Goal: Task Accomplishment & Management: Manage account settings

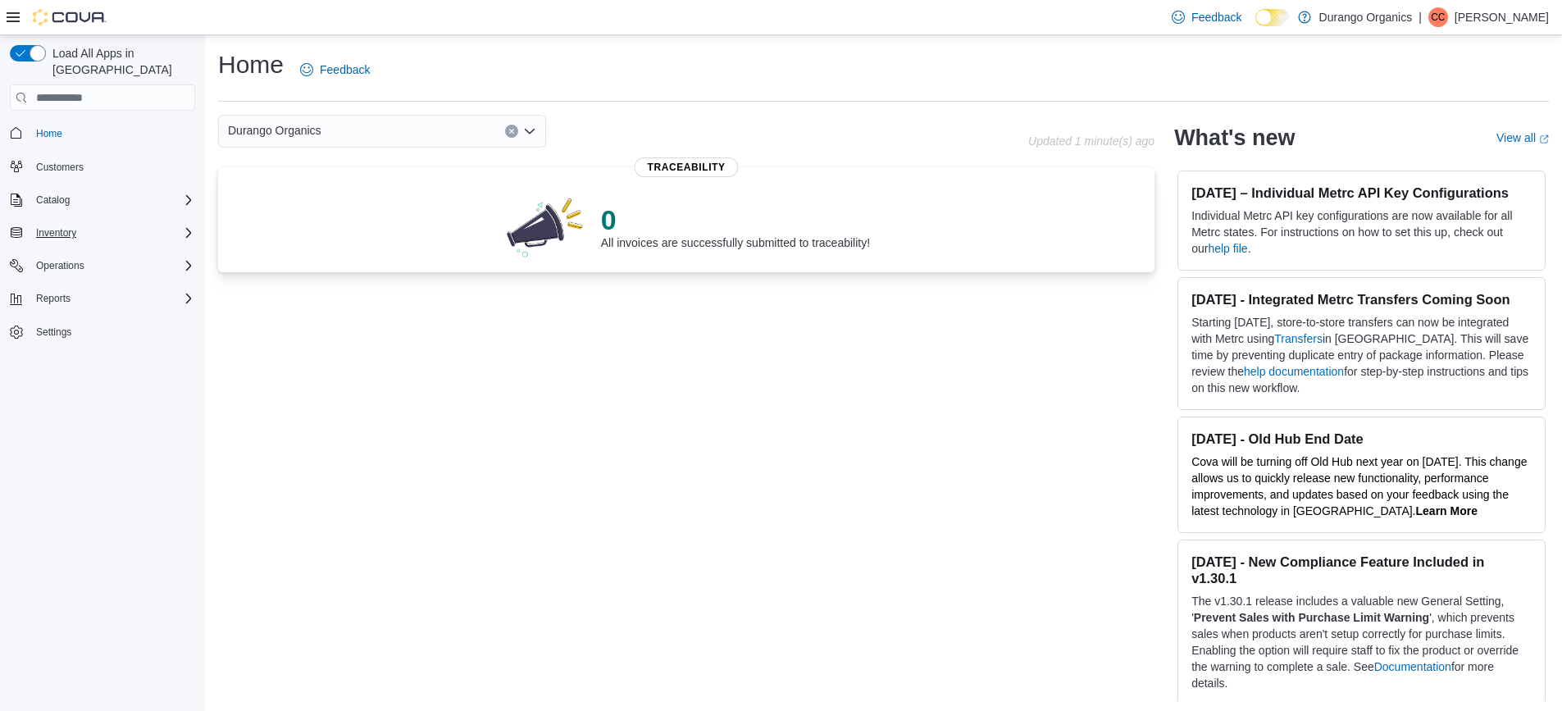
click at [111, 223] on div "Inventory" at bounding box center [113, 233] width 166 height 20
click at [89, 341] on span "Purchase Orders" at bounding box center [67, 347] width 75 height 13
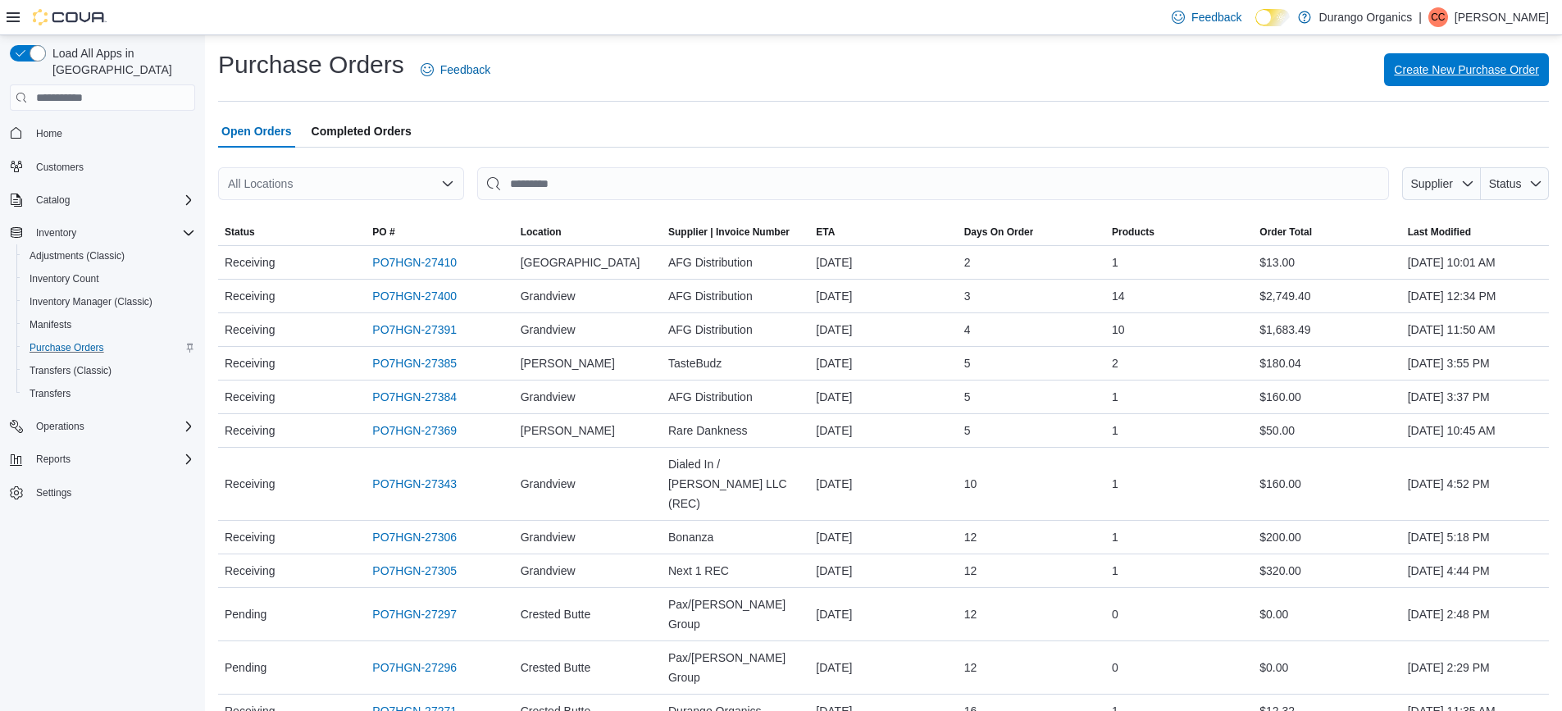
click at [1528, 53] on div "Create New Purchase Order" at bounding box center [1029, 69] width 1039 height 33
click at [1525, 64] on span "Create New Purchase Order" at bounding box center [1466, 69] width 145 height 16
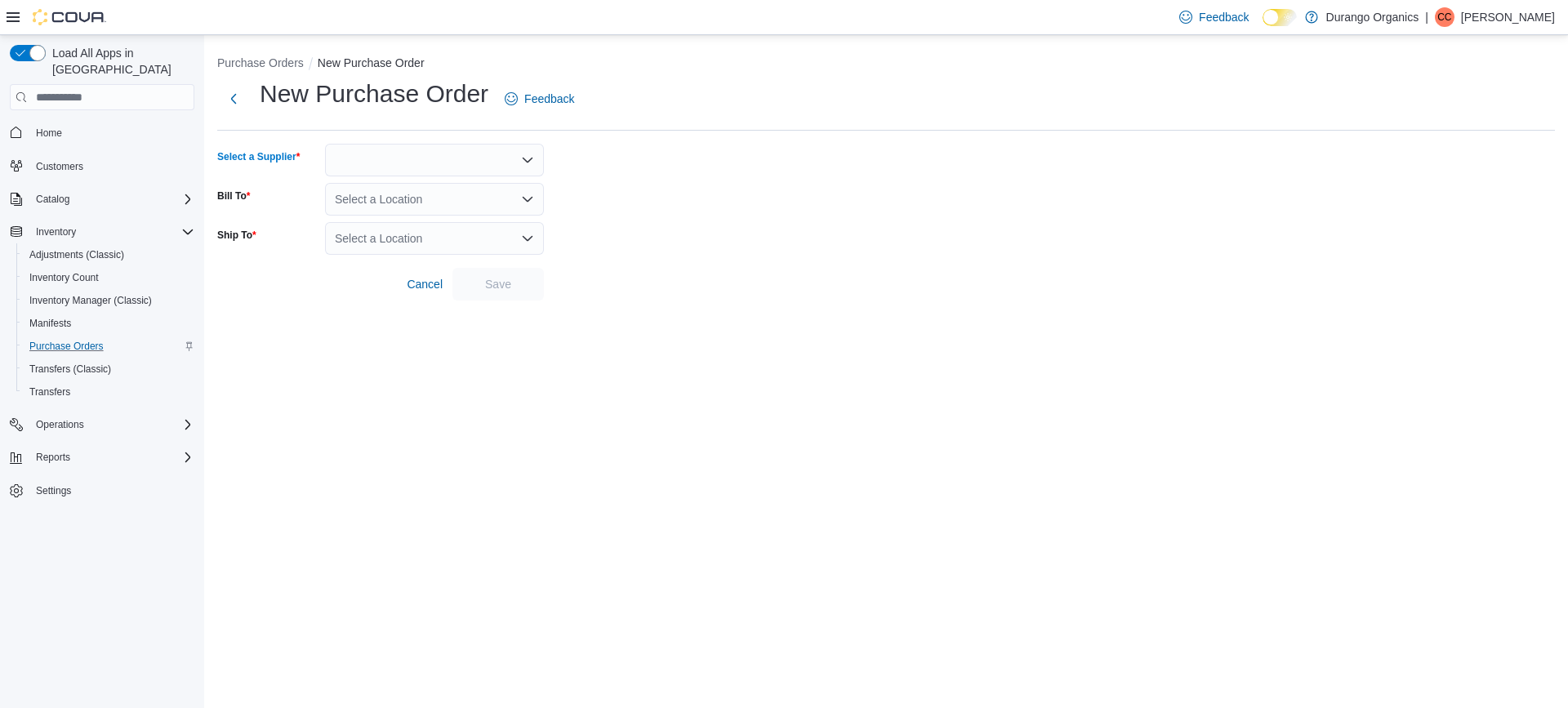
click at [521, 157] on icon "Open list of options" at bounding box center [527, 159] width 13 height 13
type input "***"
click at [437, 184] on span "Dur ango Organics" at bounding box center [444, 187] width 179 height 16
click at [495, 198] on div "Select a Location" at bounding box center [434, 199] width 219 height 33
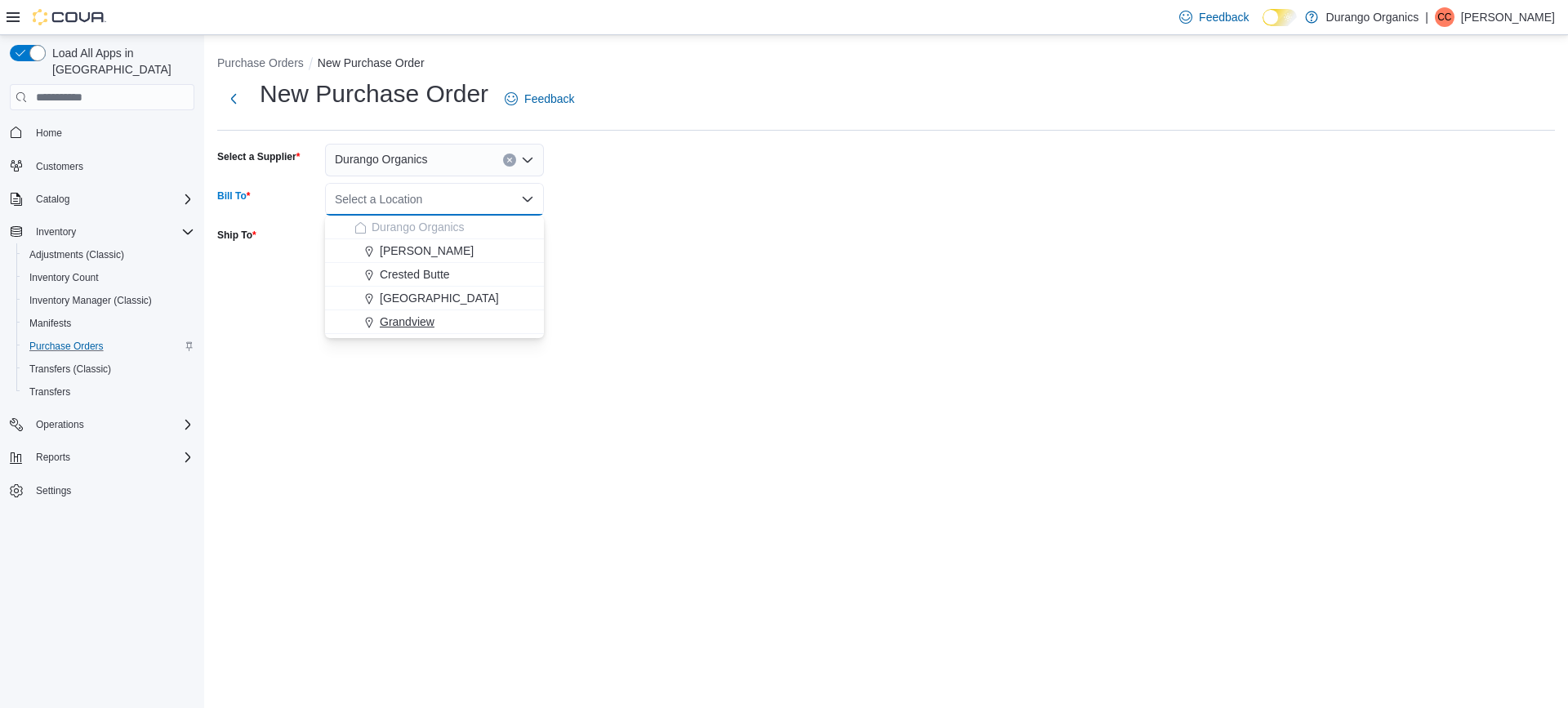
click at [461, 315] on div "Grandview" at bounding box center [444, 322] width 179 height 16
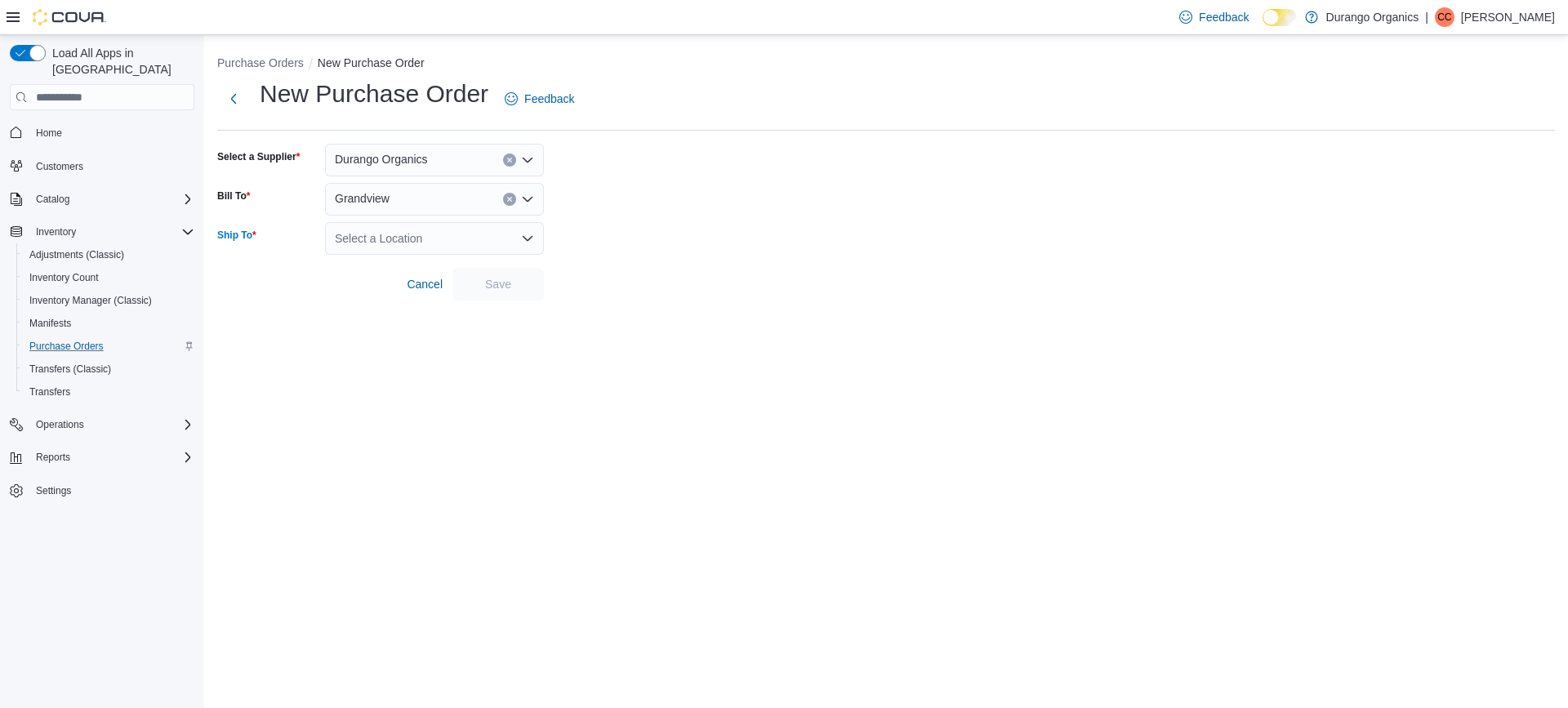
click at [454, 243] on div "Select a Location" at bounding box center [434, 238] width 219 height 33
drag, startPoint x: 422, startPoint y: 354, endPoint x: 429, endPoint y: 349, distance: 8.6
click at [423, 354] on span "Grandview" at bounding box center [406, 360] width 55 height 16
click at [502, 286] on span "Save" at bounding box center [498, 283] width 26 height 16
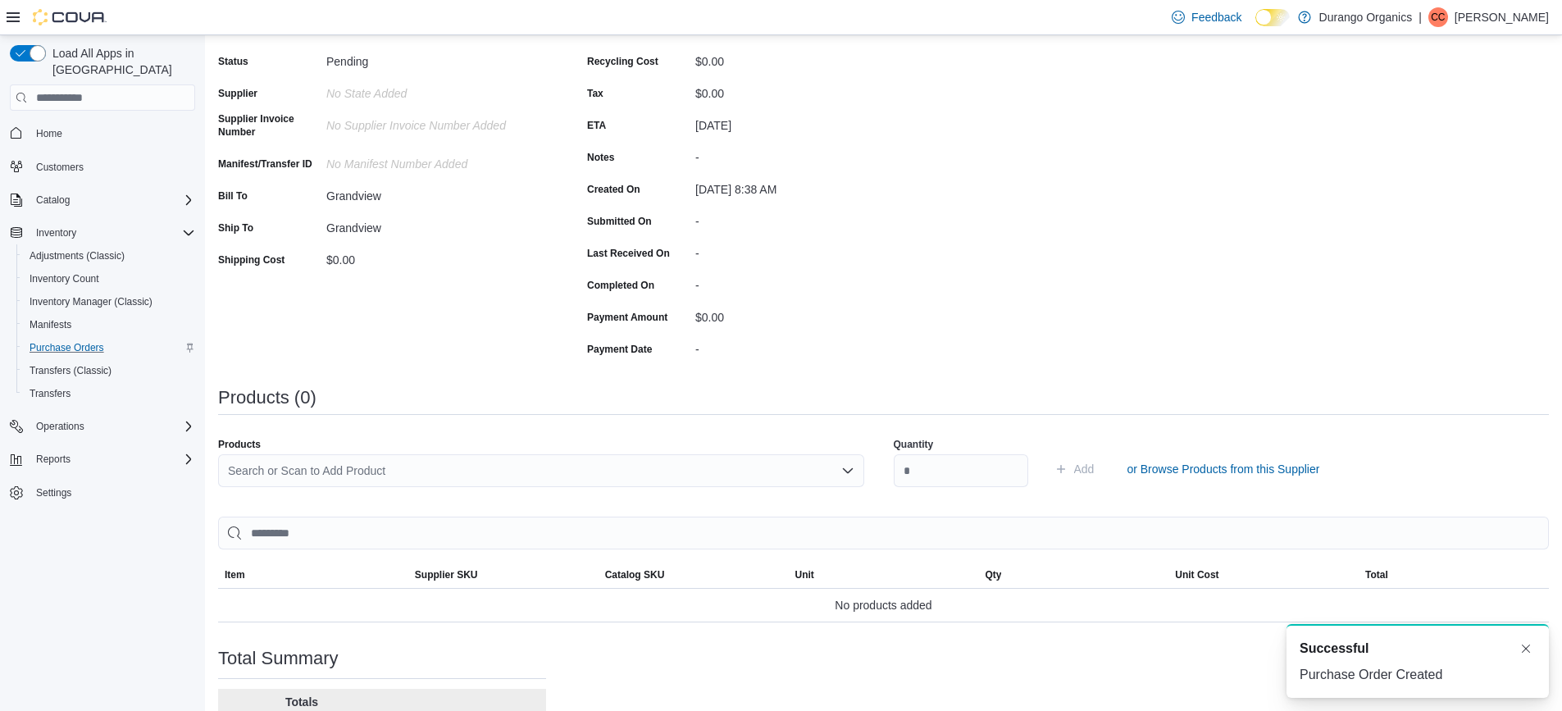
scroll to position [164, 0]
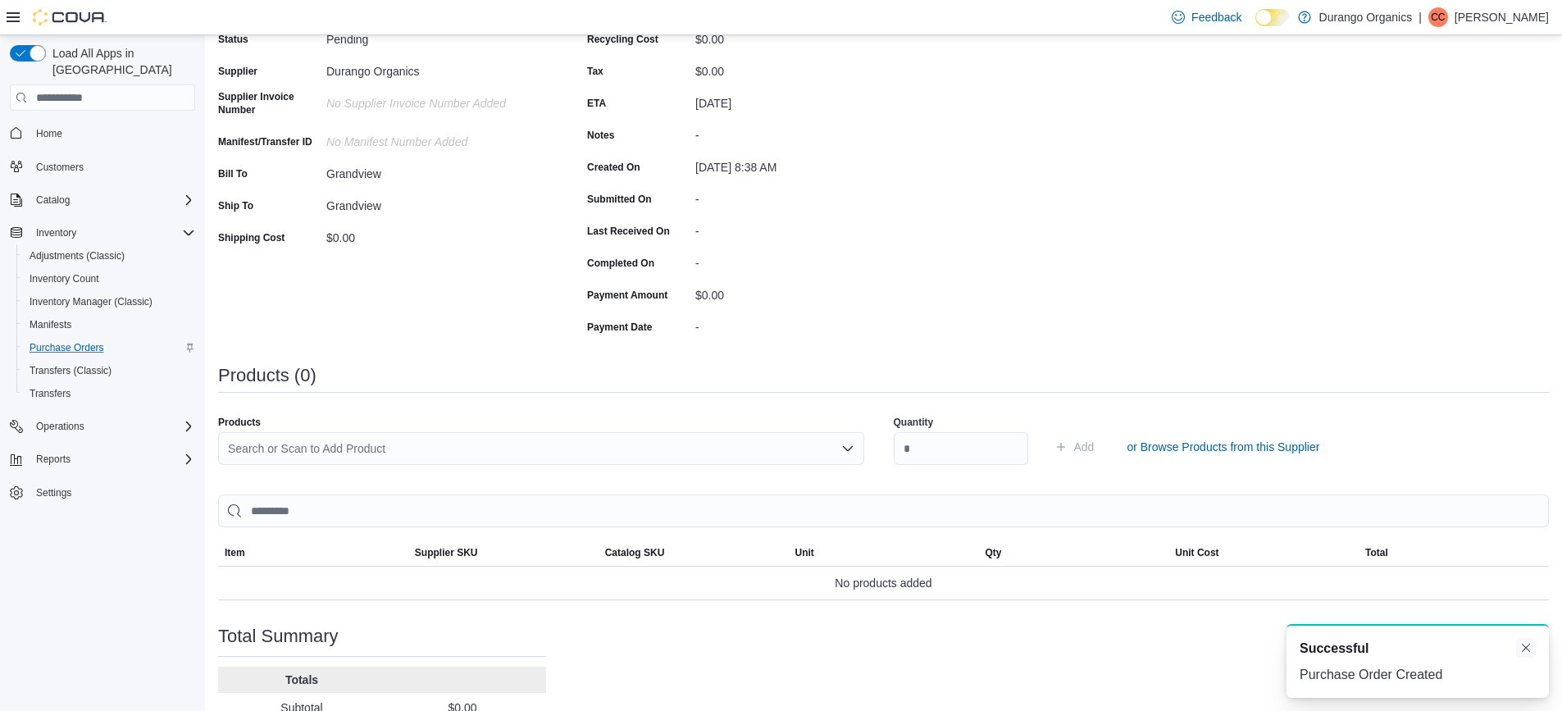
click at [1524, 645] on button "Dismiss toast" at bounding box center [1526, 648] width 20 height 20
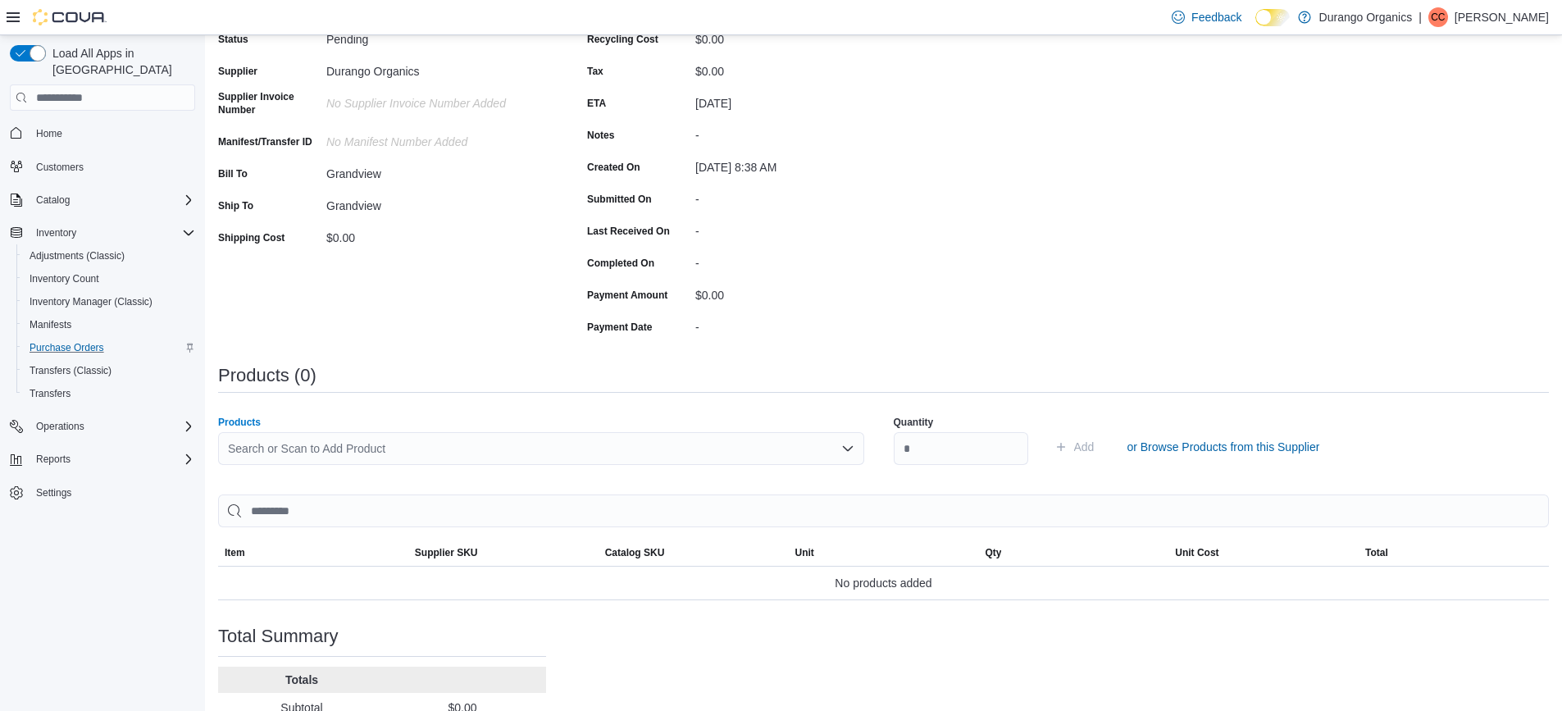
click at [809, 442] on div "Search or Scan to Add Product" at bounding box center [541, 448] width 646 height 33
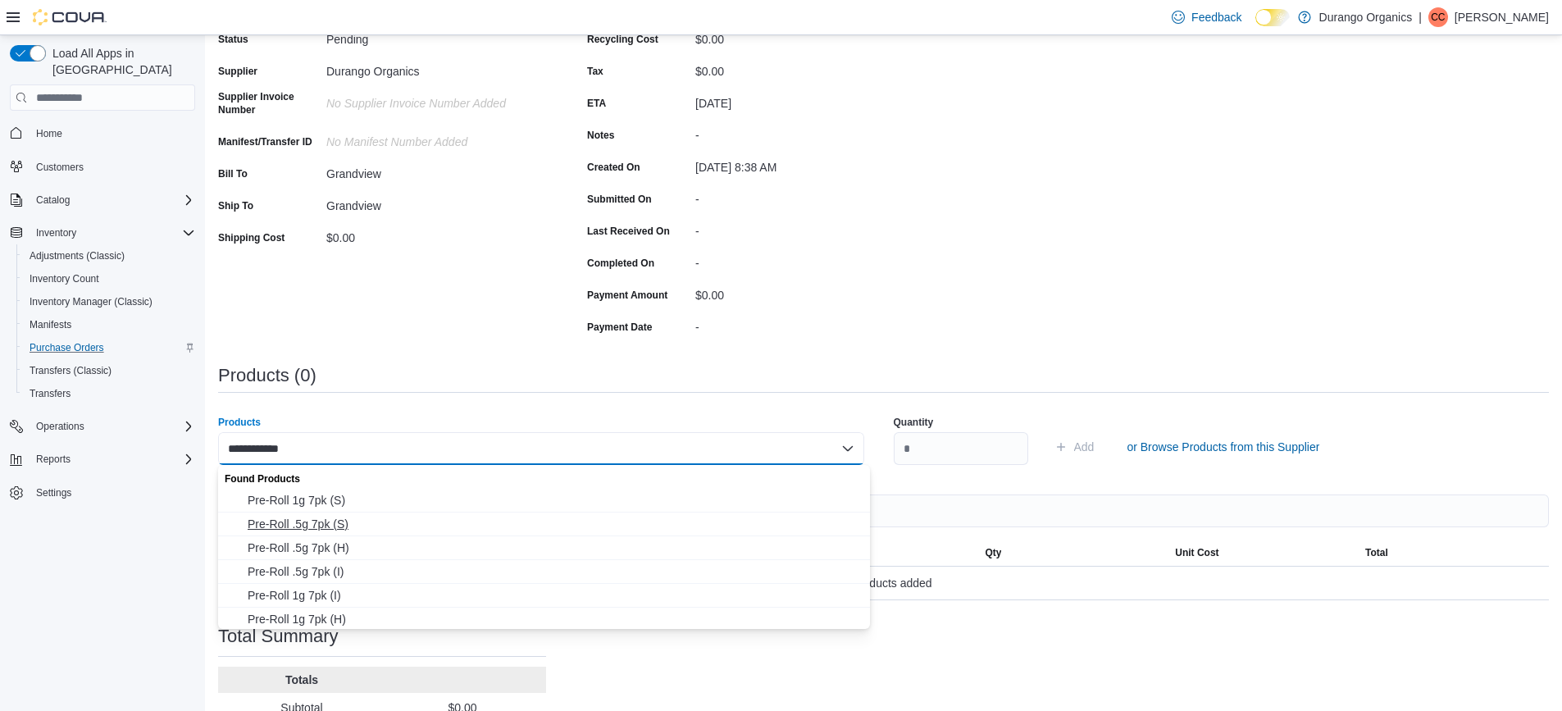
type input "**********"
click at [344, 523] on span "Pre-Roll .5g 7pk (S)" at bounding box center [554, 524] width 613 height 16
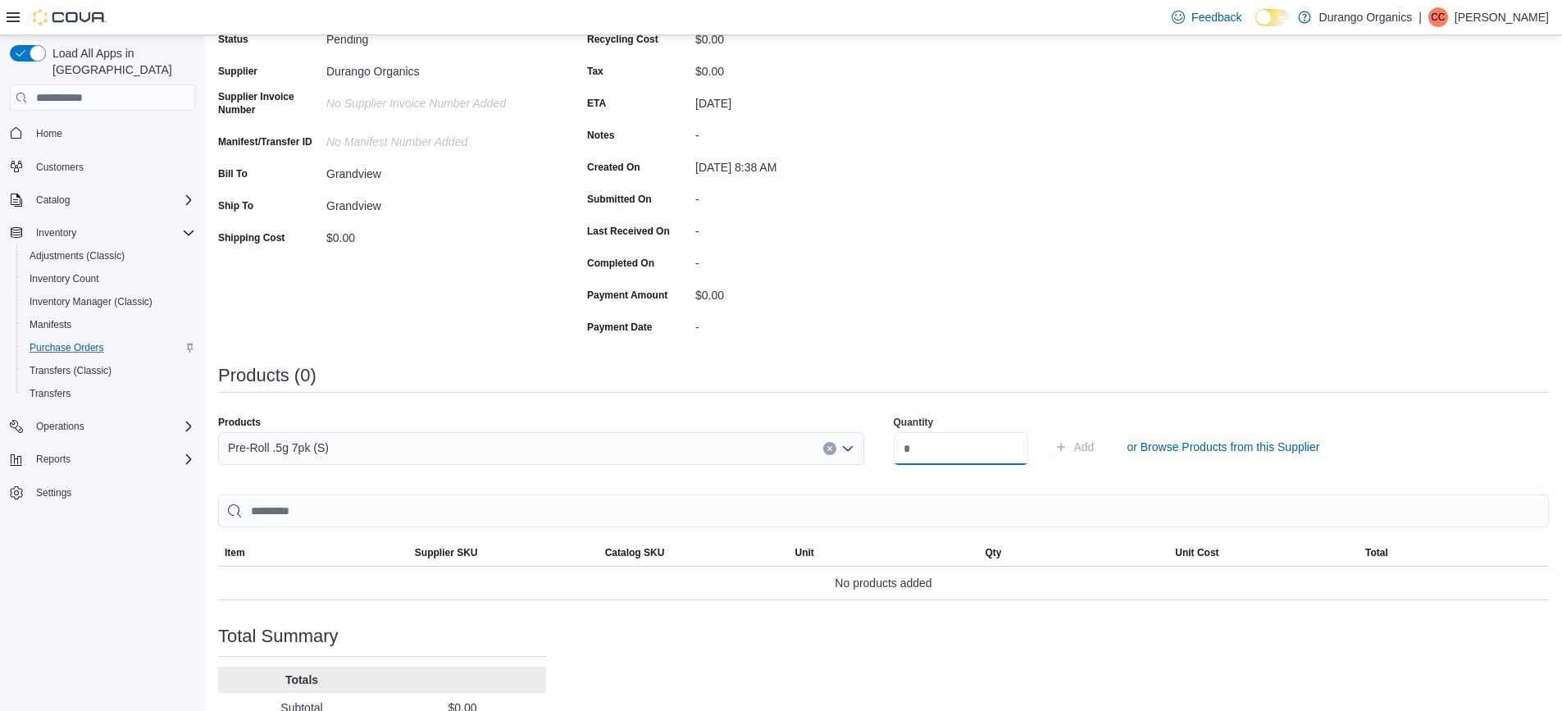
drag, startPoint x: 921, startPoint y: 449, endPoint x: 898, endPoint y: 457, distance: 24.1
click at [898, 457] on div "Products Pre-Roll .5g 7pk (S) Quantity Add or Browse Products from this Supplier" at bounding box center [883, 447] width 1331 height 82
click at [921, 445] on input "number" at bounding box center [961, 448] width 134 height 33
type input "**"
click at [1095, 443] on span "Add" at bounding box center [1084, 447] width 21 height 16
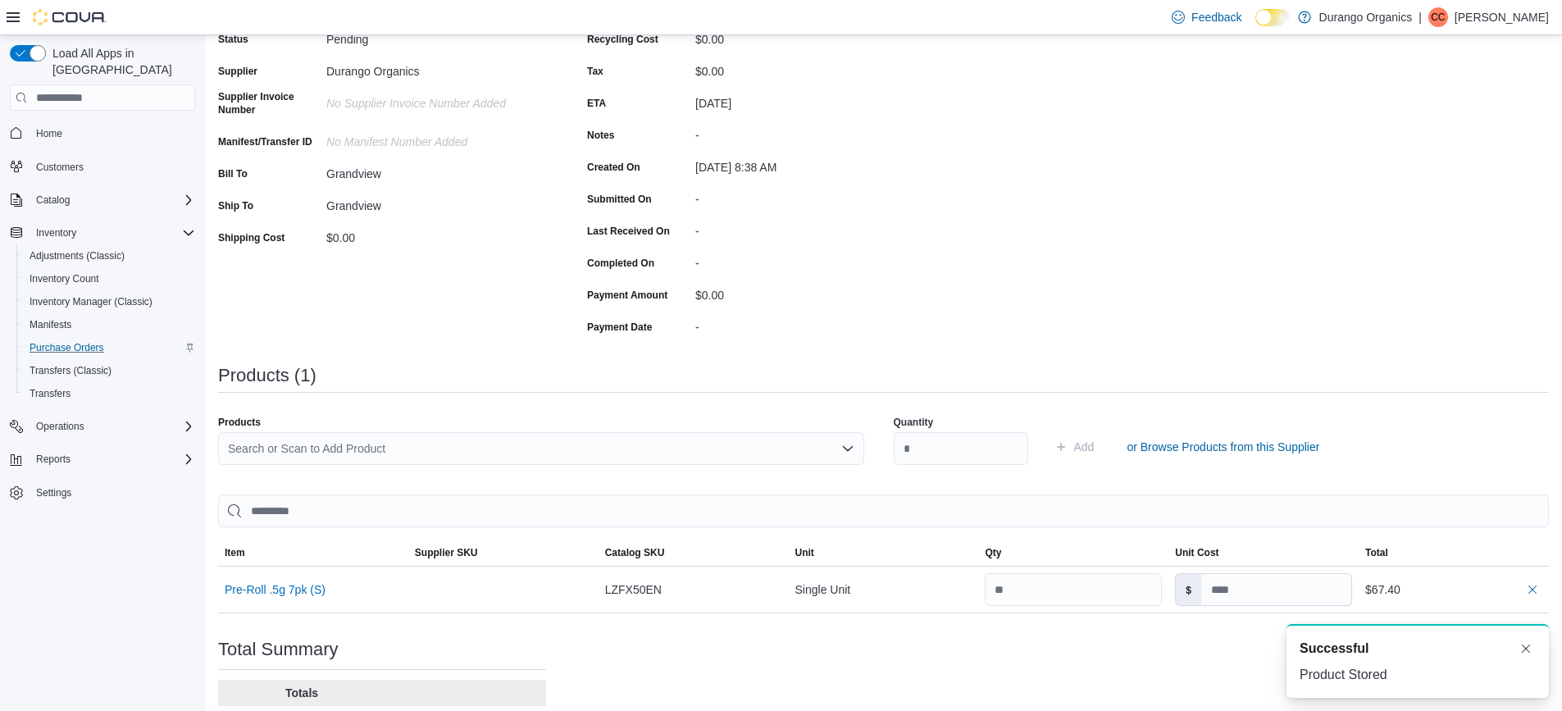
scroll to position [0, 0]
click at [1529, 646] on button "Dismiss toast" at bounding box center [1526, 648] width 20 height 20
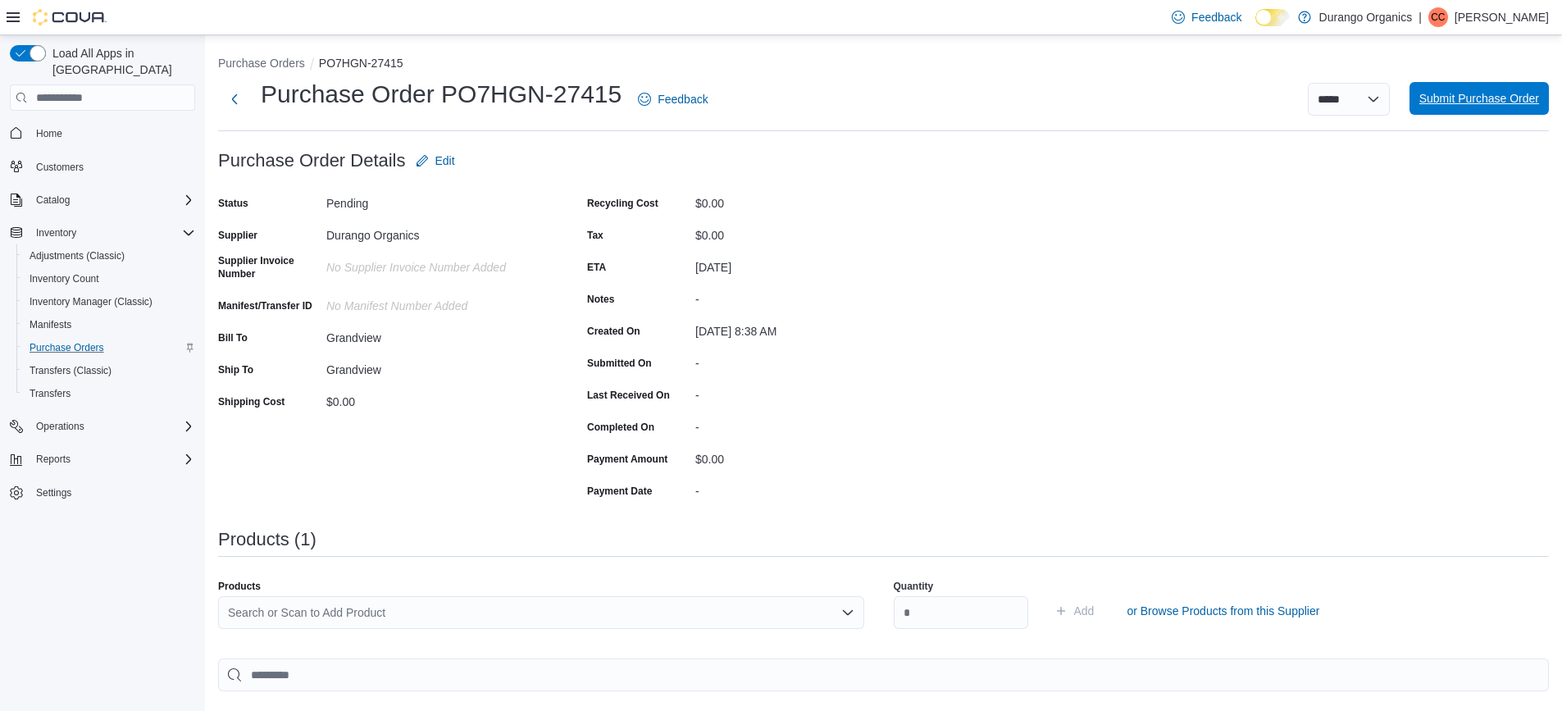
click at [1502, 103] on span "Submit Purchase Order" at bounding box center [1480, 98] width 120 height 16
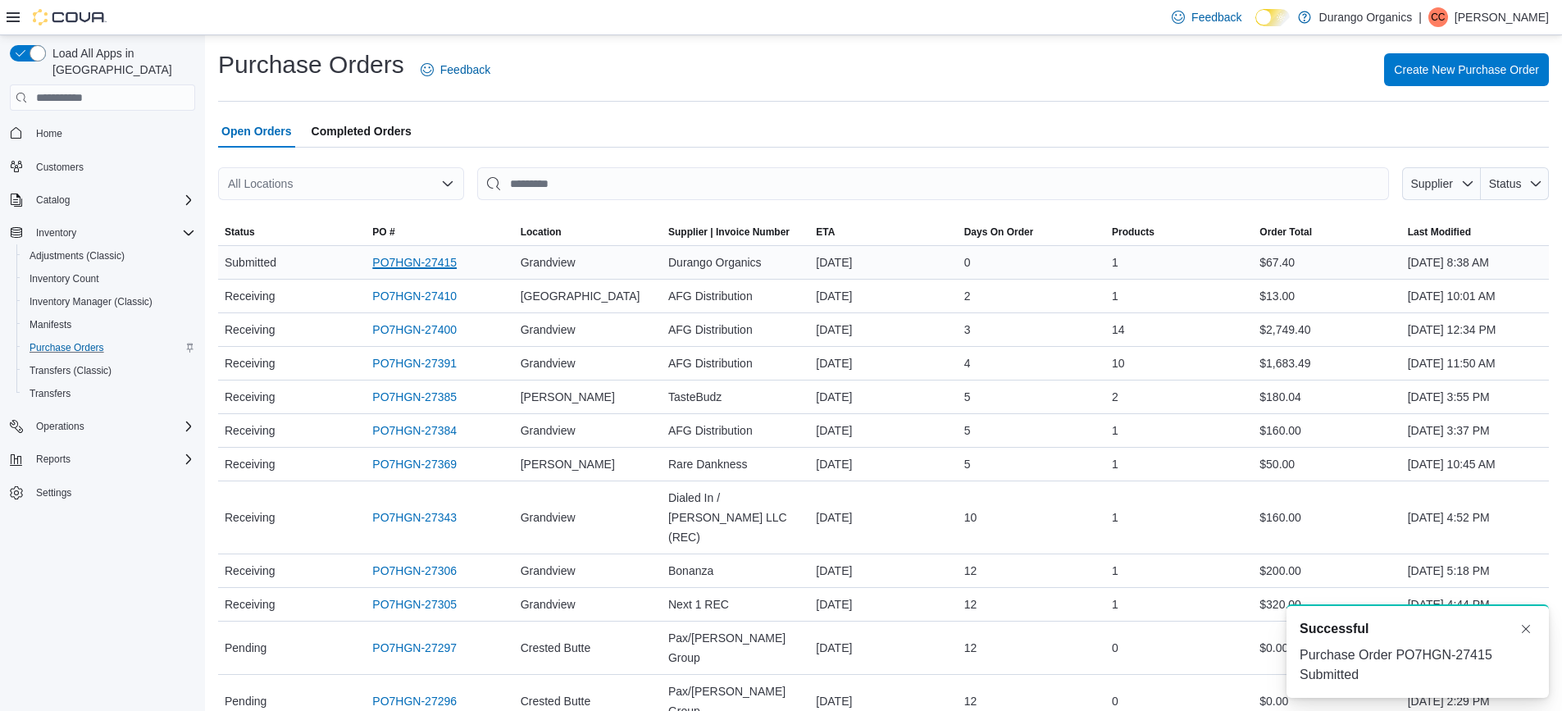
click at [397, 258] on link "PO7HGN-27415" at bounding box center [414, 263] width 84 height 20
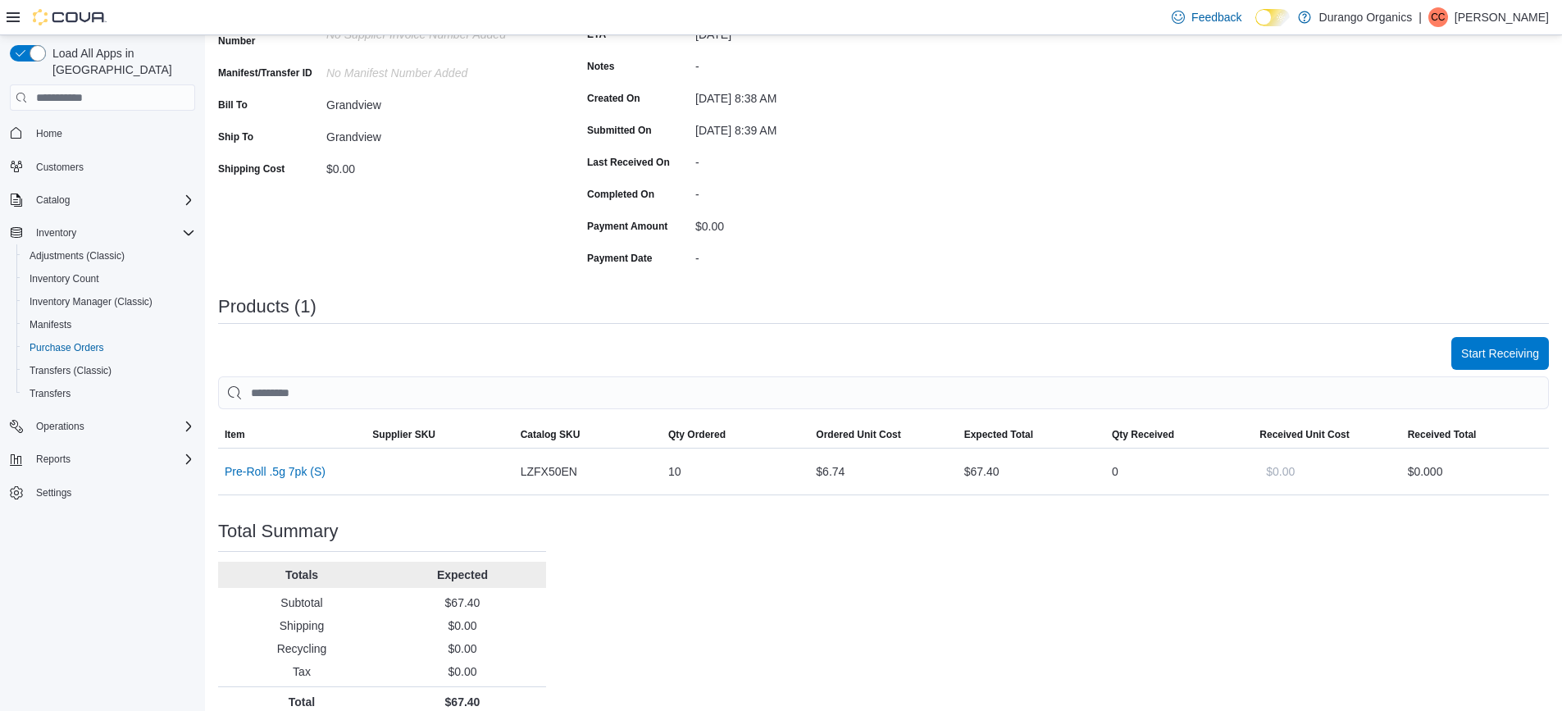
scroll to position [246, 0]
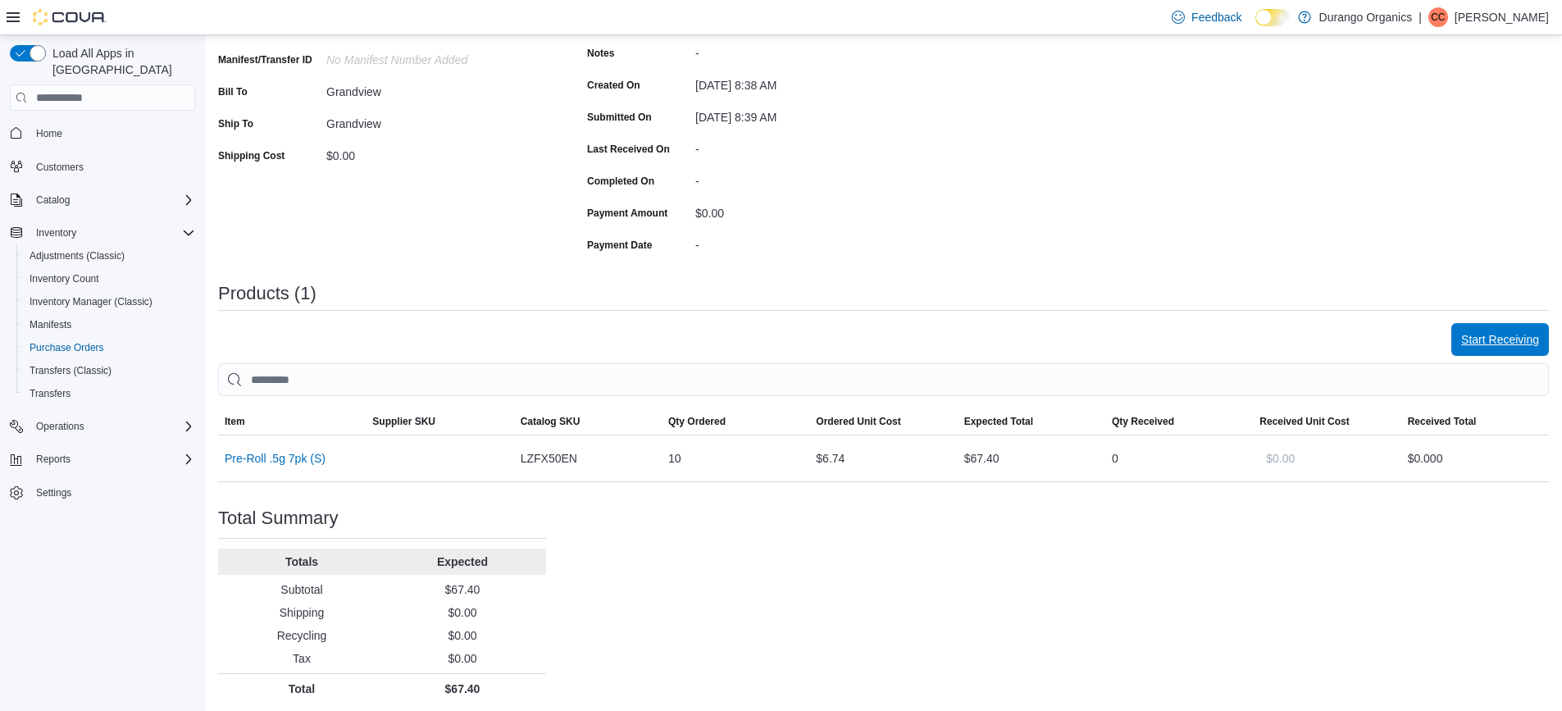
click at [1514, 338] on span "Start Receiving" at bounding box center [1500, 339] width 78 height 16
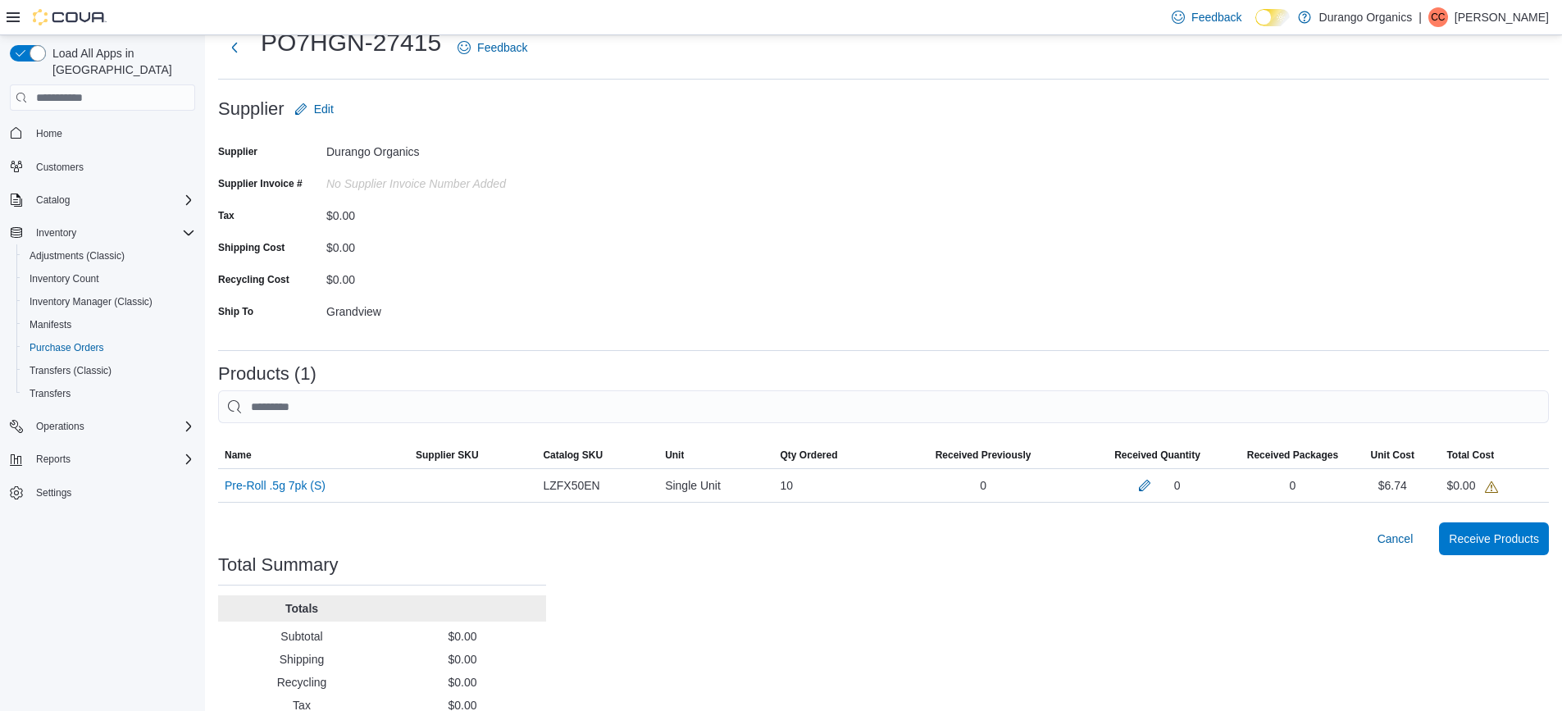
scroll to position [104, 0]
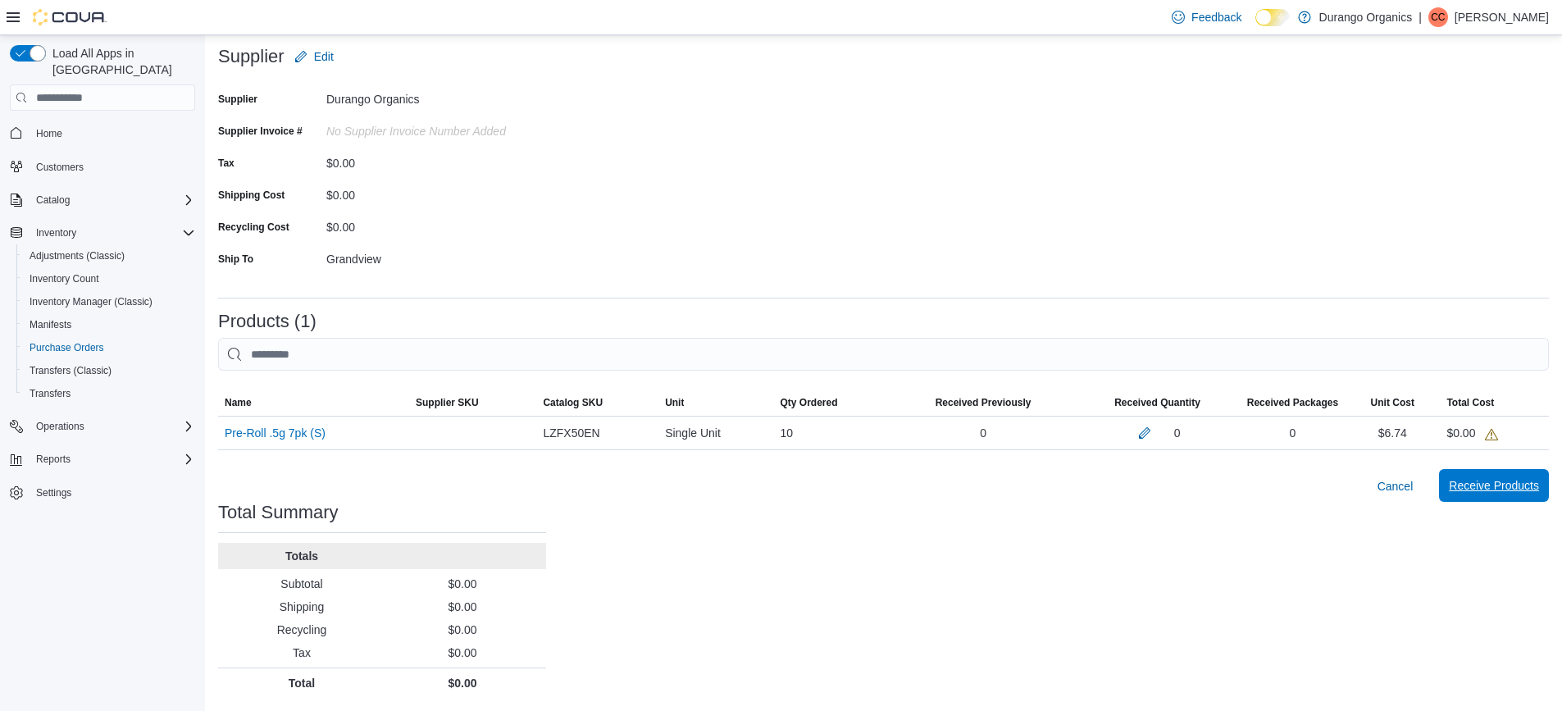
click at [1522, 483] on span "Receive Products" at bounding box center [1494, 485] width 90 height 16
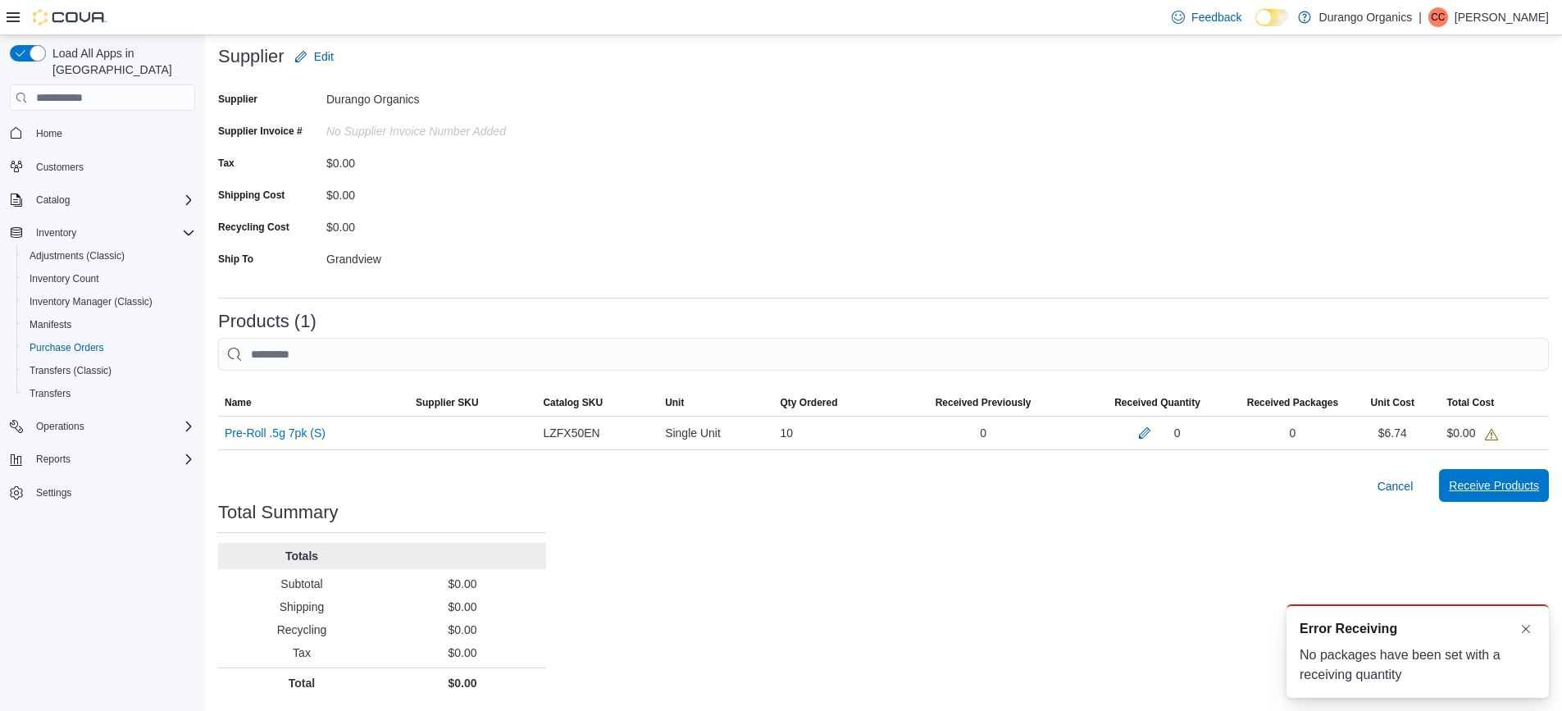
scroll to position [0, 0]
click at [1529, 625] on button "Dismiss toast" at bounding box center [1526, 628] width 20 height 20
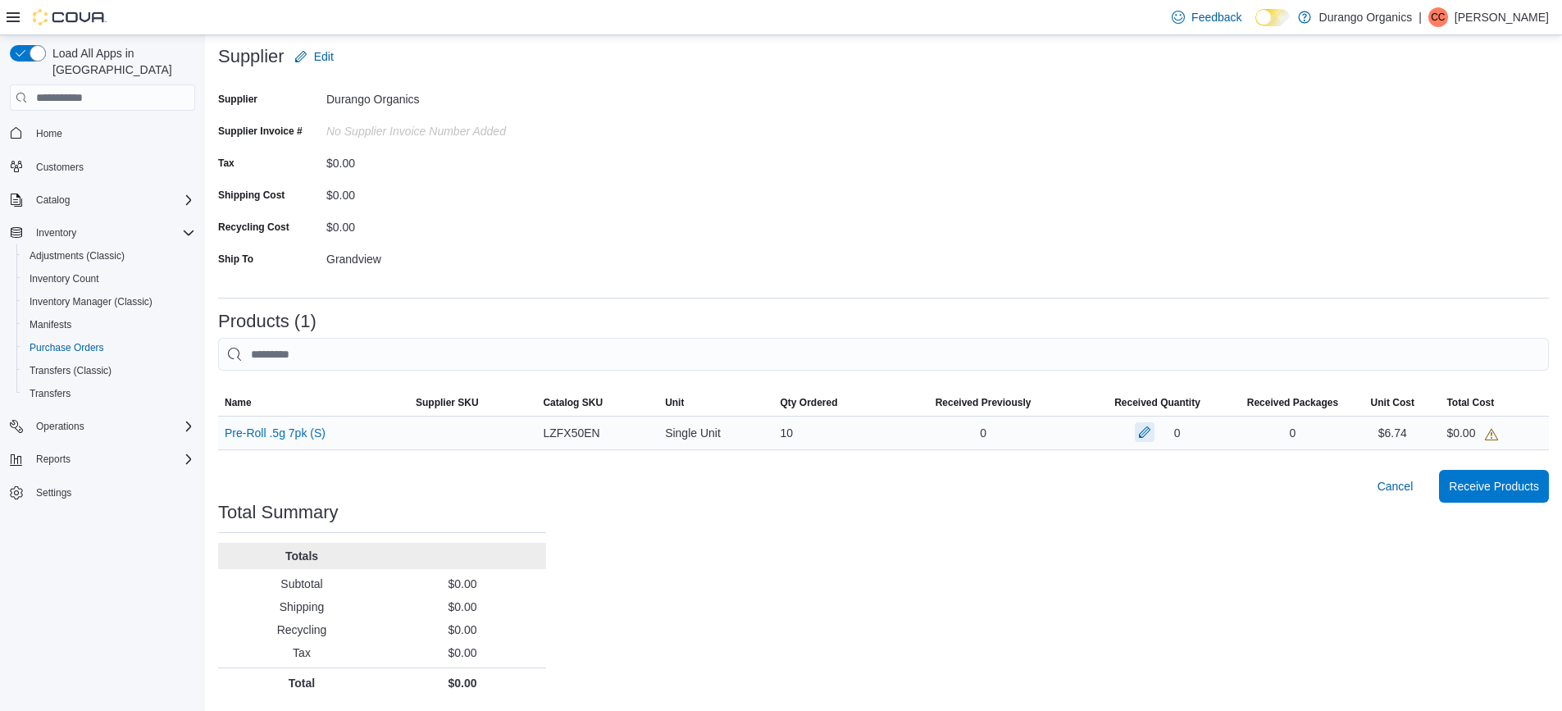
click at [1151, 440] on button "button" at bounding box center [1145, 432] width 20 height 20
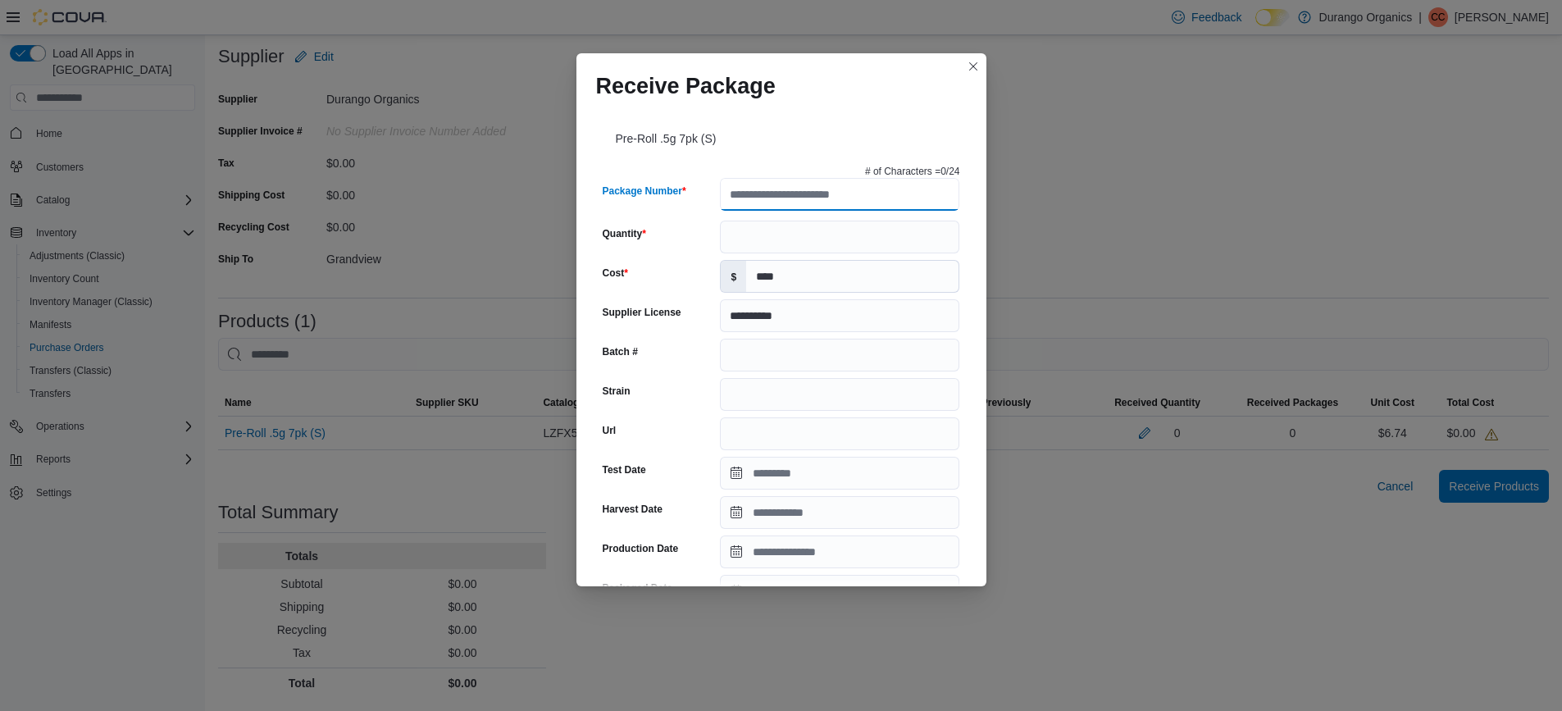
click at [905, 203] on input "Package Number" at bounding box center [839, 194] width 239 height 33
type input "**********"
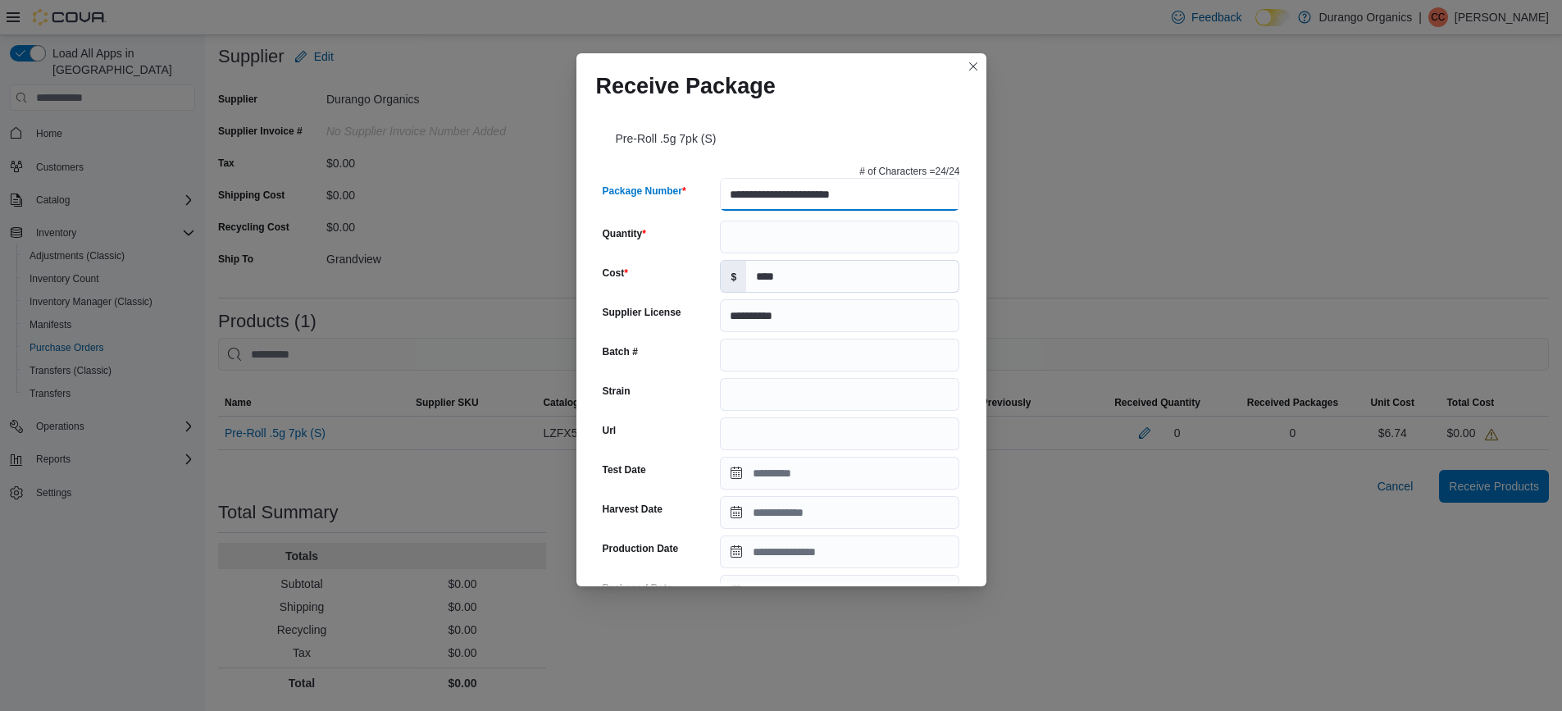
type input "**********"
type input "****"
type input "*"
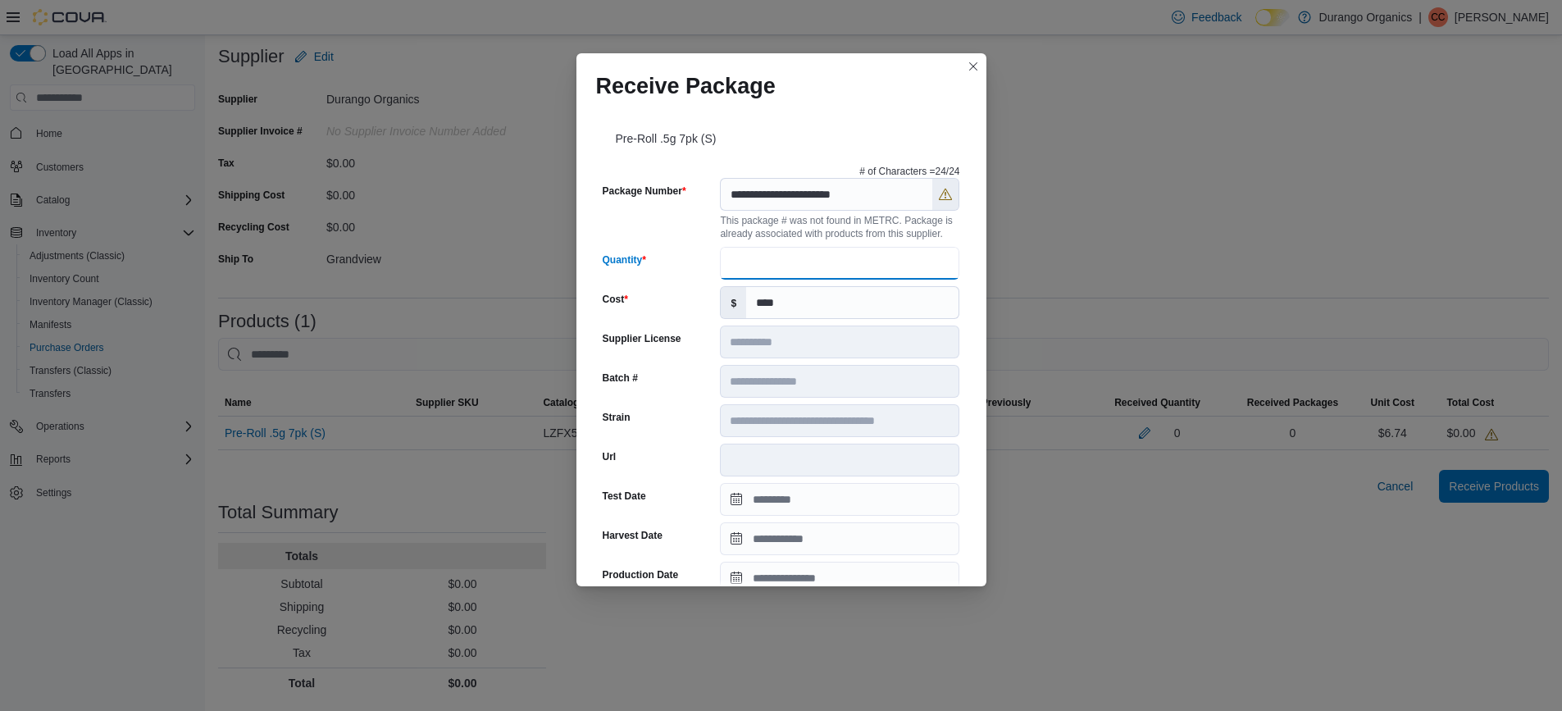
click at [828, 261] on input "Quantity" at bounding box center [839, 263] width 239 height 33
type input "**"
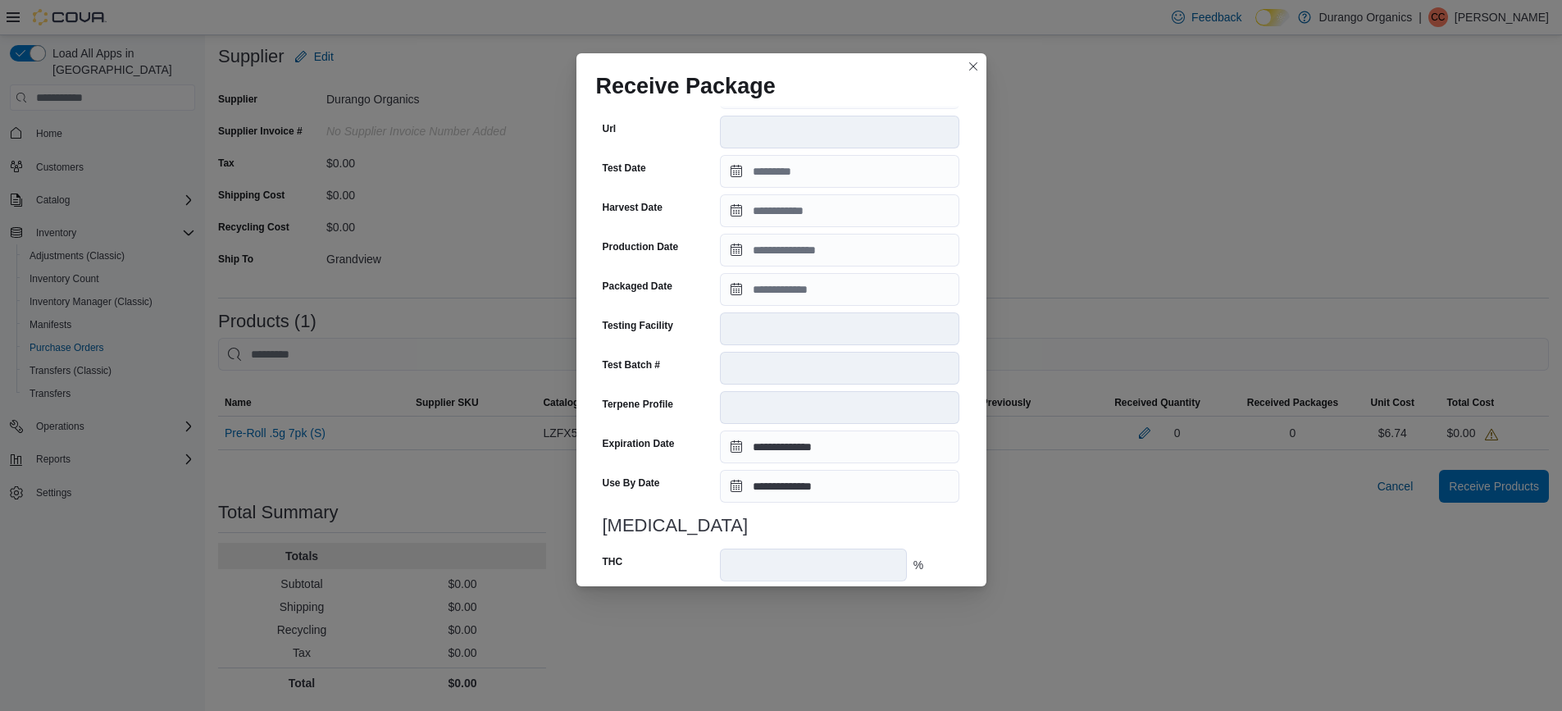
scroll to position [474, 0]
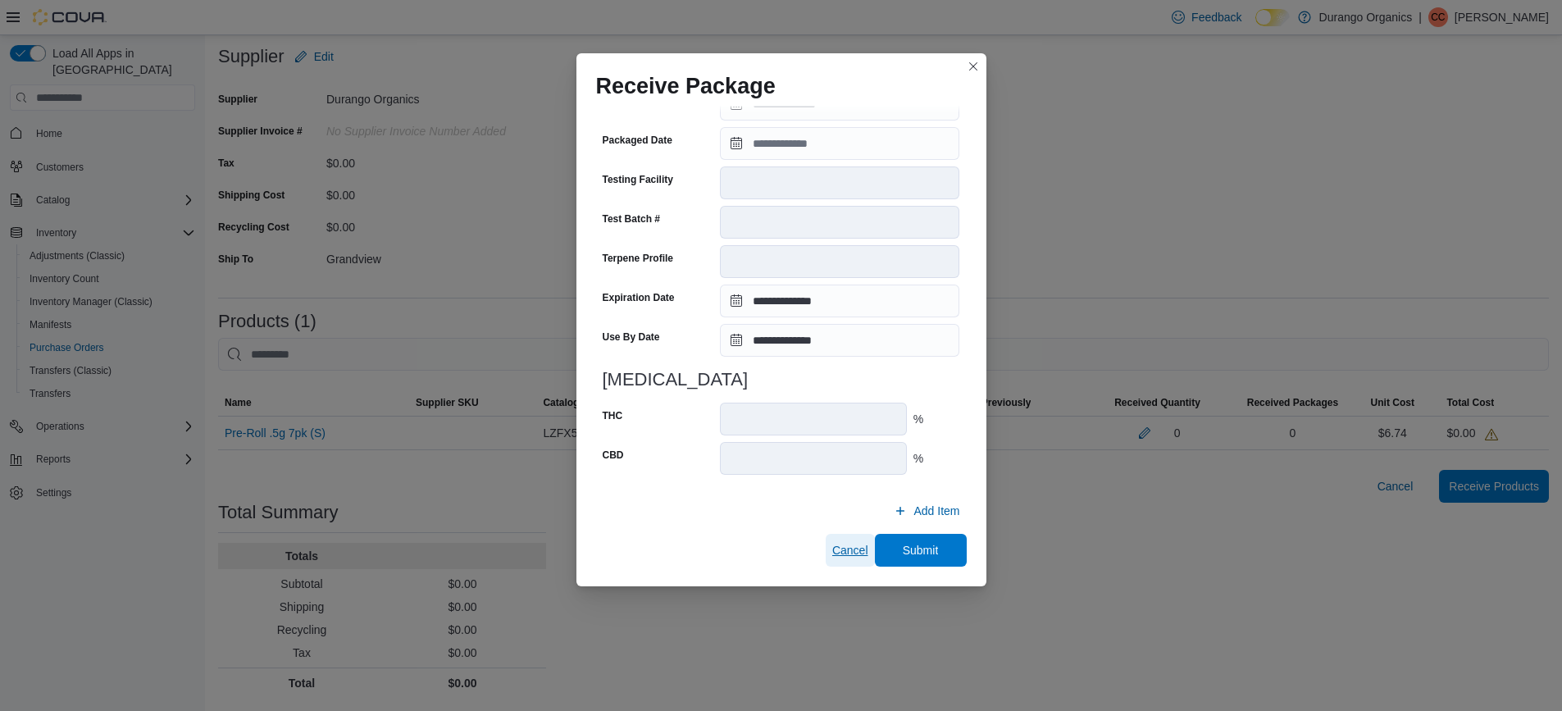
click at [840, 552] on span "Cancel" at bounding box center [850, 550] width 36 height 16
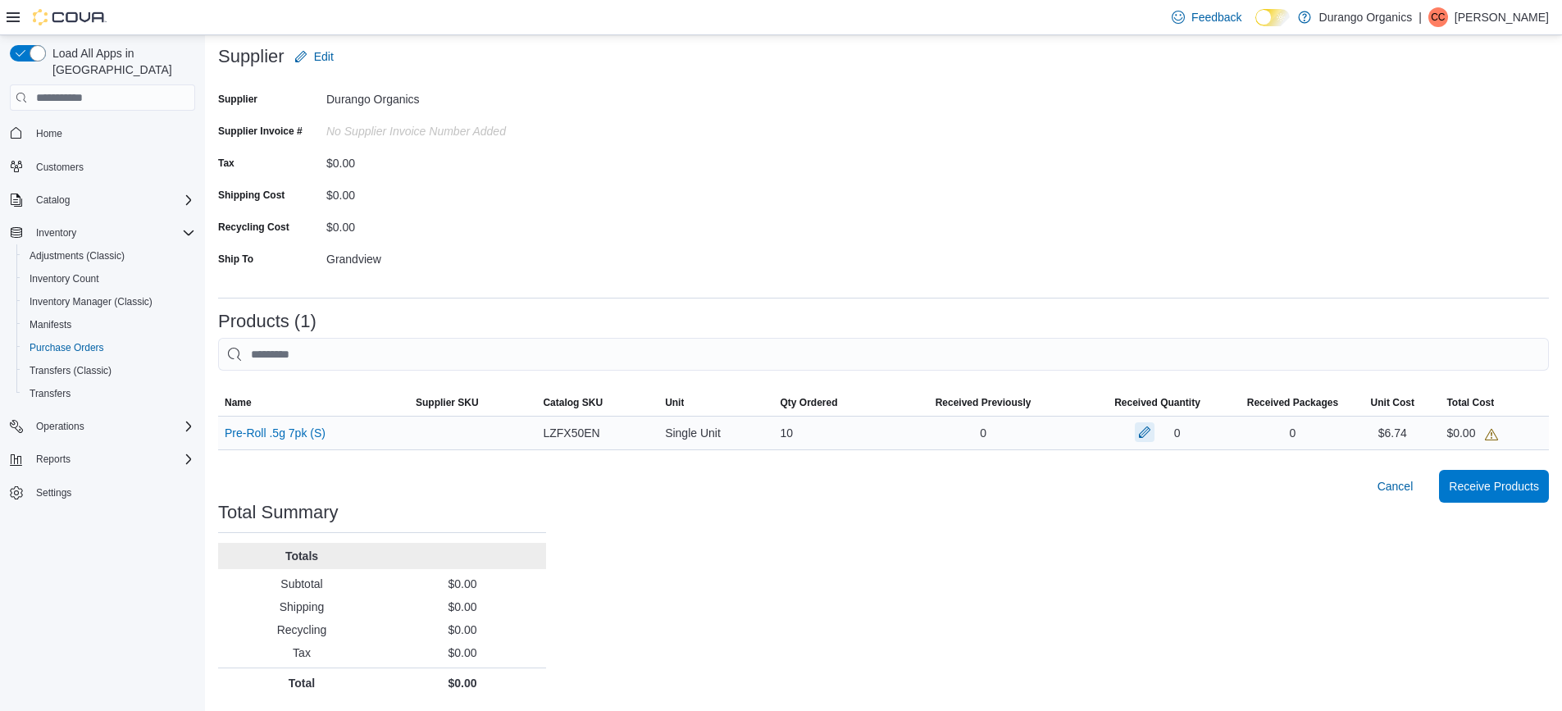
click at [1155, 426] on button "button" at bounding box center [1145, 432] width 20 height 20
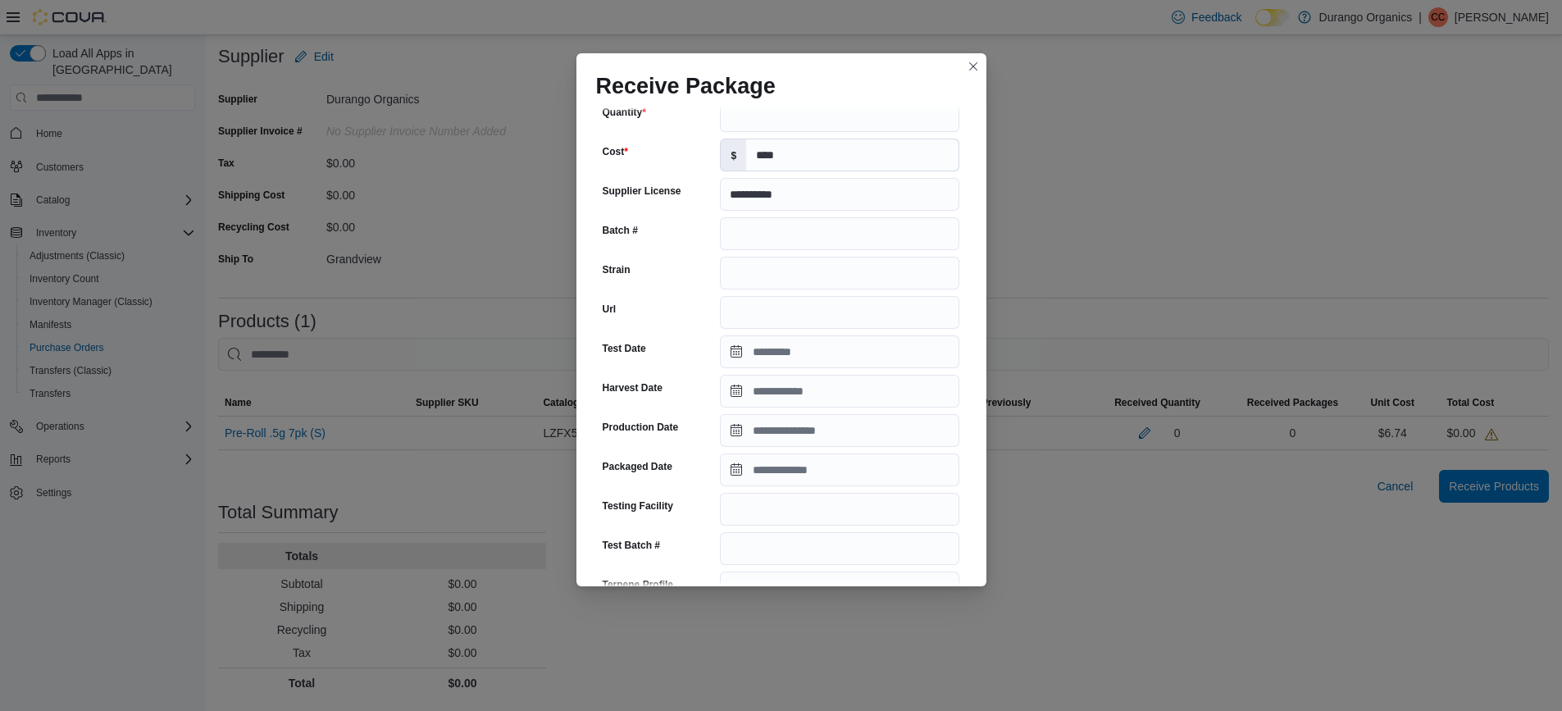
scroll to position [0, 0]
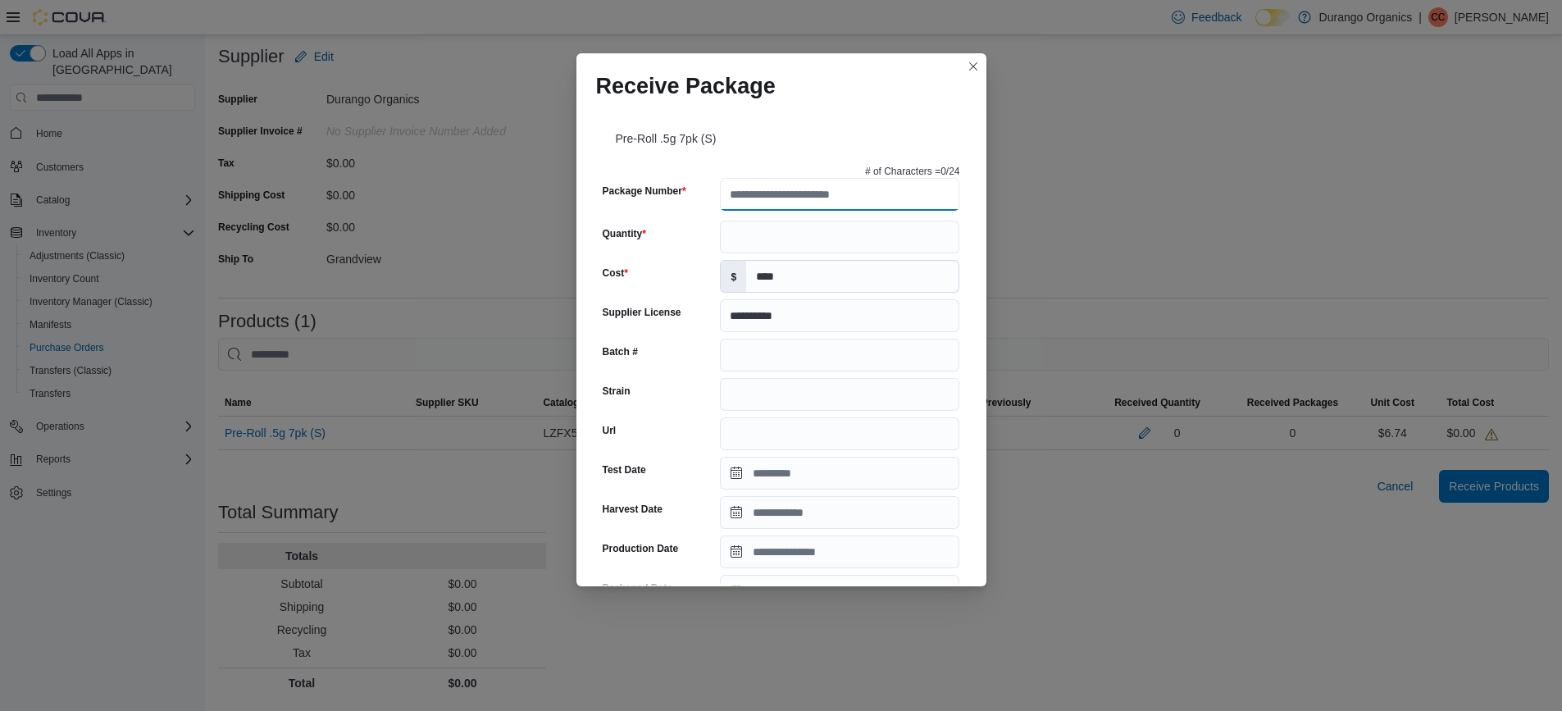
click at [854, 200] on input "Package Number" at bounding box center [839, 194] width 239 height 33
type input "**********"
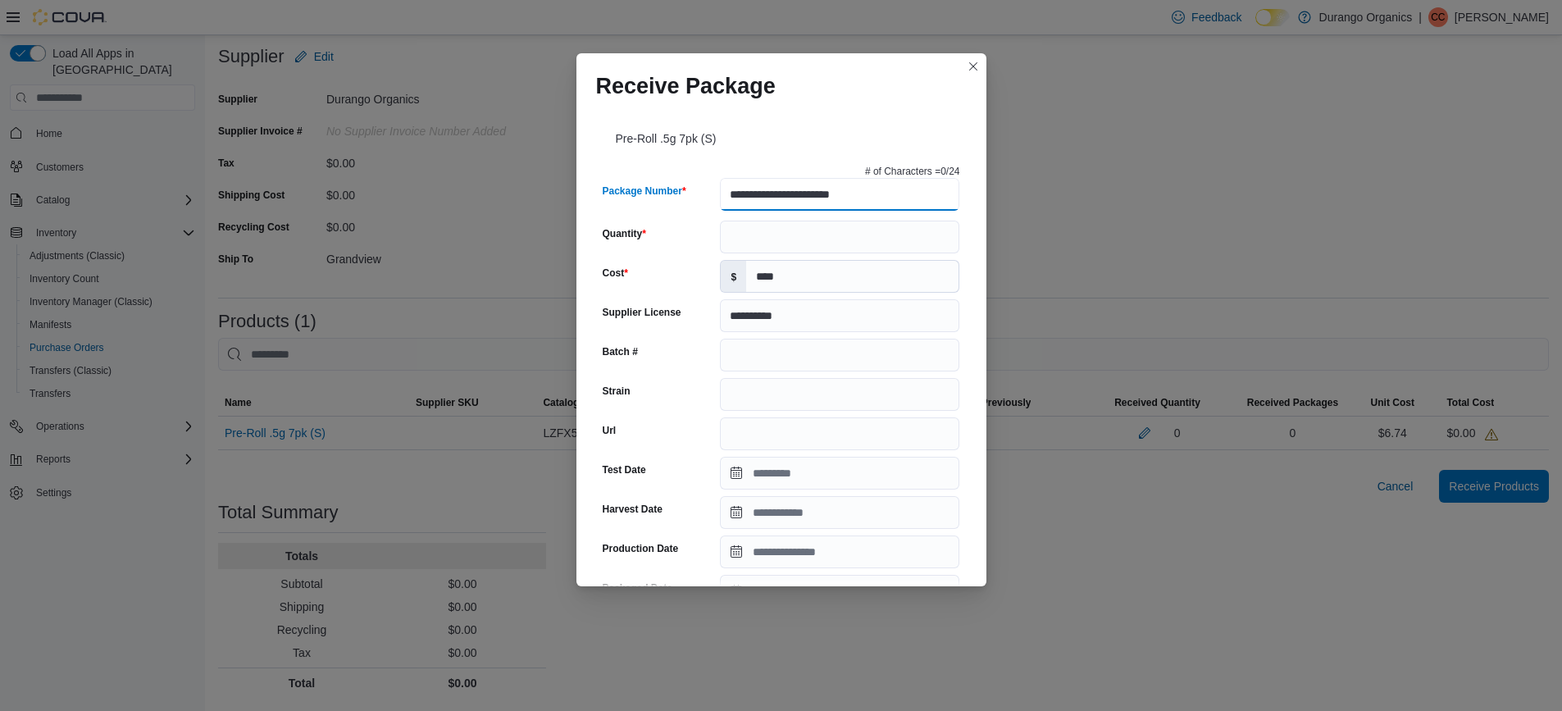
type input "**********"
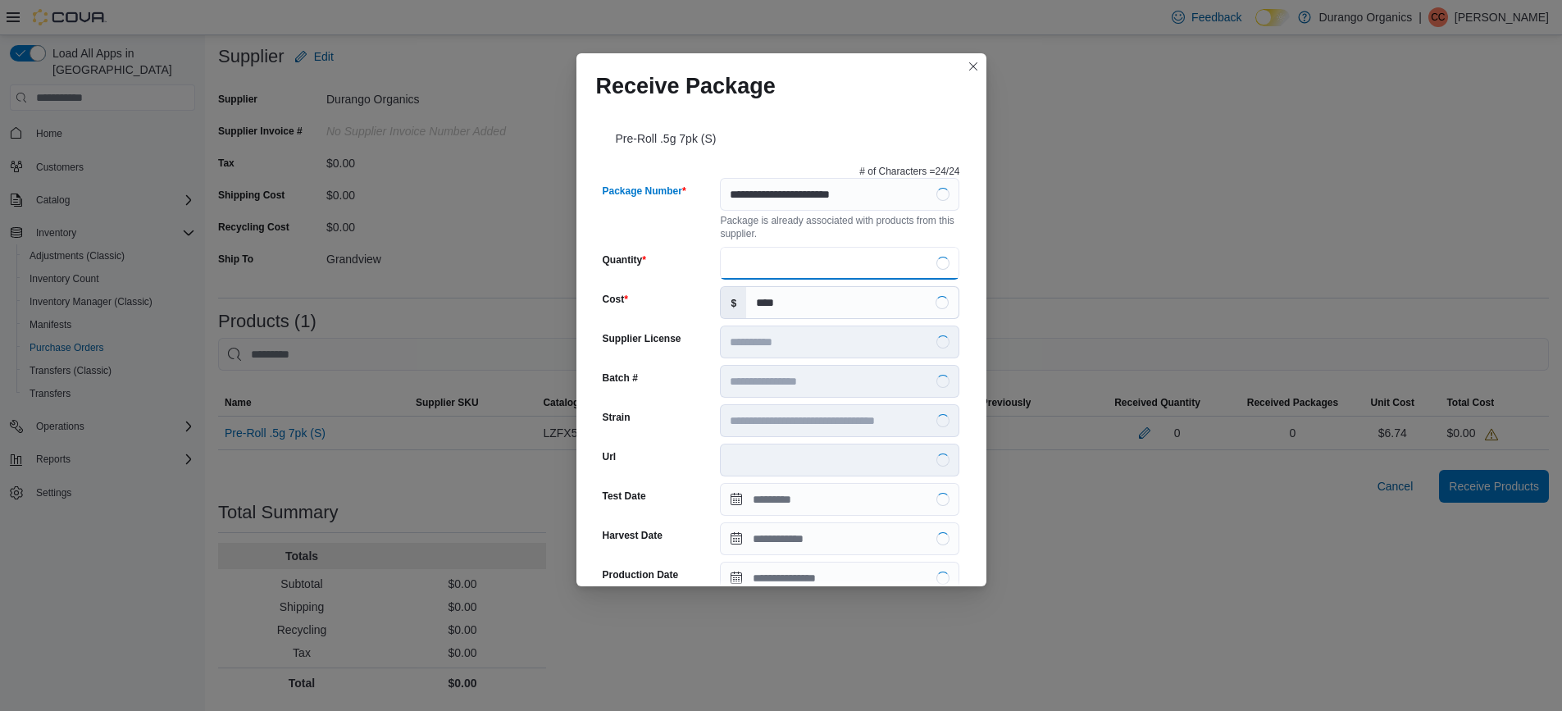
click at [756, 267] on input "Quantity" at bounding box center [839, 263] width 239 height 33
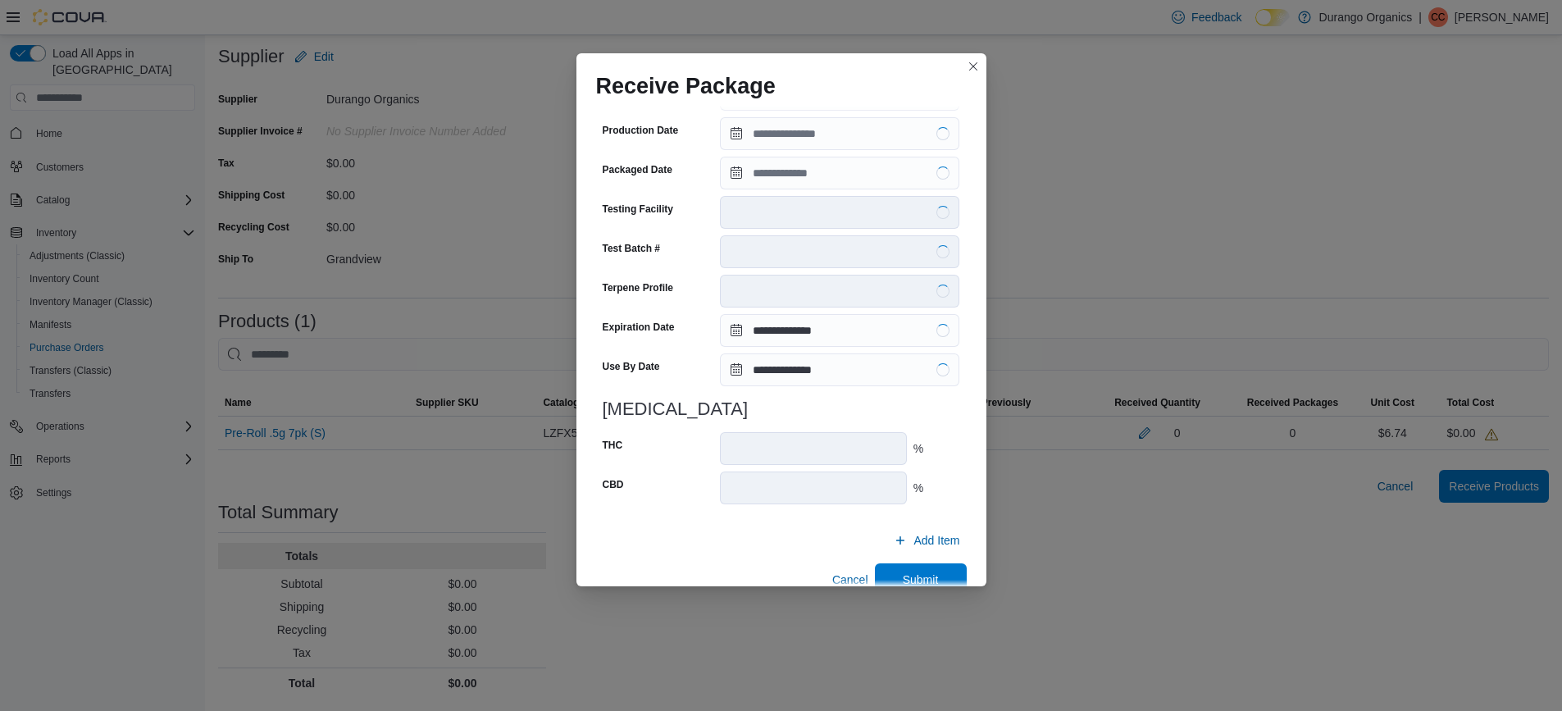
scroll to position [474, 0]
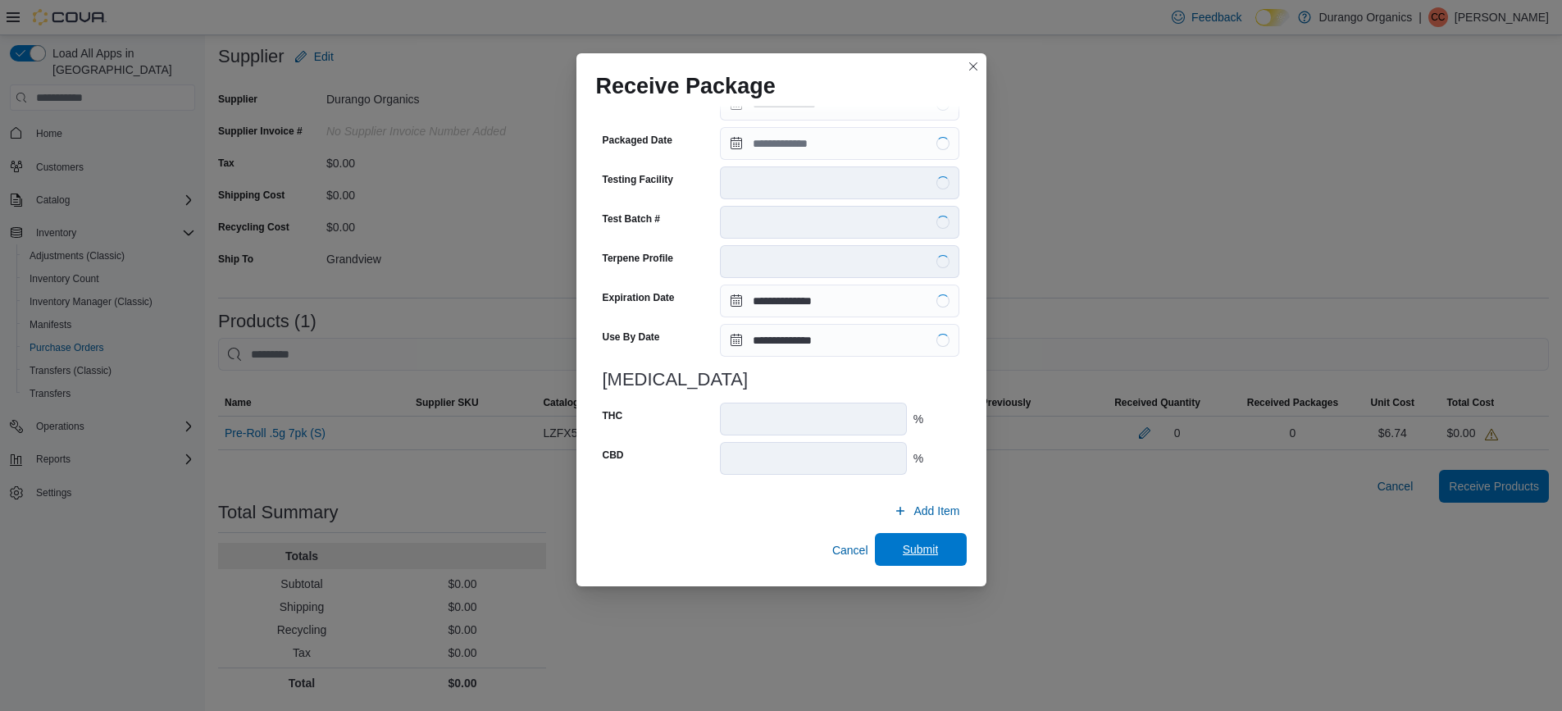
type input "**"
click at [934, 550] on span "Submit" at bounding box center [921, 549] width 72 height 33
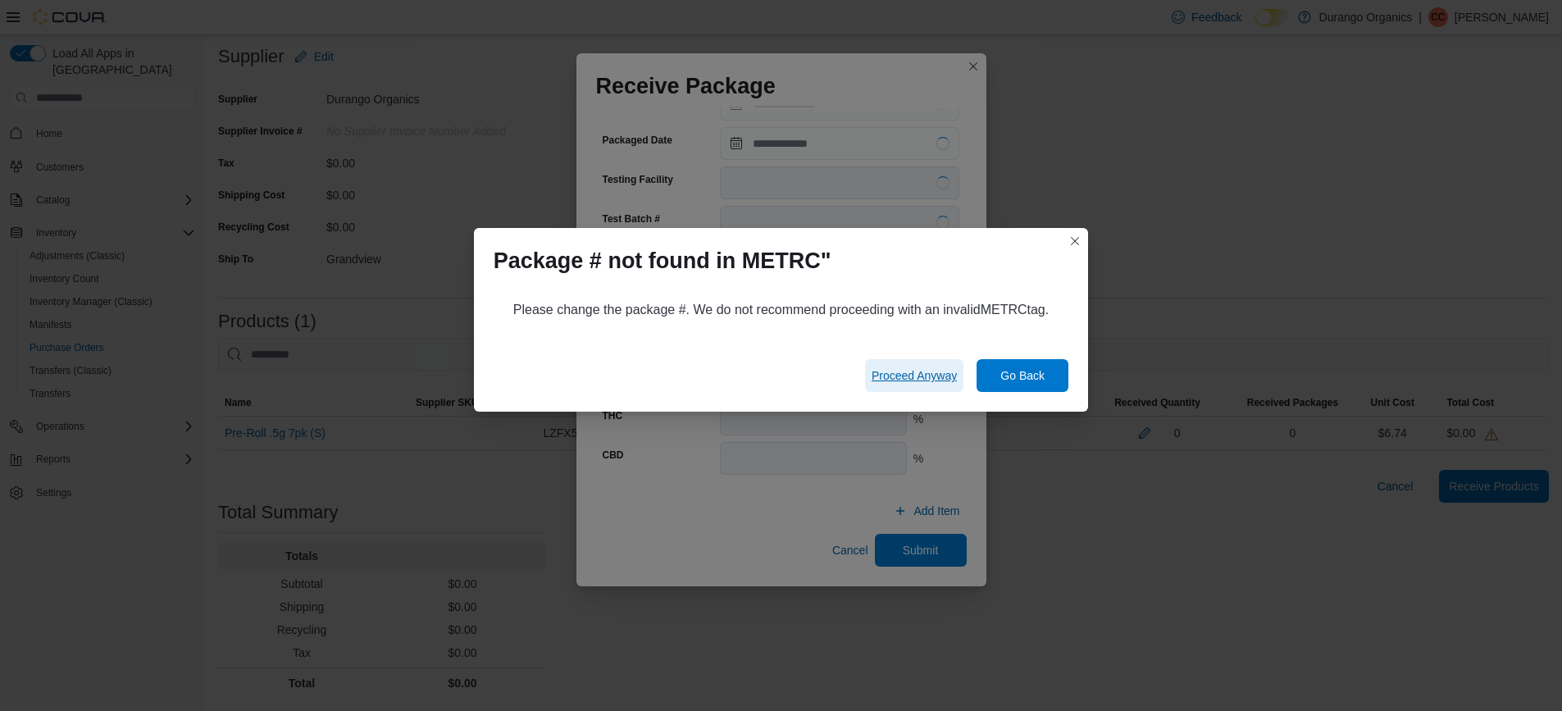
click at [931, 372] on span "Proceed Anyway" at bounding box center [914, 375] width 85 height 16
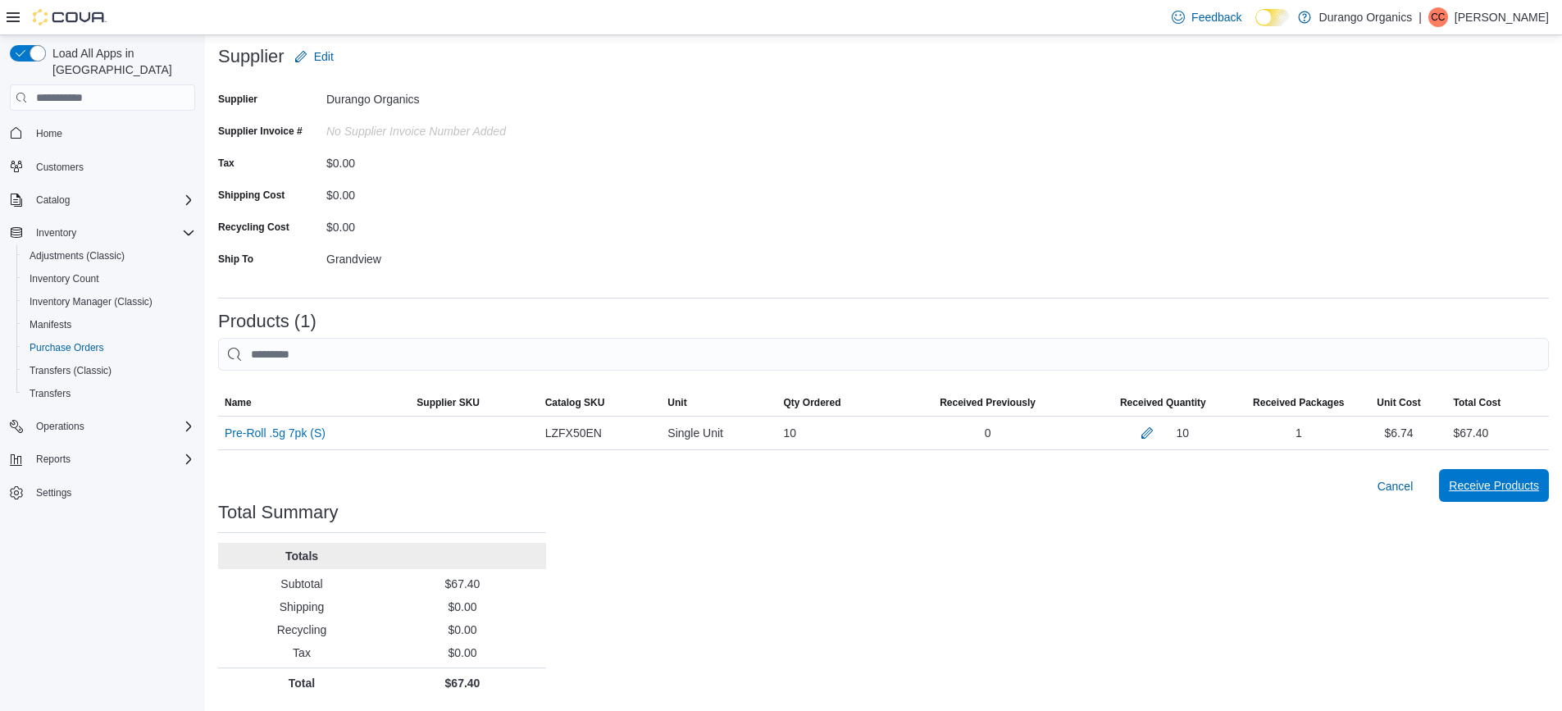
click at [1511, 488] on span "Receive Products" at bounding box center [1494, 485] width 90 height 16
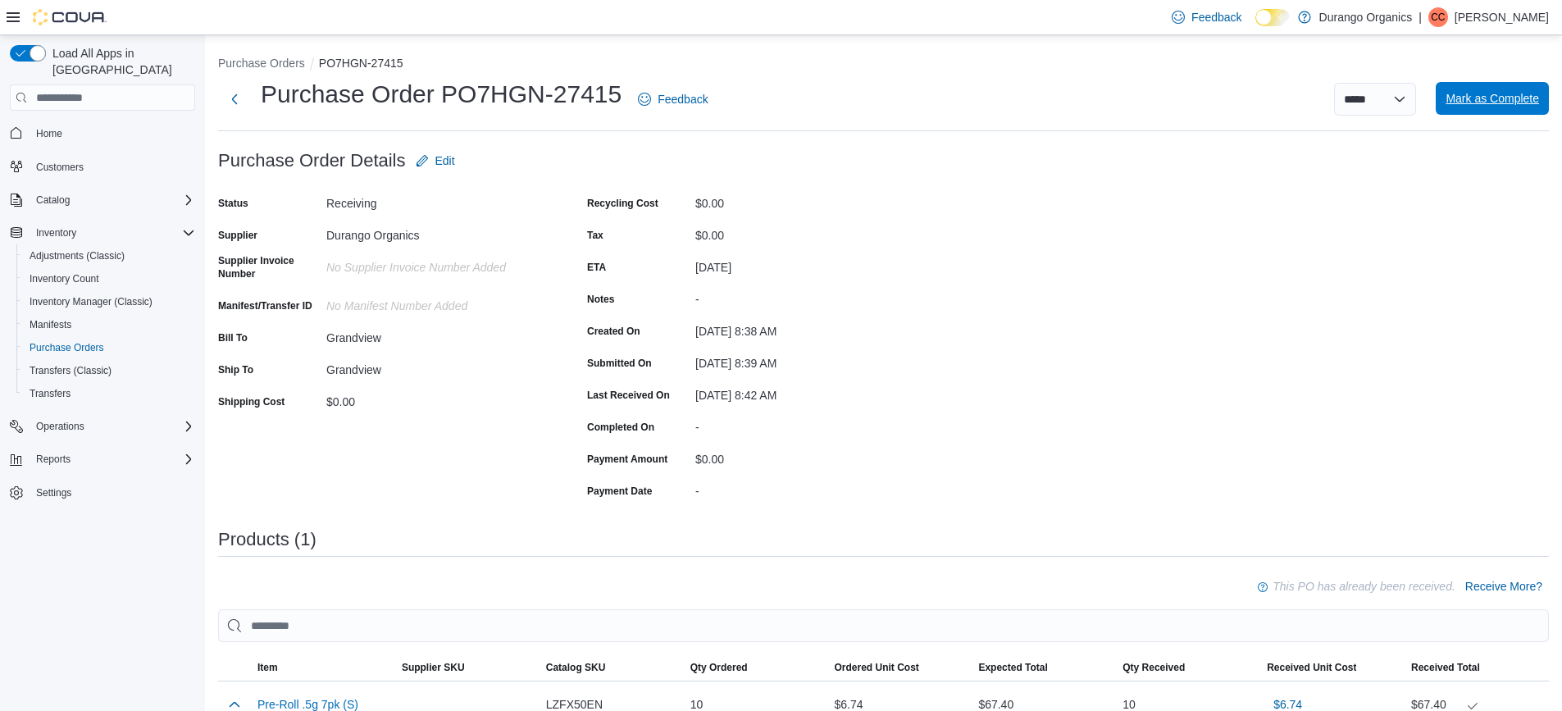
click at [1523, 100] on span "Mark as Complete" at bounding box center [1492, 98] width 93 height 16
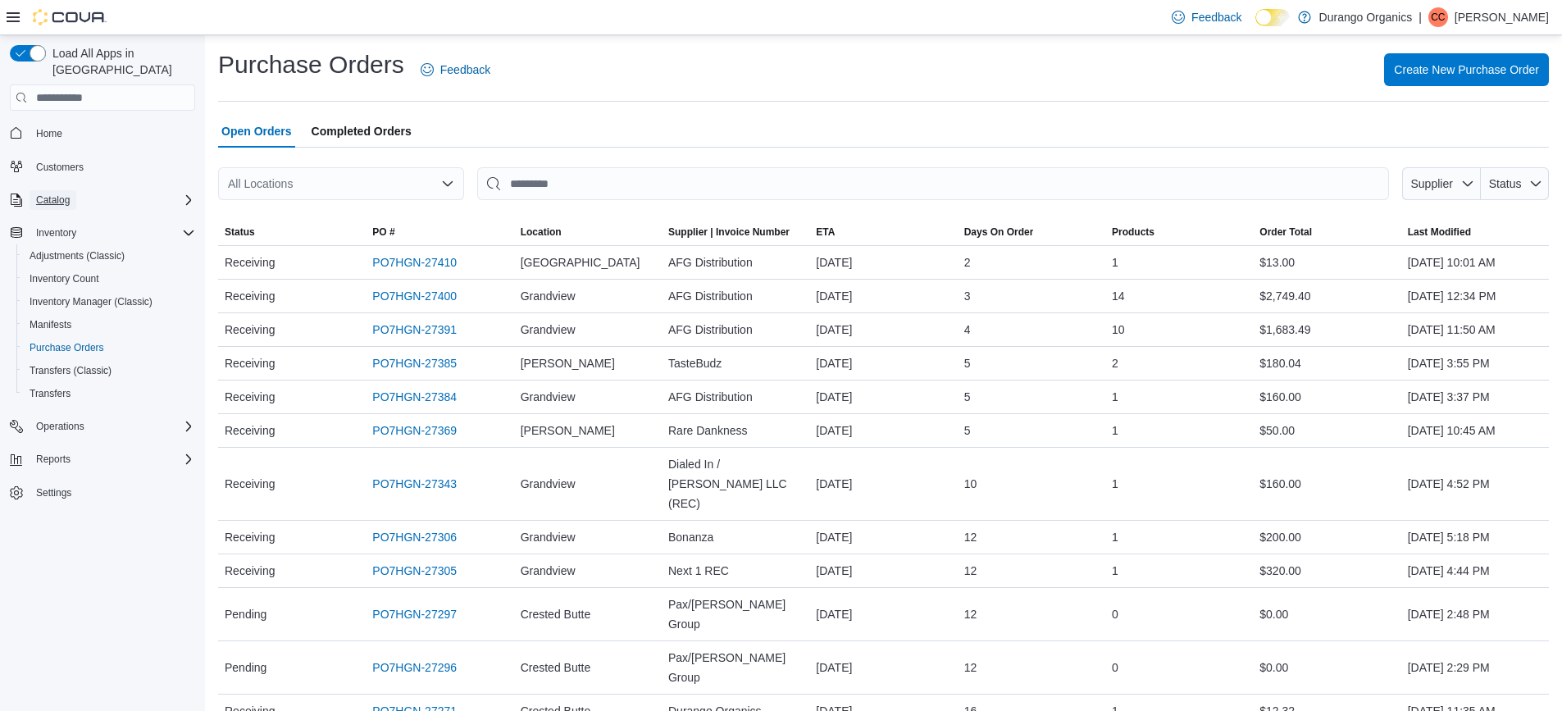
click at [61, 194] on span "Catalog" at bounding box center [53, 200] width 34 height 13
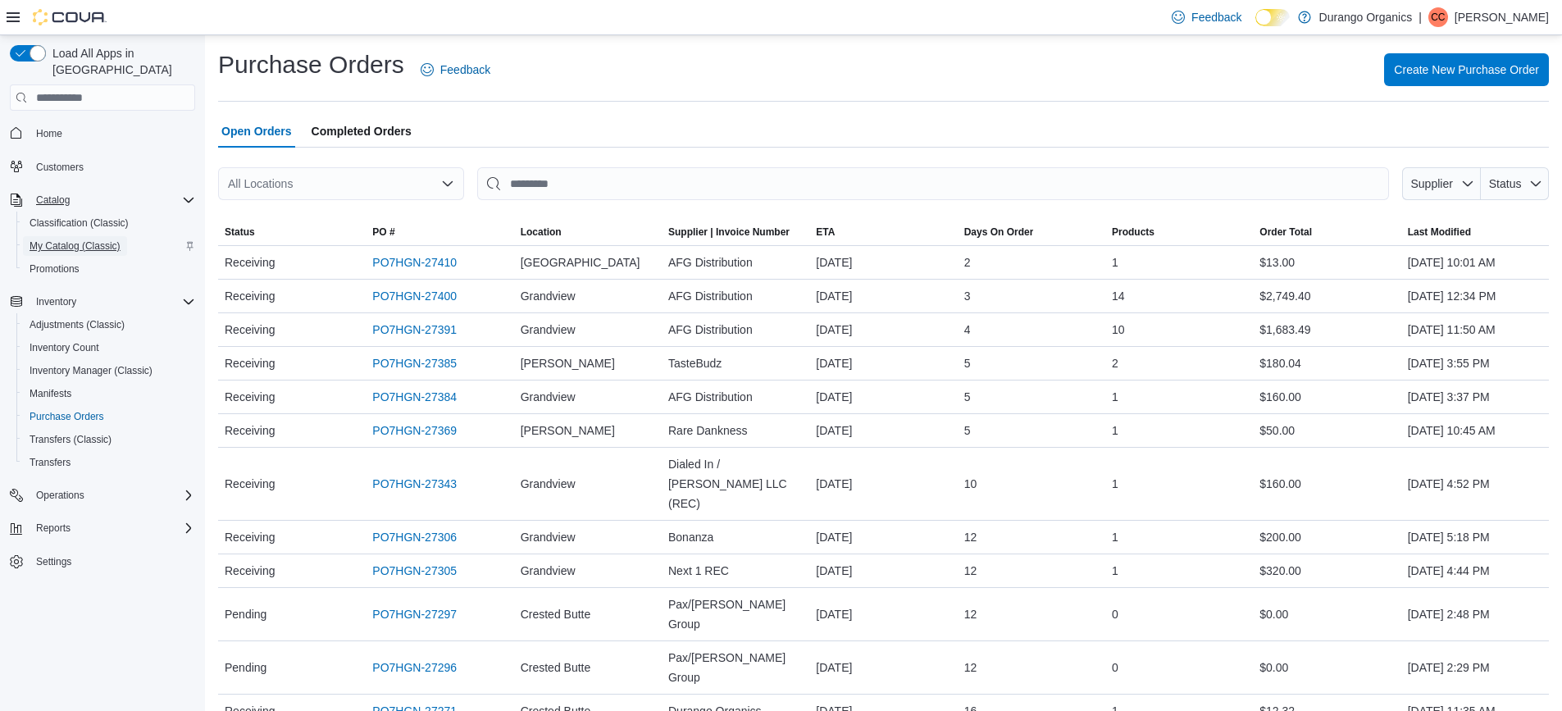
click at [93, 239] on span "My Catalog (Classic)" at bounding box center [75, 245] width 91 height 13
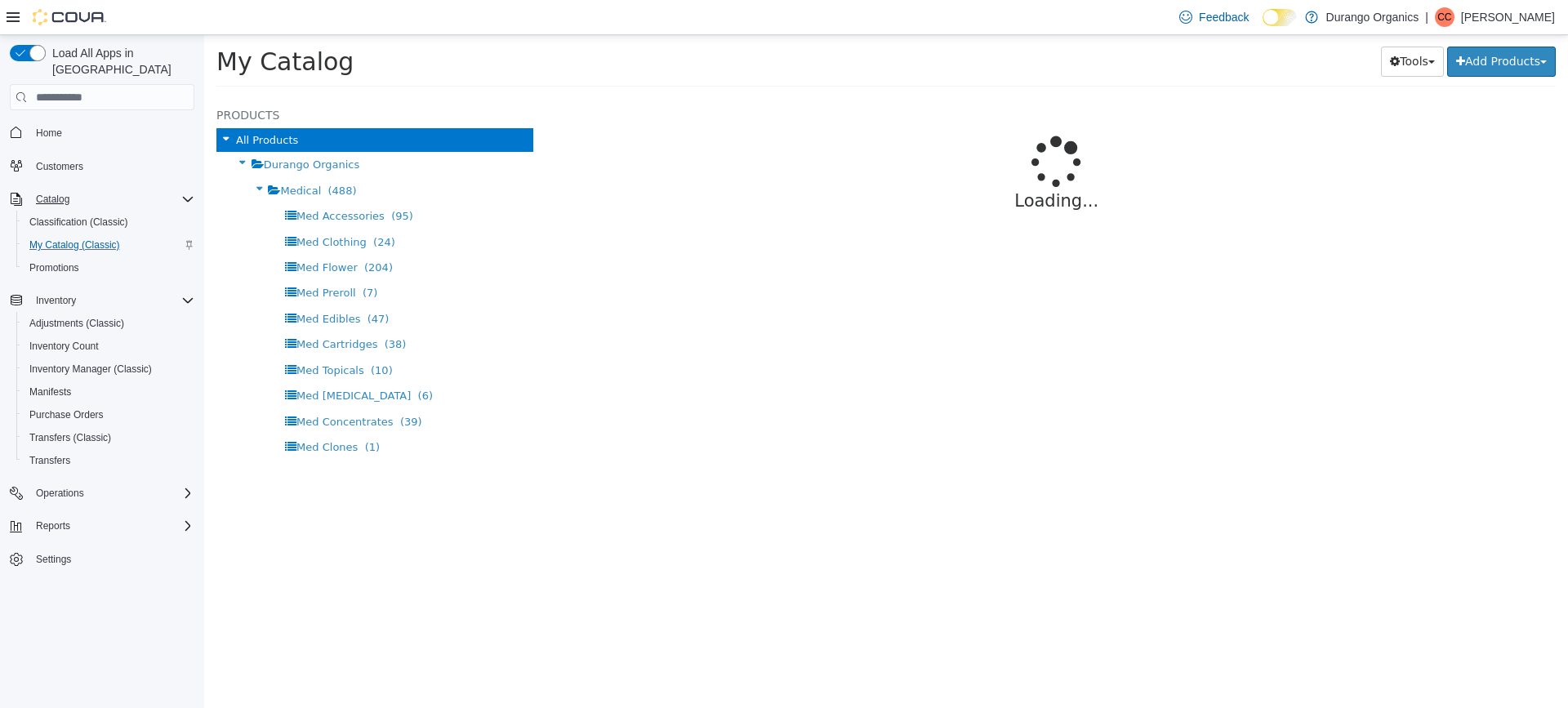
select select "**********"
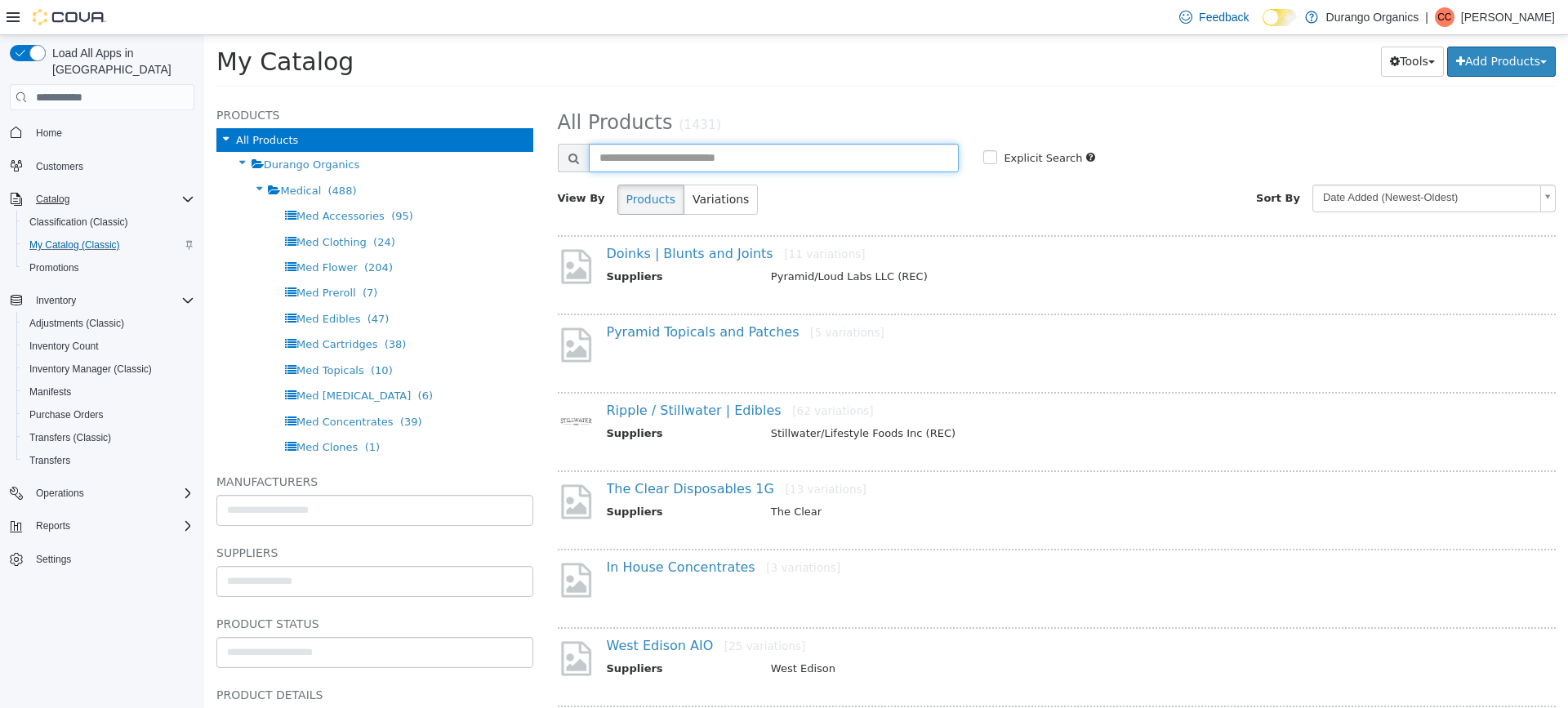
click at [721, 158] on input "text" at bounding box center [774, 157] width 370 height 29
type input "*********"
select select "**********"
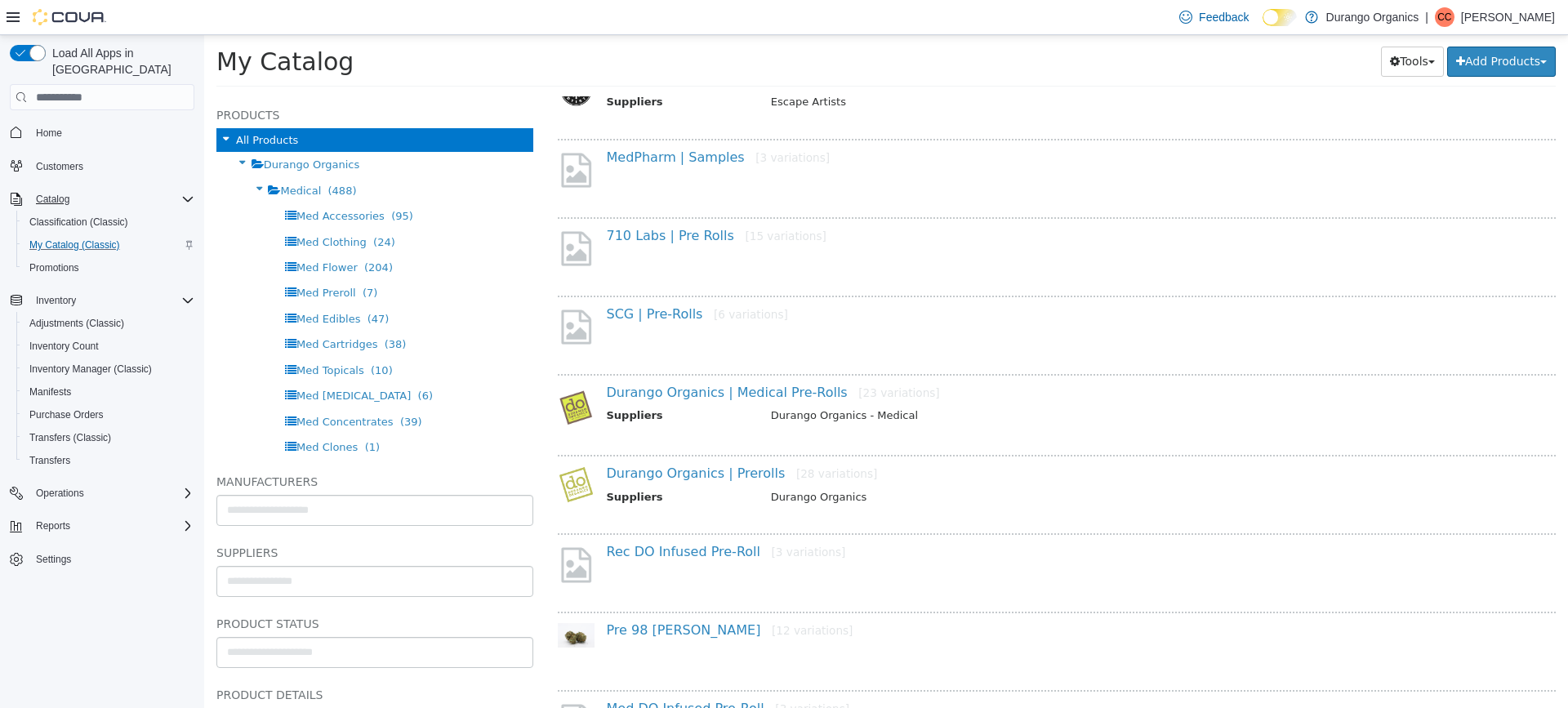
scroll to position [1062, 0]
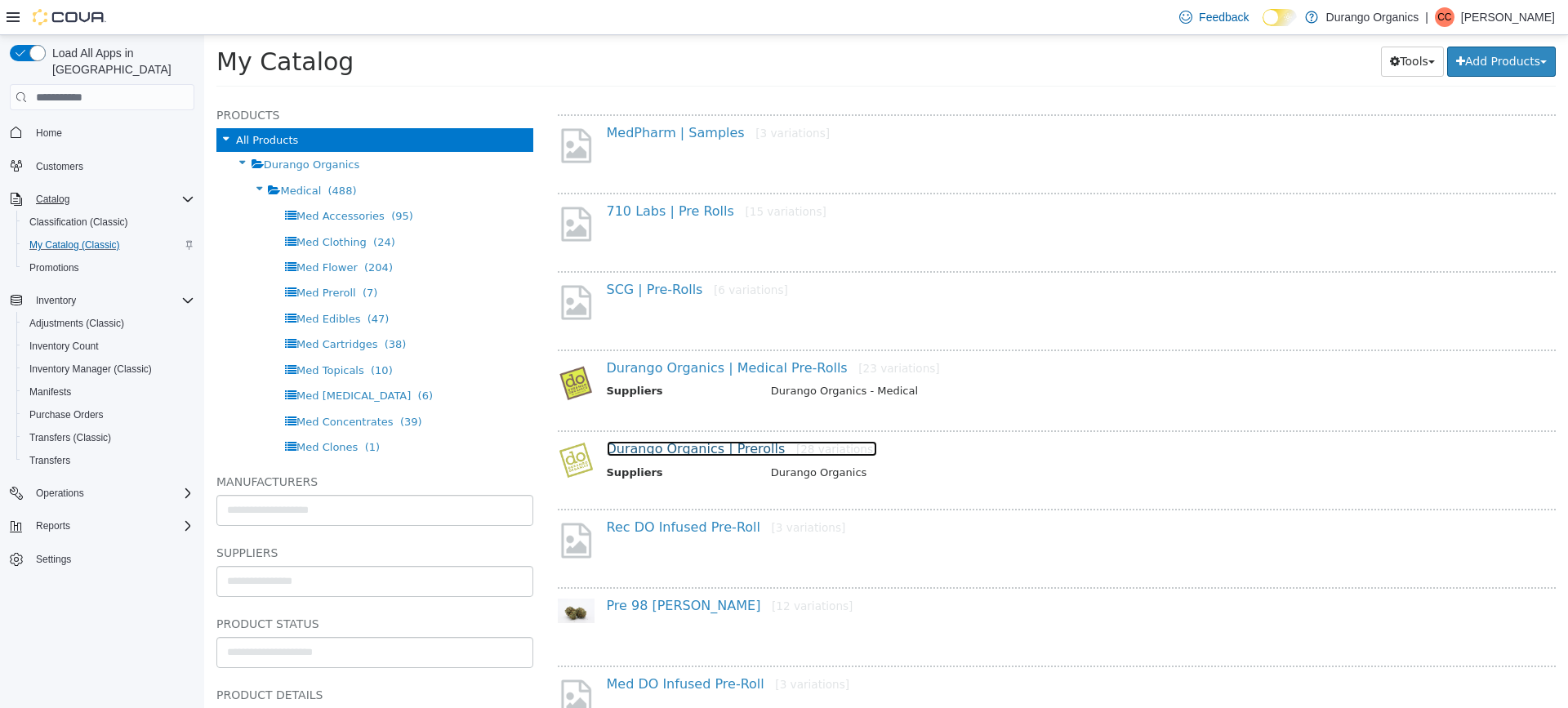
click at [725, 452] on link "Durango Organics | Prerolls [28 variations]" at bounding box center [742, 449] width 271 height 16
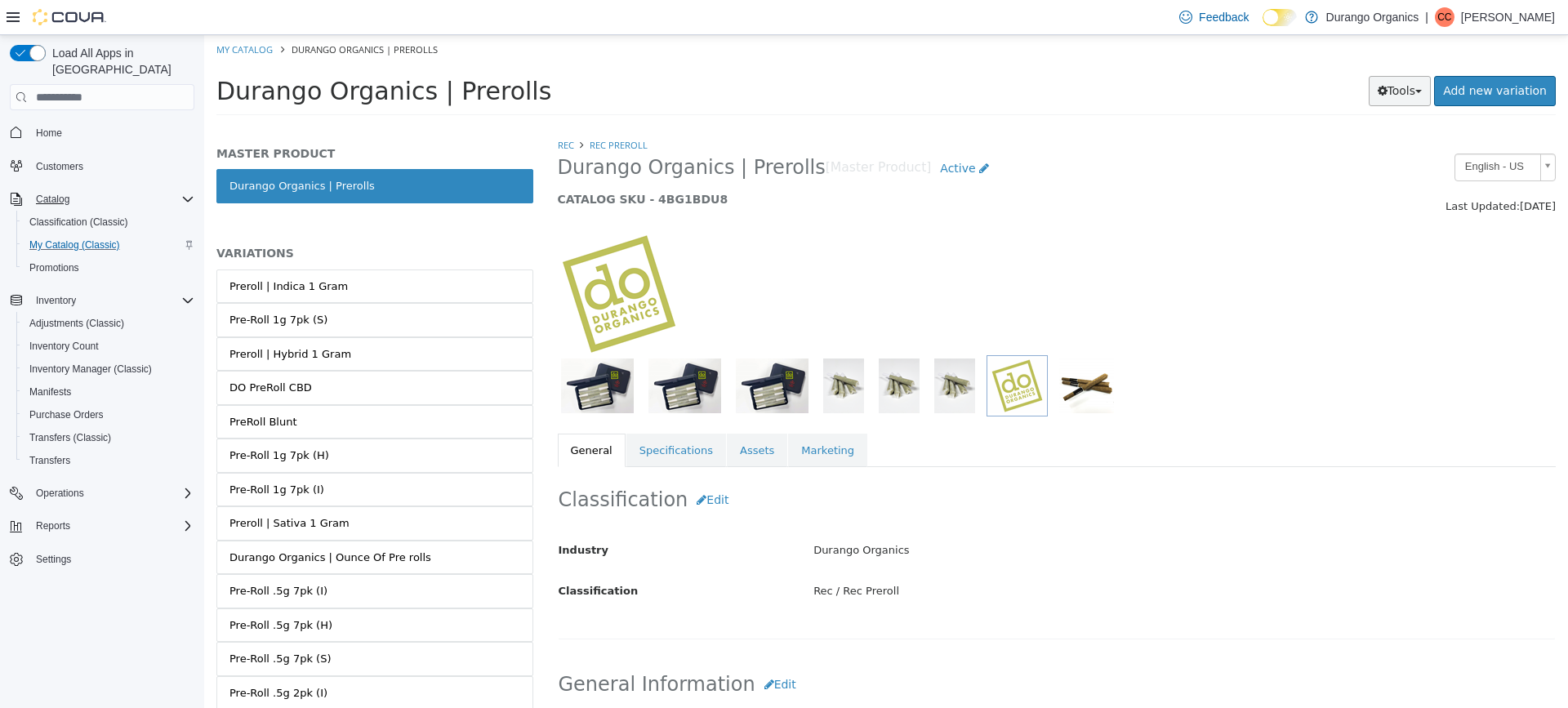
click at [1427, 92] on button "Tools" at bounding box center [1399, 91] width 63 height 30
click at [1376, 147] on link "Print Labels" at bounding box center [1365, 145] width 129 height 22
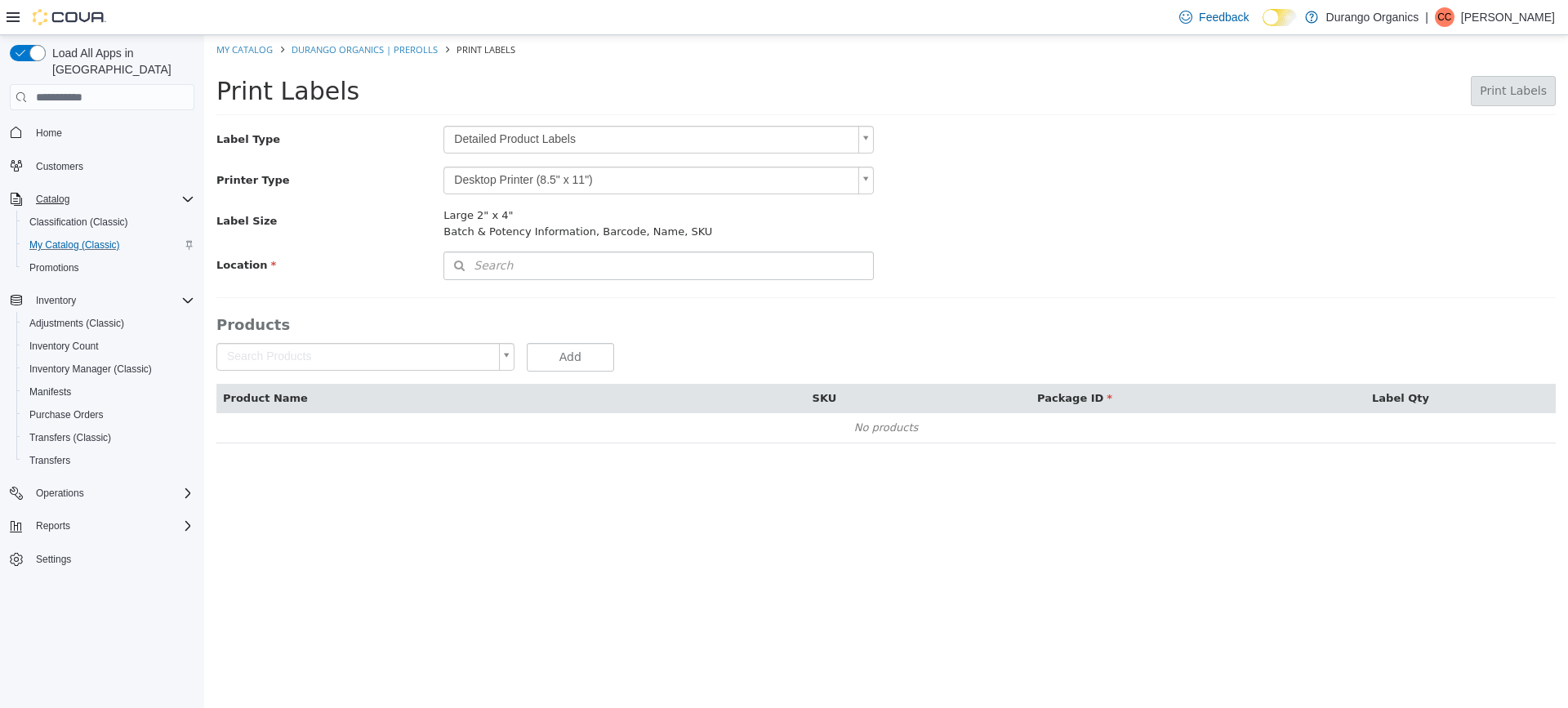
click at [838, 135] on body "Saving Bulk Changes... × My Catalog Durango Organics | Prerolls Print Labels Pr…" at bounding box center [886, 247] width 1364 height 425
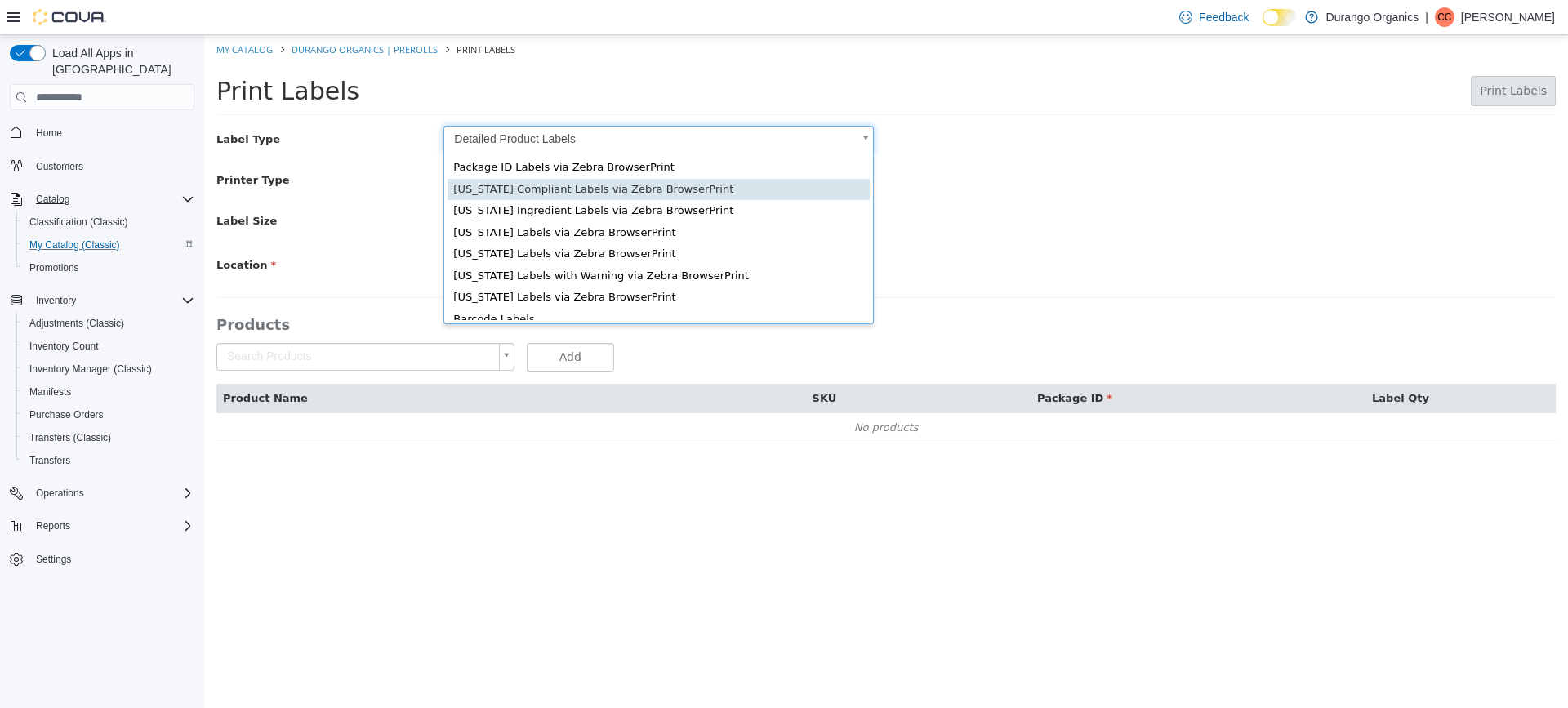
type input "*"
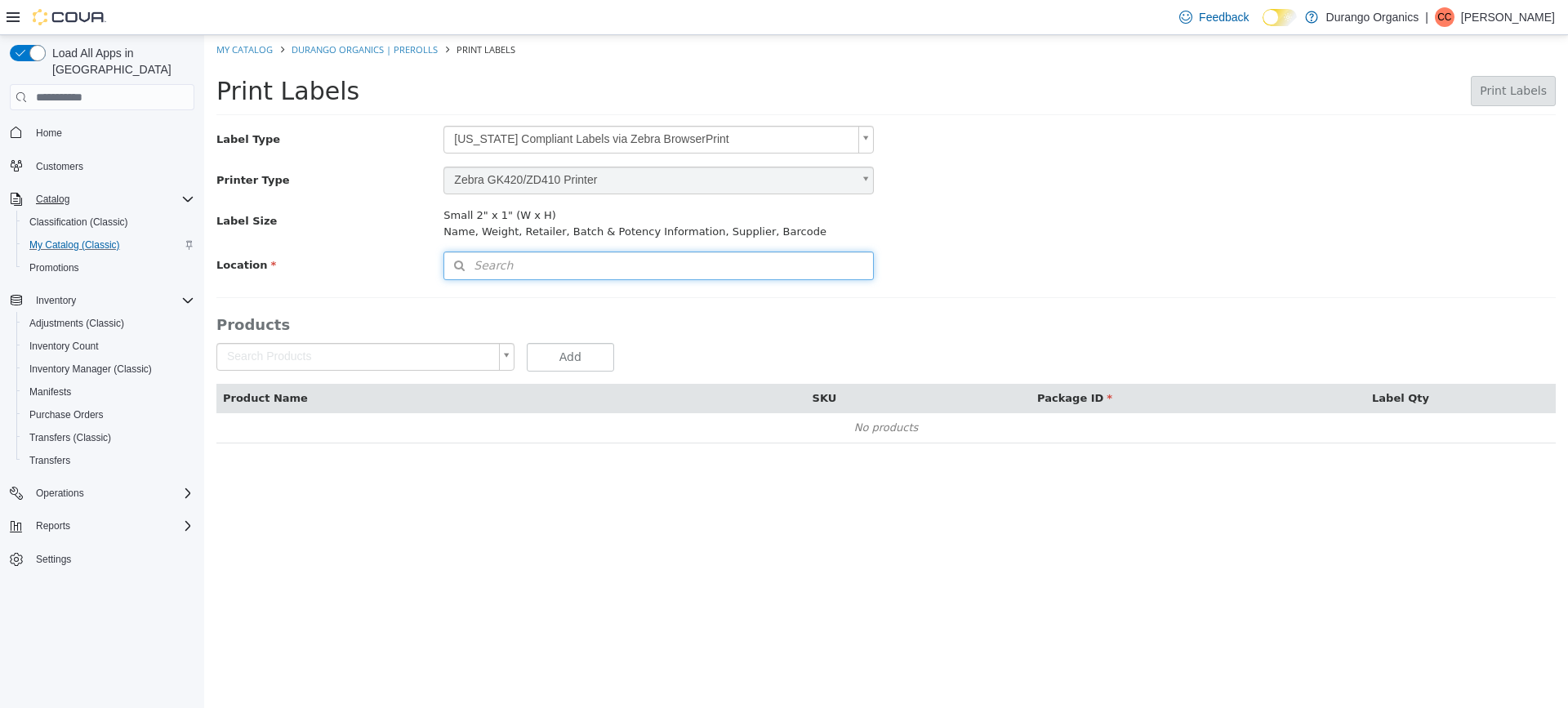
click at [513, 263] on button "Search" at bounding box center [658, 266] width 430 height 29
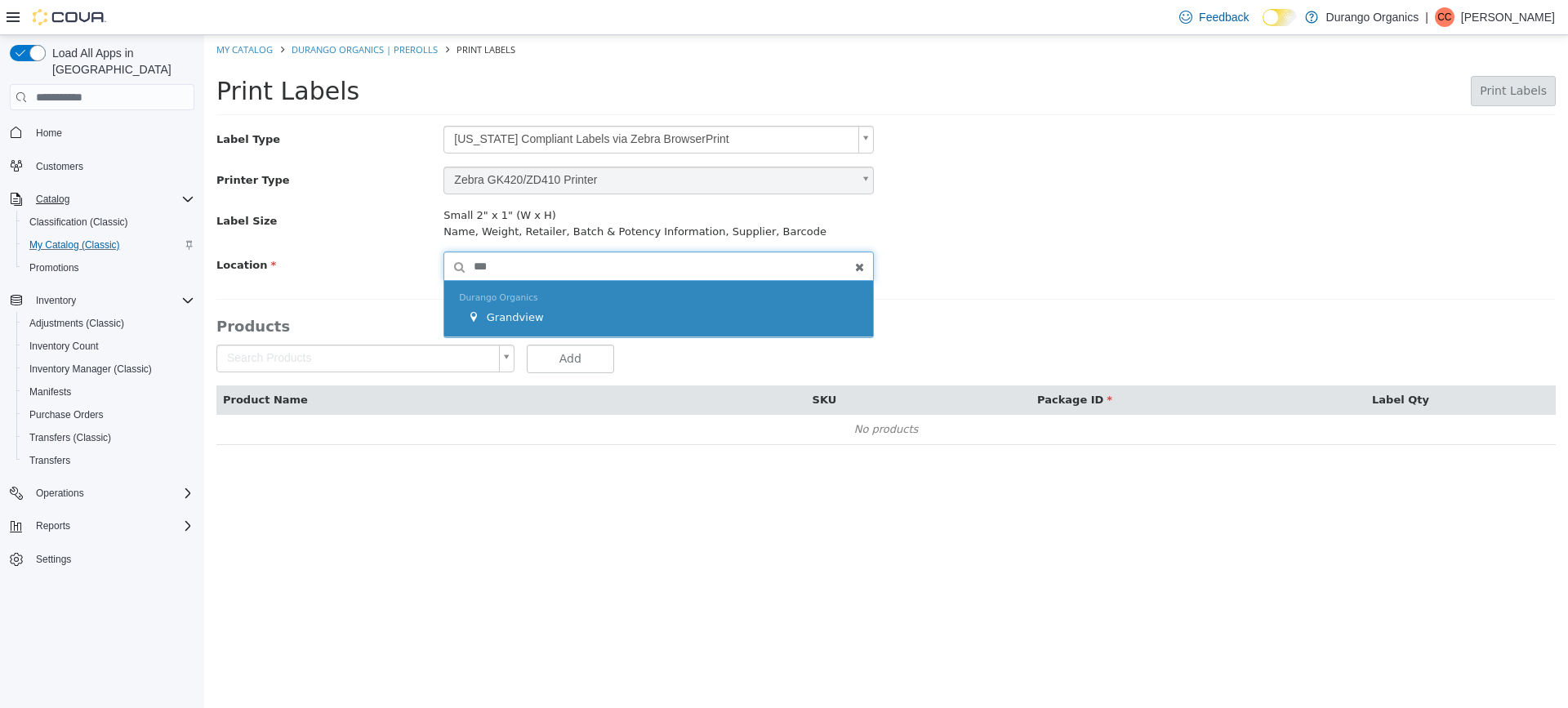
type input "***"
click at [524, 313] on span "Grandview" at bounding box center [515, 317] width 57 height 12
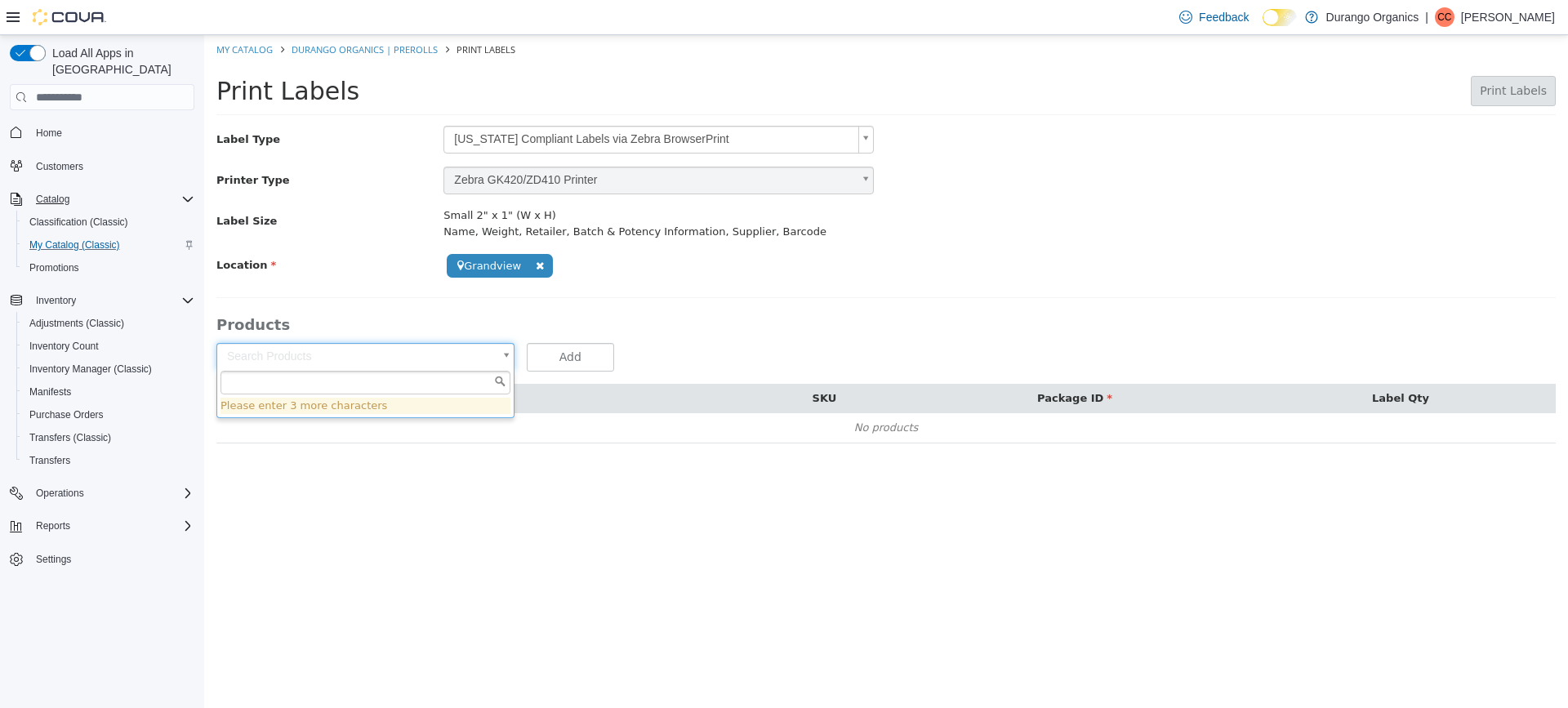
click at [460, 360] on body "**********" at bounding box center [886, 247] width 1364 height 425
type input "*****"
type input "**********"
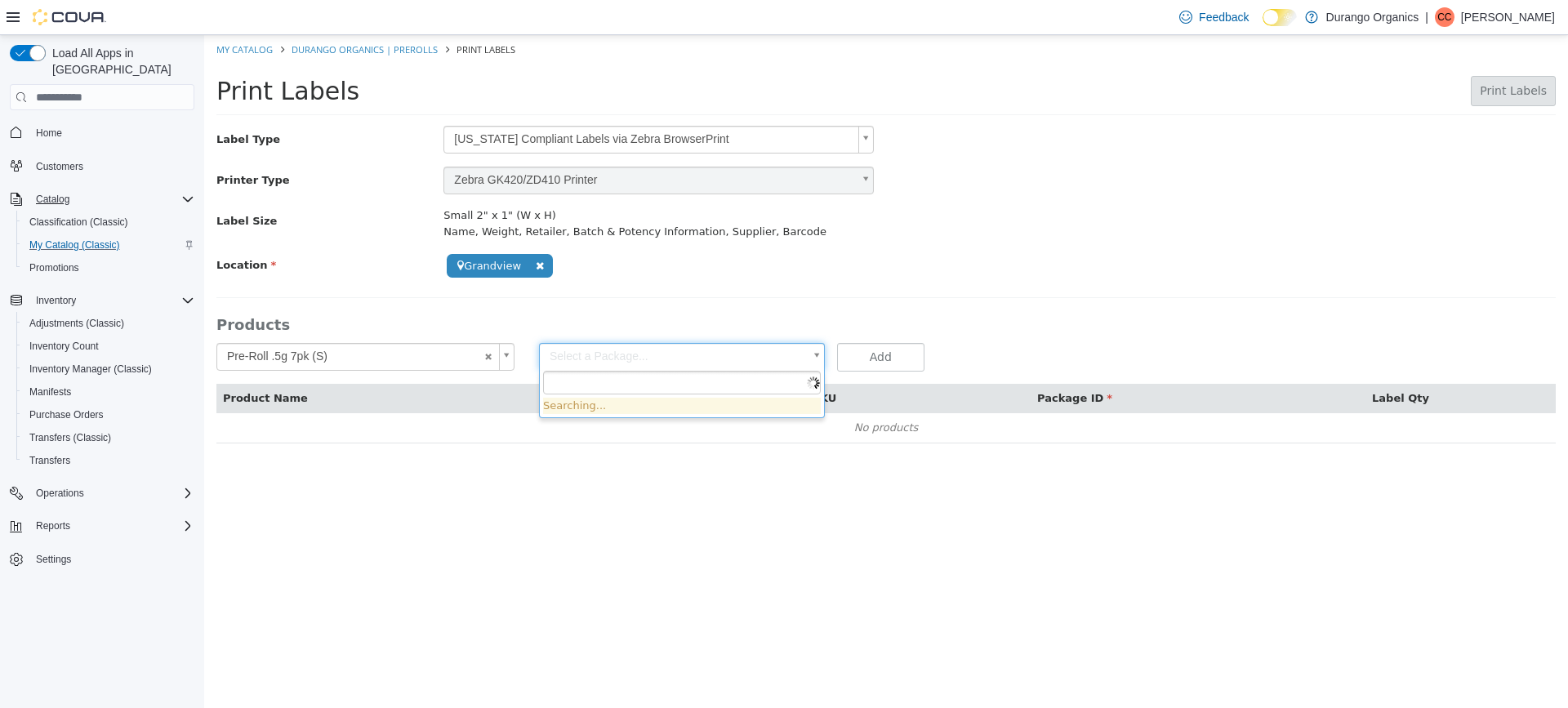
click at [788, 349] on body "**********" at bounding box center [886, 247] width 1364 height 425
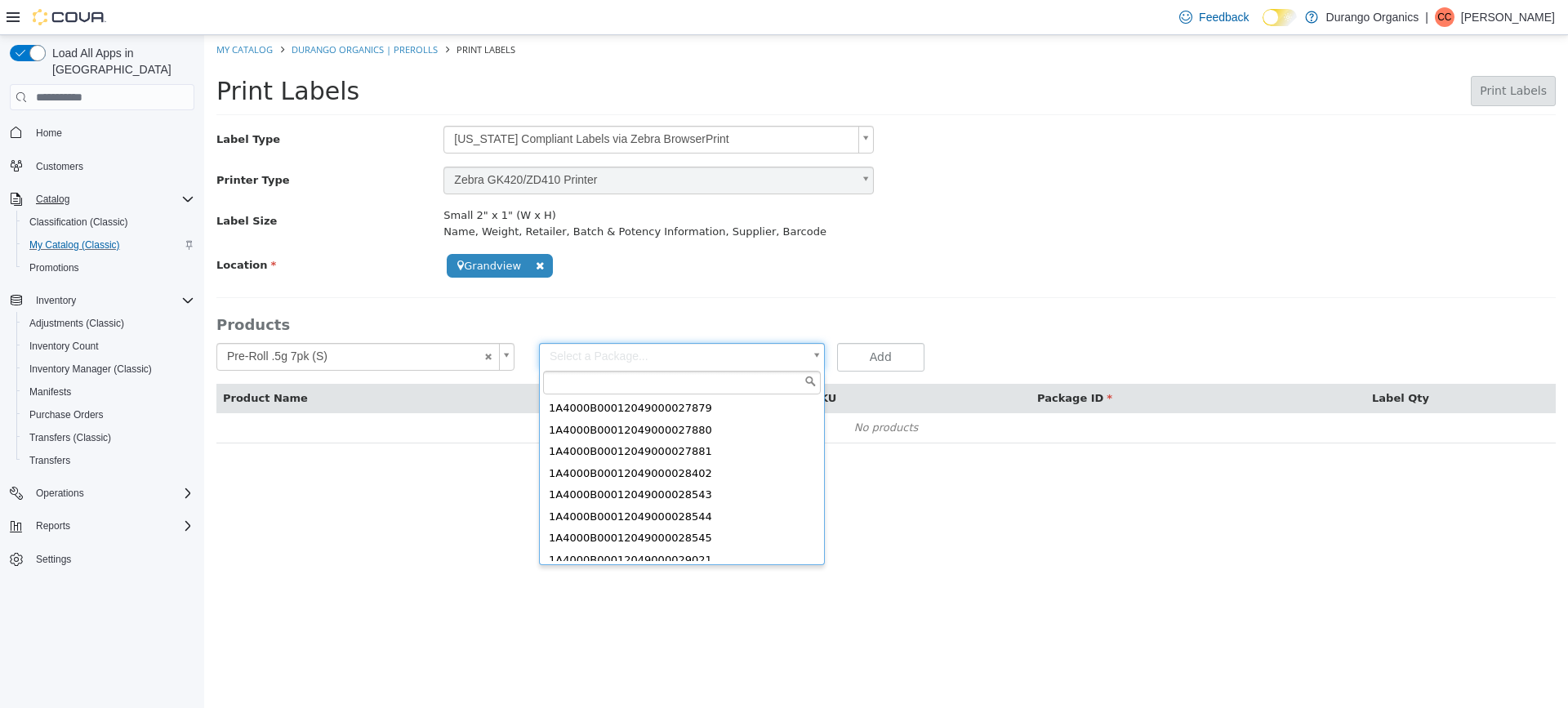
scroll to position [746, 0]
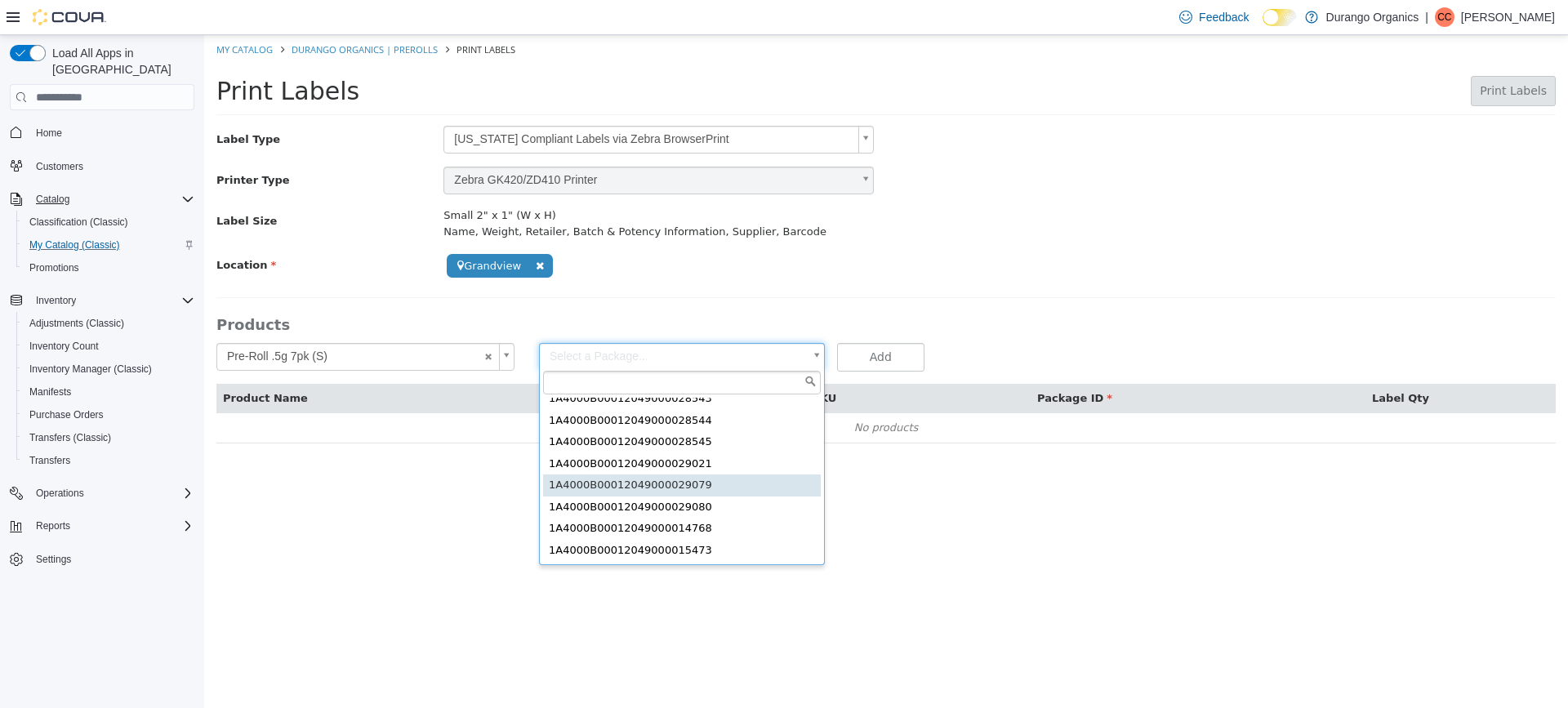
type input "**********"
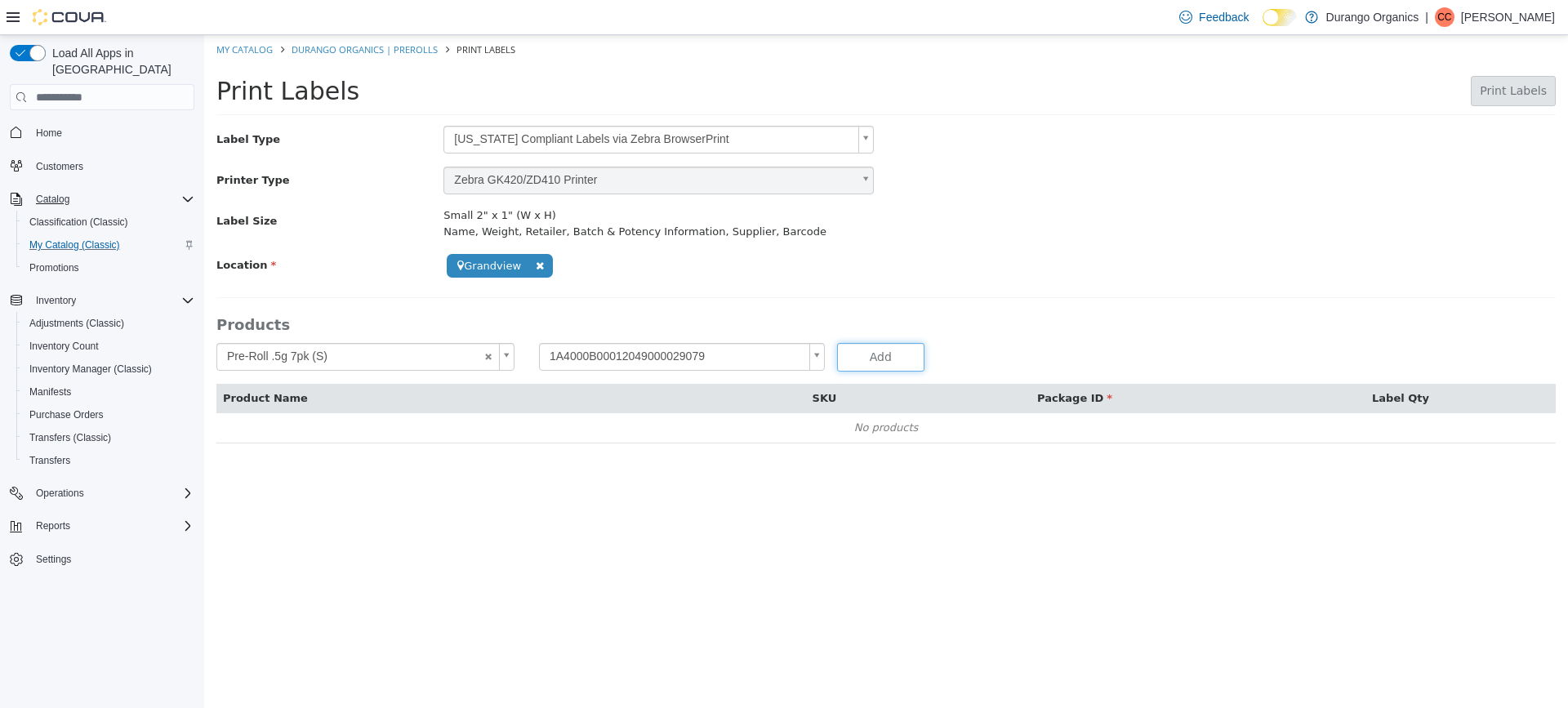
click at [878, 347] on button "Add" at bounding box center [881, 356] width 88 height 29
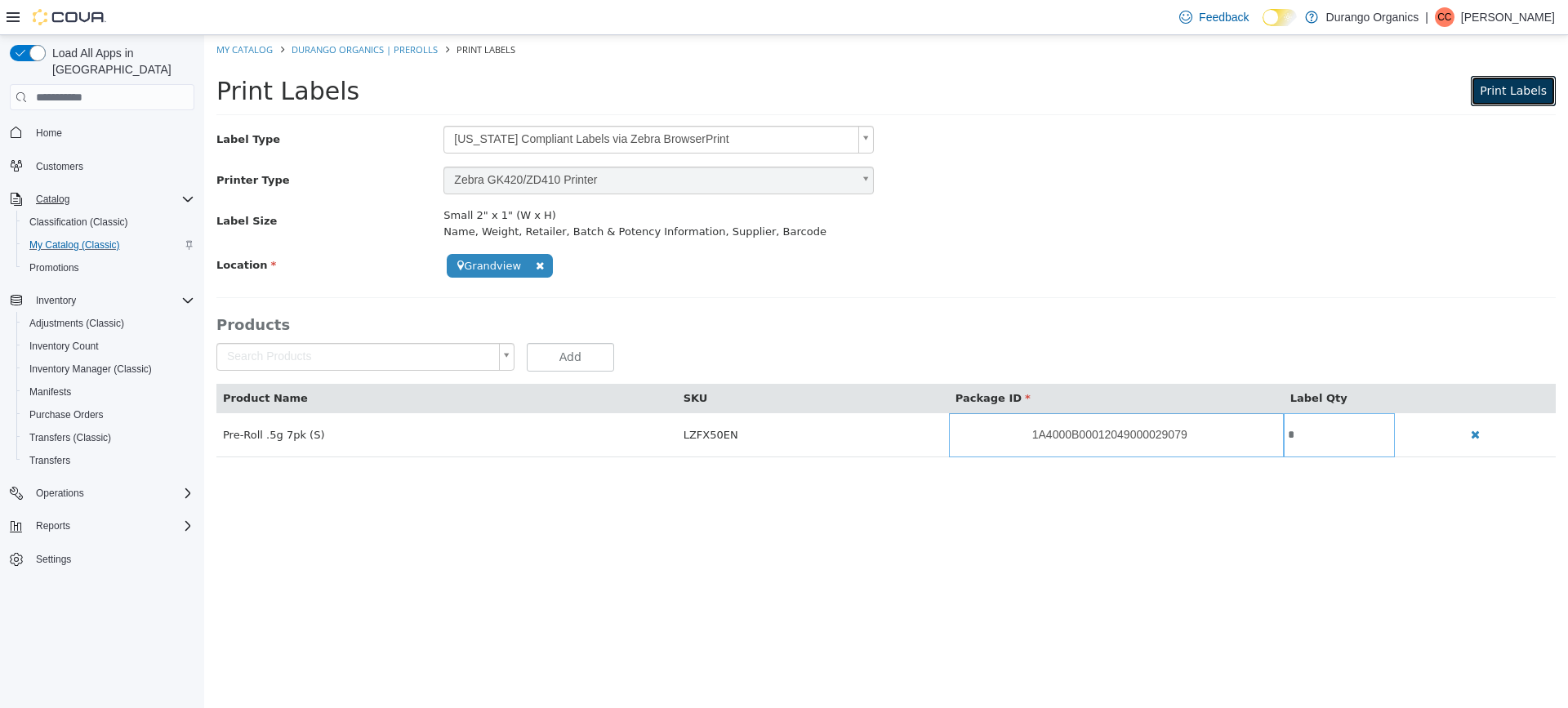
click at [1512, 95] on span "Print Labels" at bounding box center [1512, 90] width 67 height 13
click at [1500, 80] on button "Print Labels" at bounding box center [1512, 91] width 85 height 30
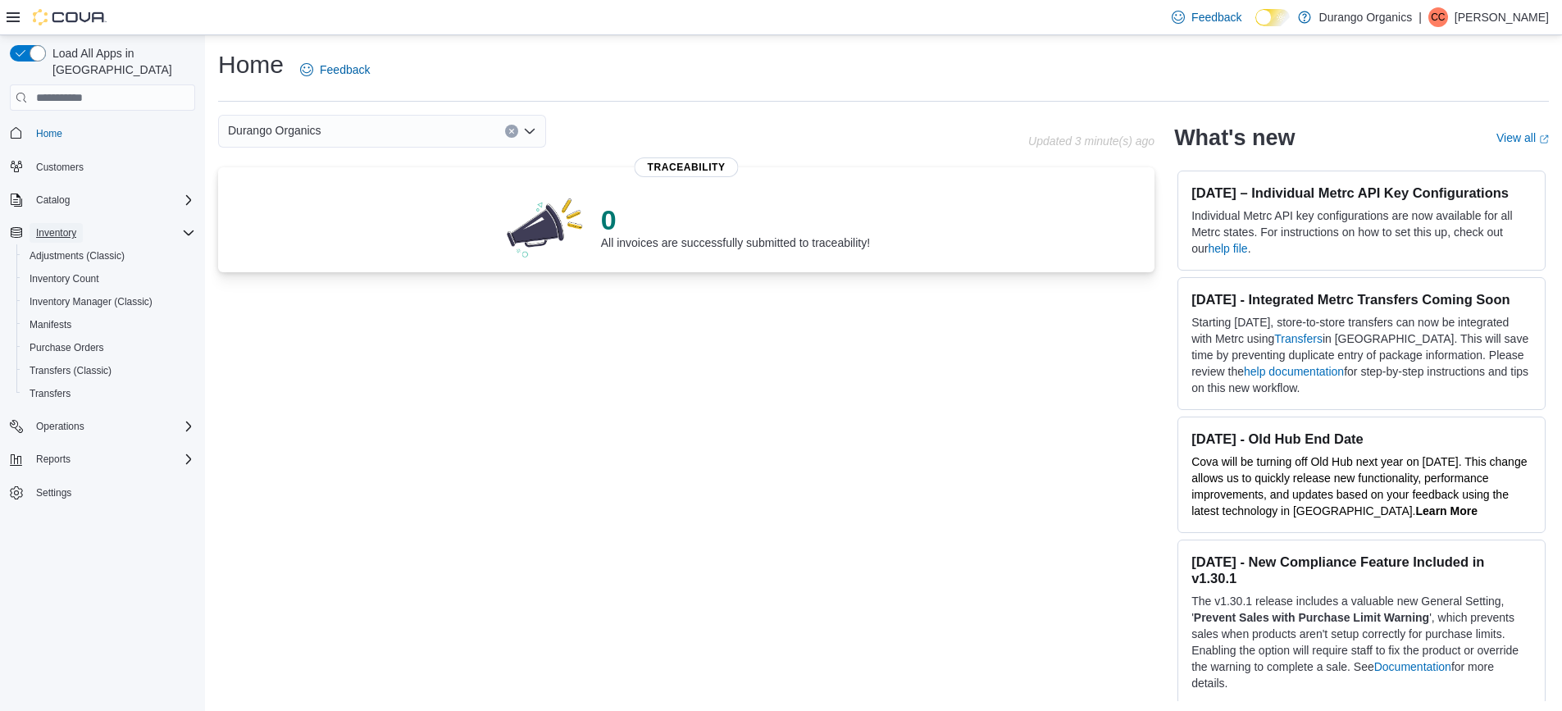
click at [80, 223] on button "Inventory" at bounding box center [56, 233] width 53 height 20
click at [65, 226] on span "Inventory" at bounding box center [56, 232] width 40 height 13
click at [142, 295] on span "Inventory Manager (Classic)" at bounding box center [91, 301] width 123 height 13
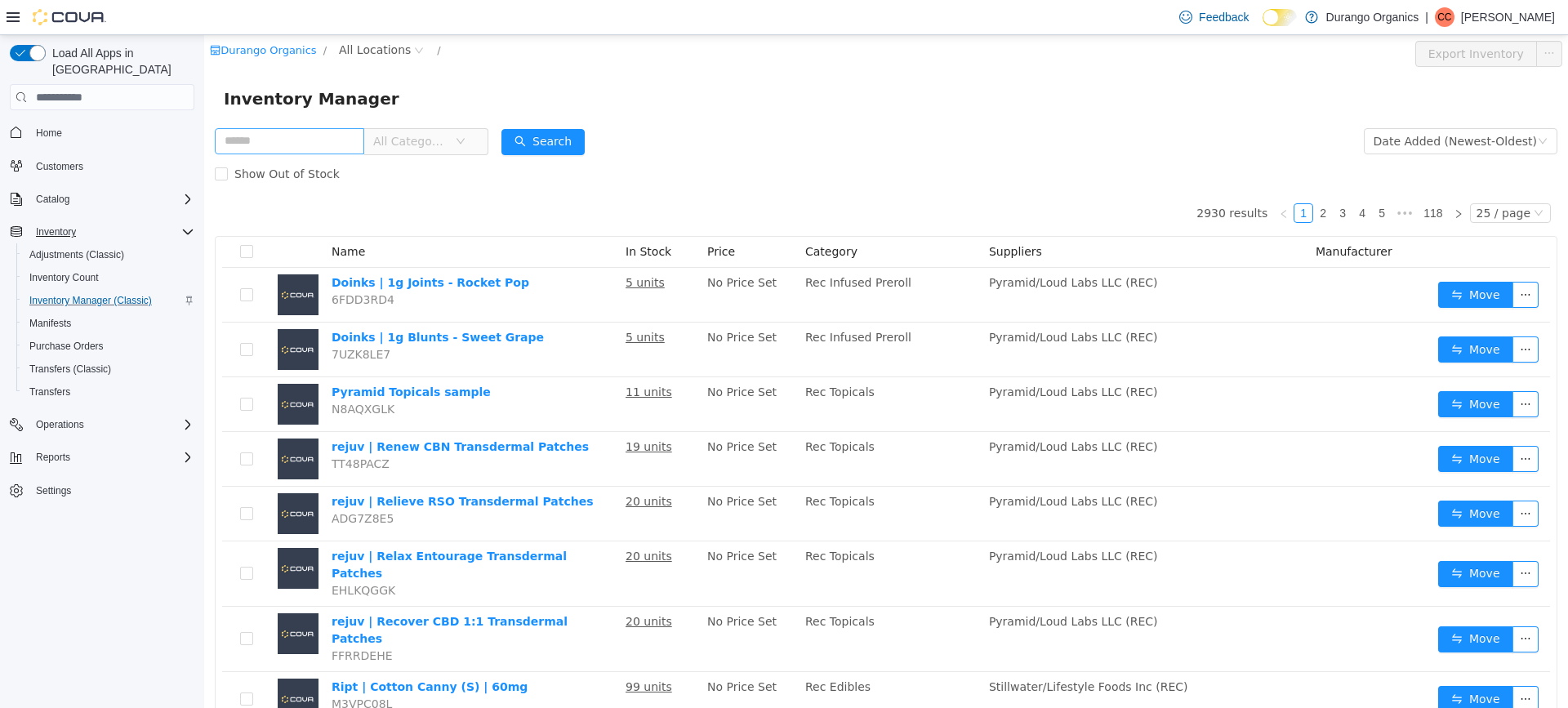
click at [281, 137] on input "text" at bounding box center [290, 141] width 149 height 26
type input "**********"
click at [577, 138] on button "Search" at bounding box center [544, 142] width 84 height 26
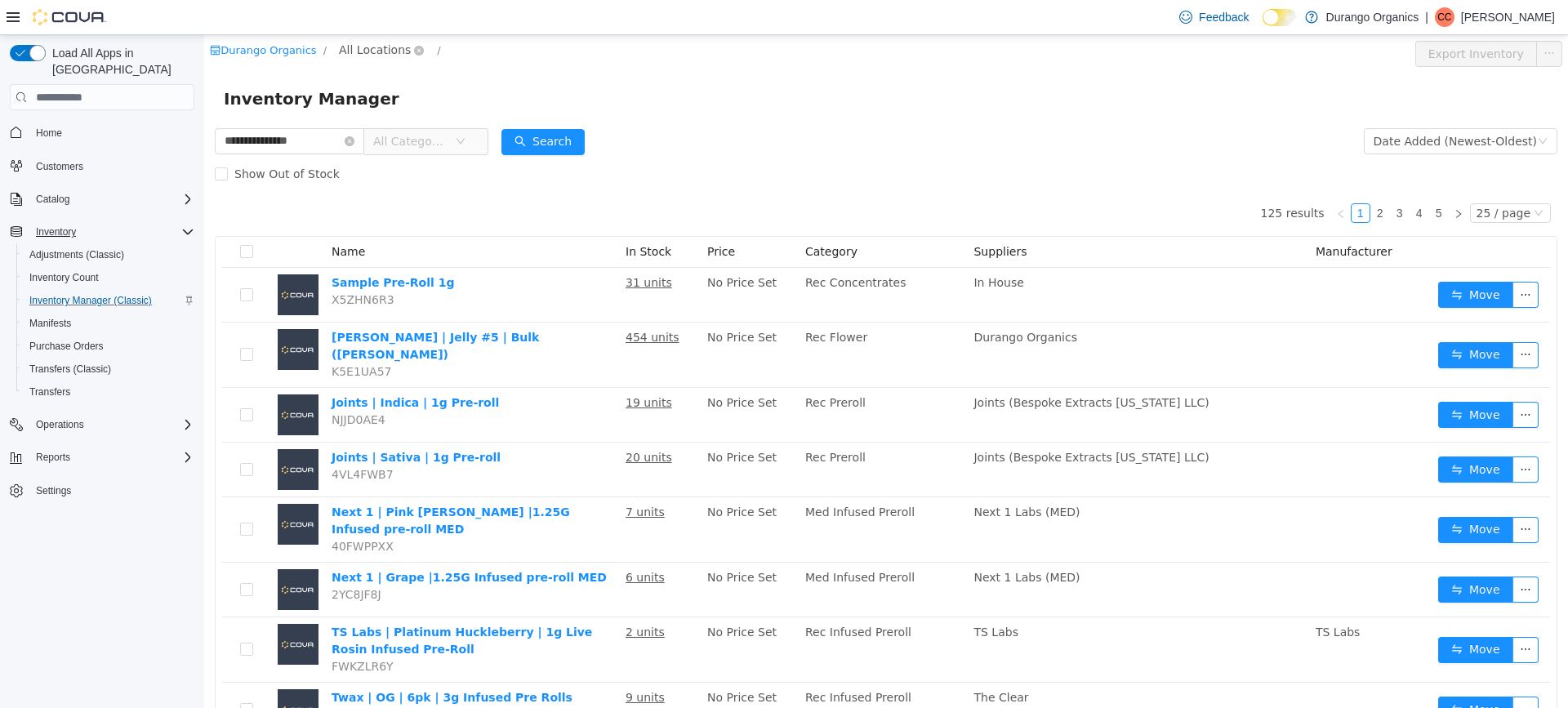
click at [368, 47] on span "All Locations" at bounding box center [374, 50] width 72 height 18
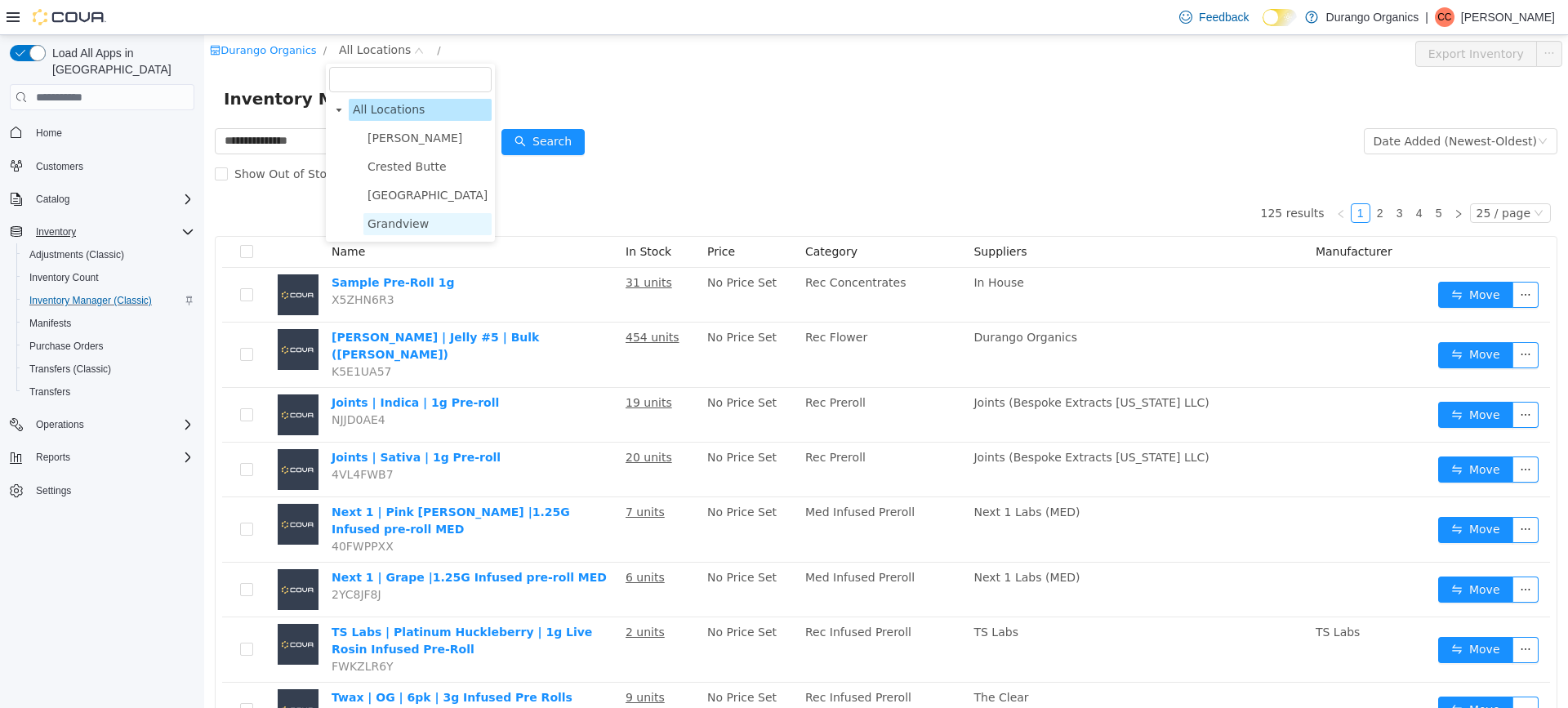
click at [397, 229] on span "Grandview" at bounding box center [398, 223] width 62 height 13
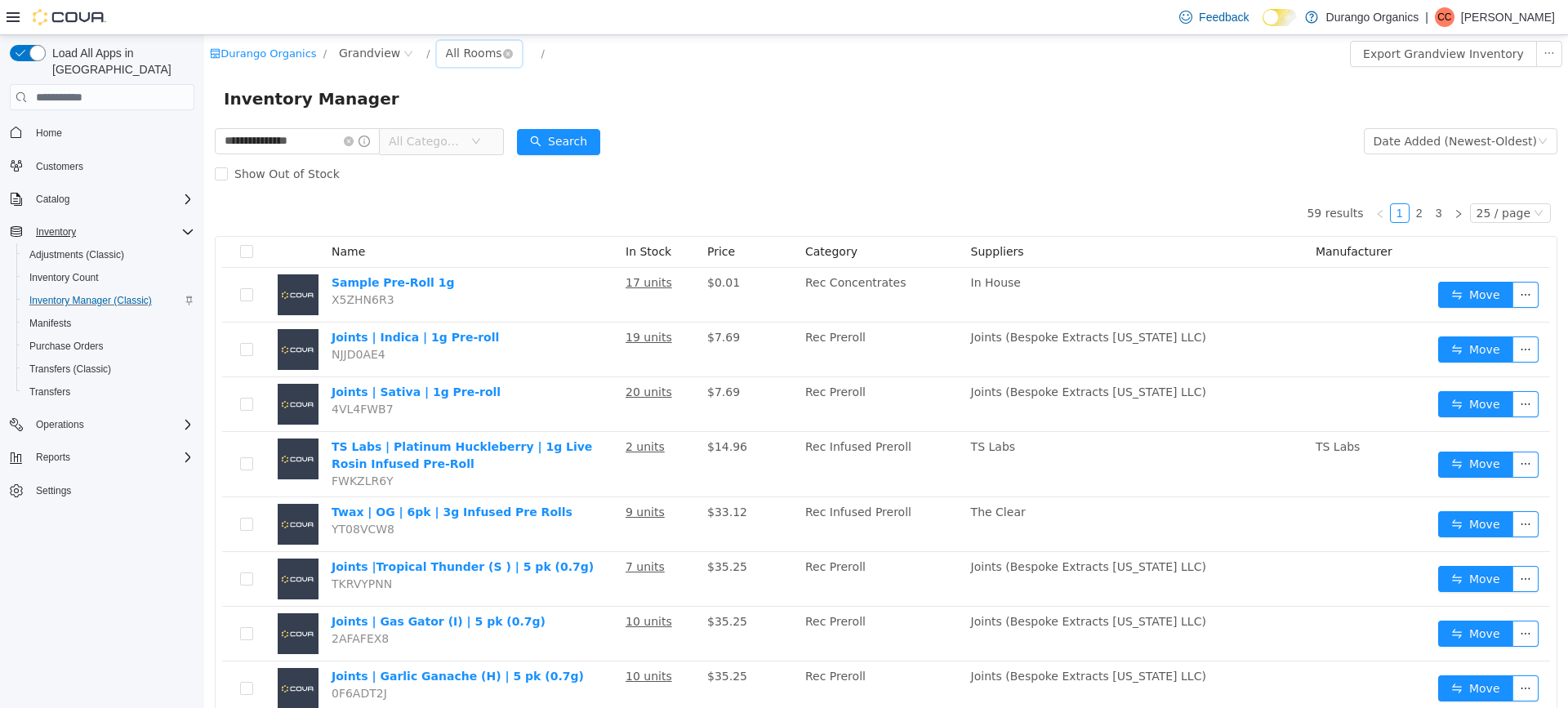
click at [461, 49] on div "All Rooms" at bounding box center [474, 53] width 57 height 25
click at [477, 142] on li "Back Room" at bounding box center [471, 138] width 98 height 26
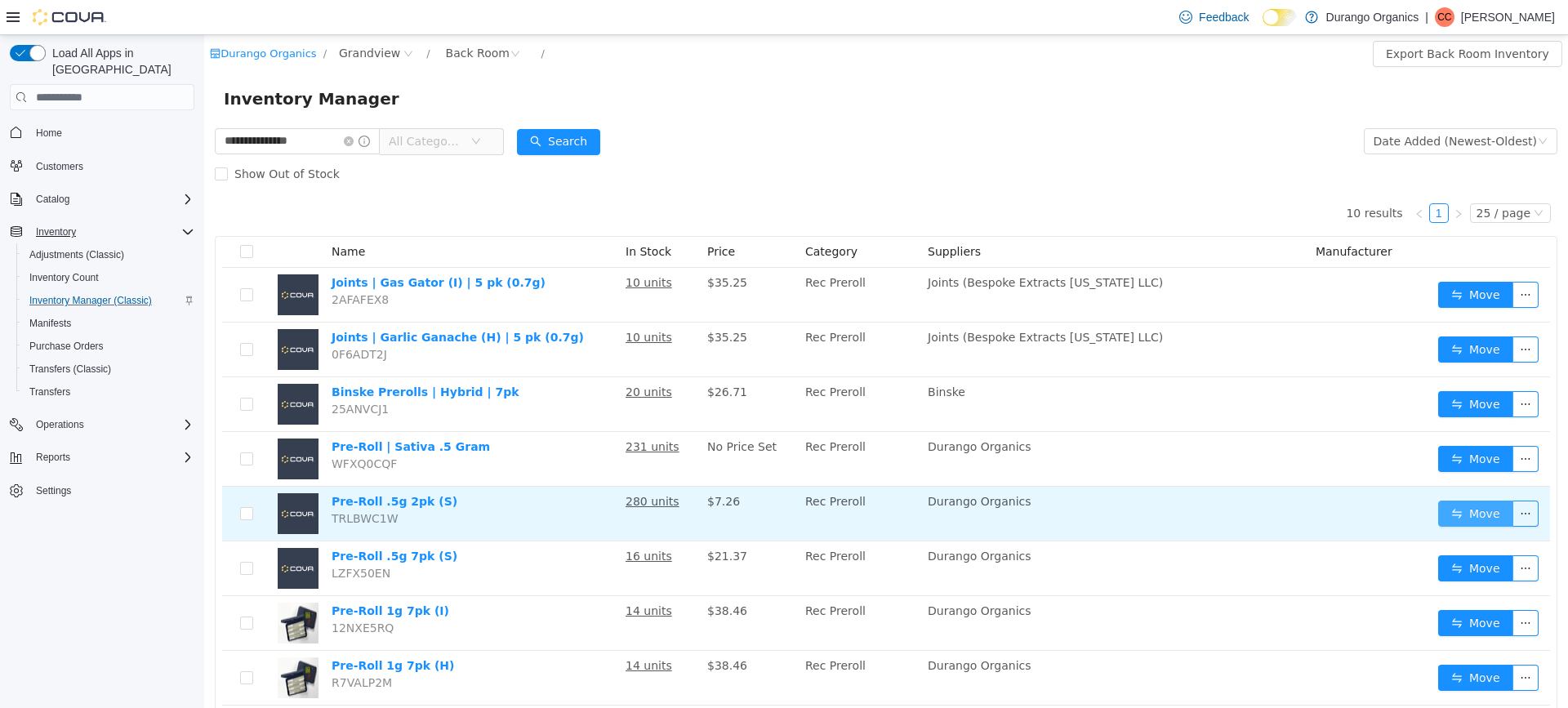
click at [1466, 513] on button "Move" at bounding box center [1474, 514] width 75 height 26
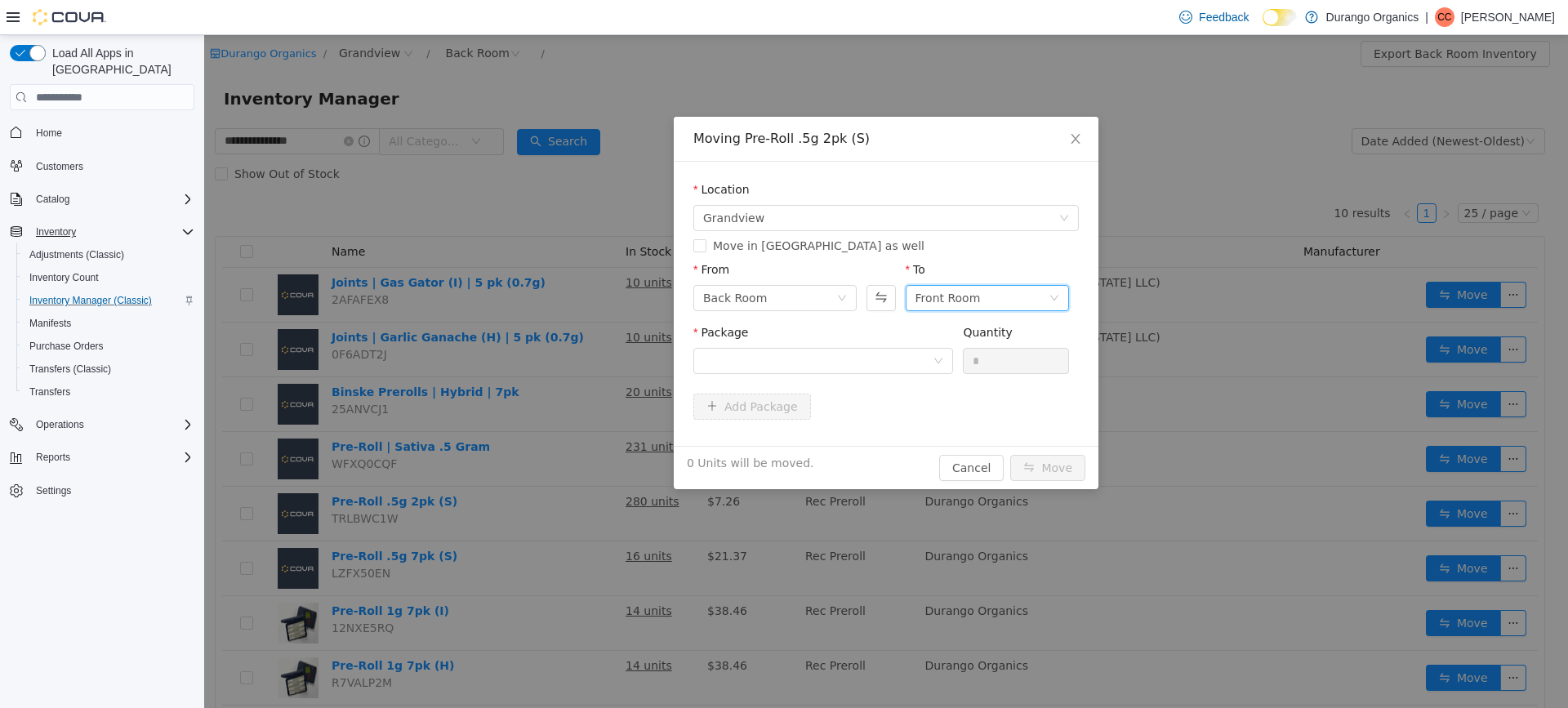
click at [1052, 293] on icon "icon: down" at bounding box center [1054, 298] width 10 height 10
click at [987, 405] on li "Grows Pre-Package - Not on location" at bounding box center [987, 409] width 163 height 26
click at [932, 360] on div at bounding box center [817, 360] width 229 height 25
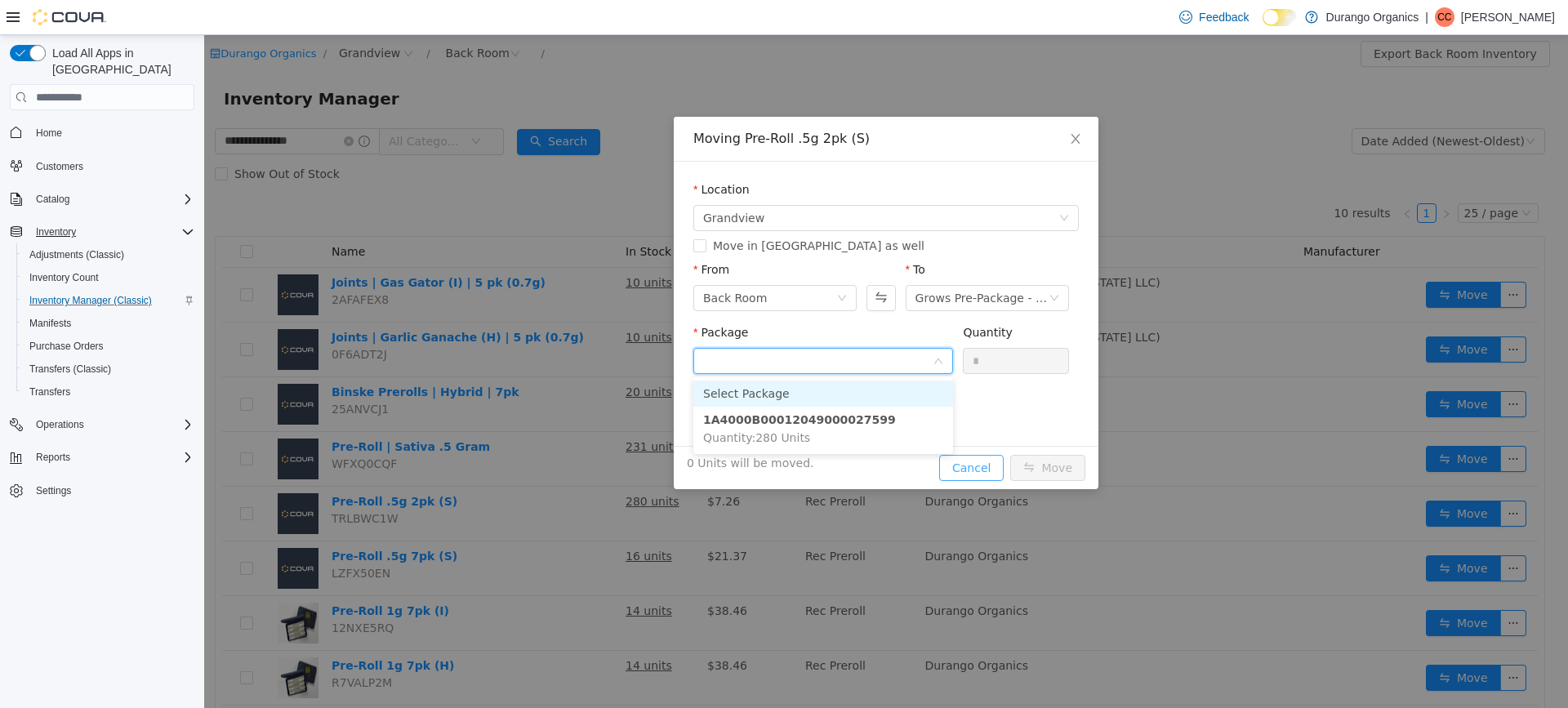
click at [987, 467] on div "Moving Pre-Roll .5g 2pk (S) Location Grandview Move in Metrc as well From Back …" at bounding box center [886, 303] width 424 height 372
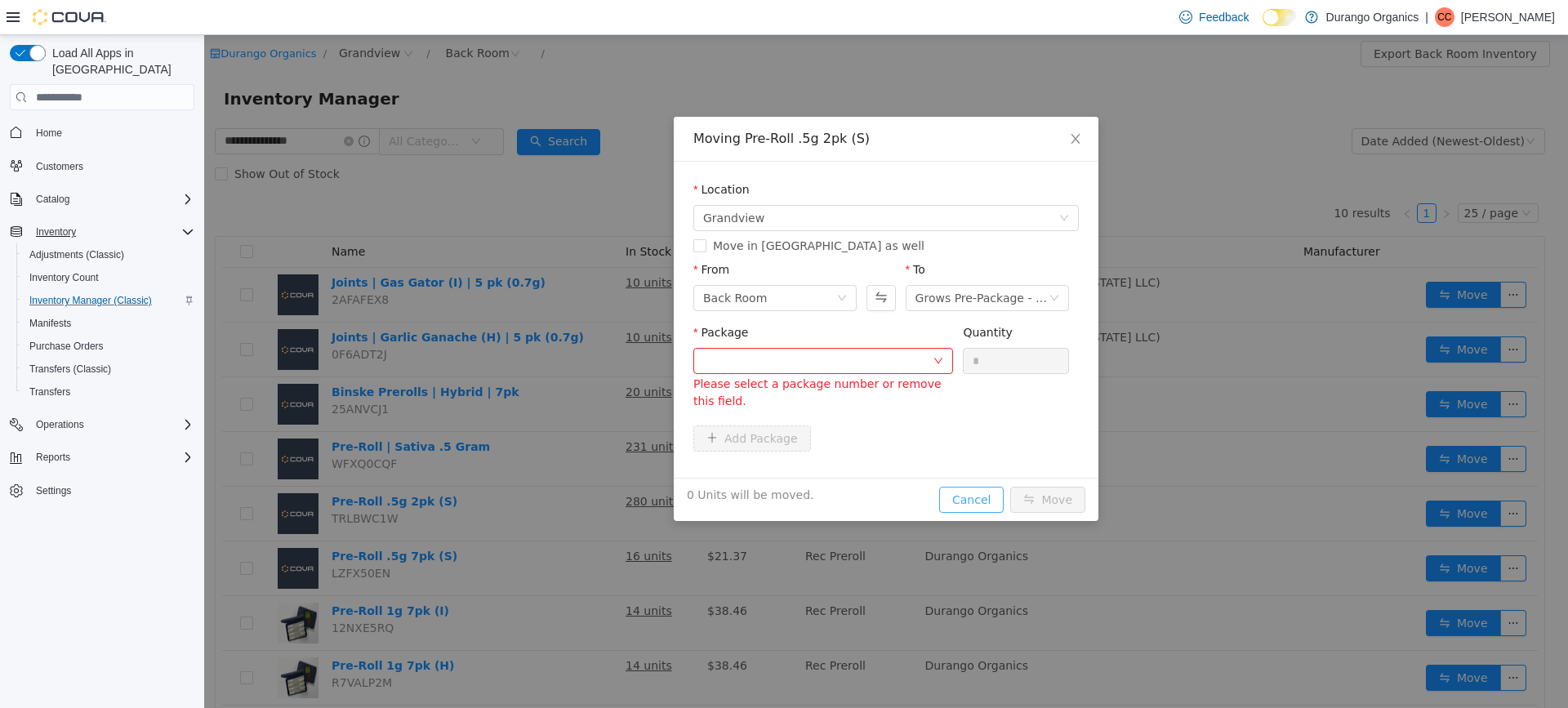
click at [974, 489] on button "Cancel" at bounding box center [971, 500] width 65 height 26
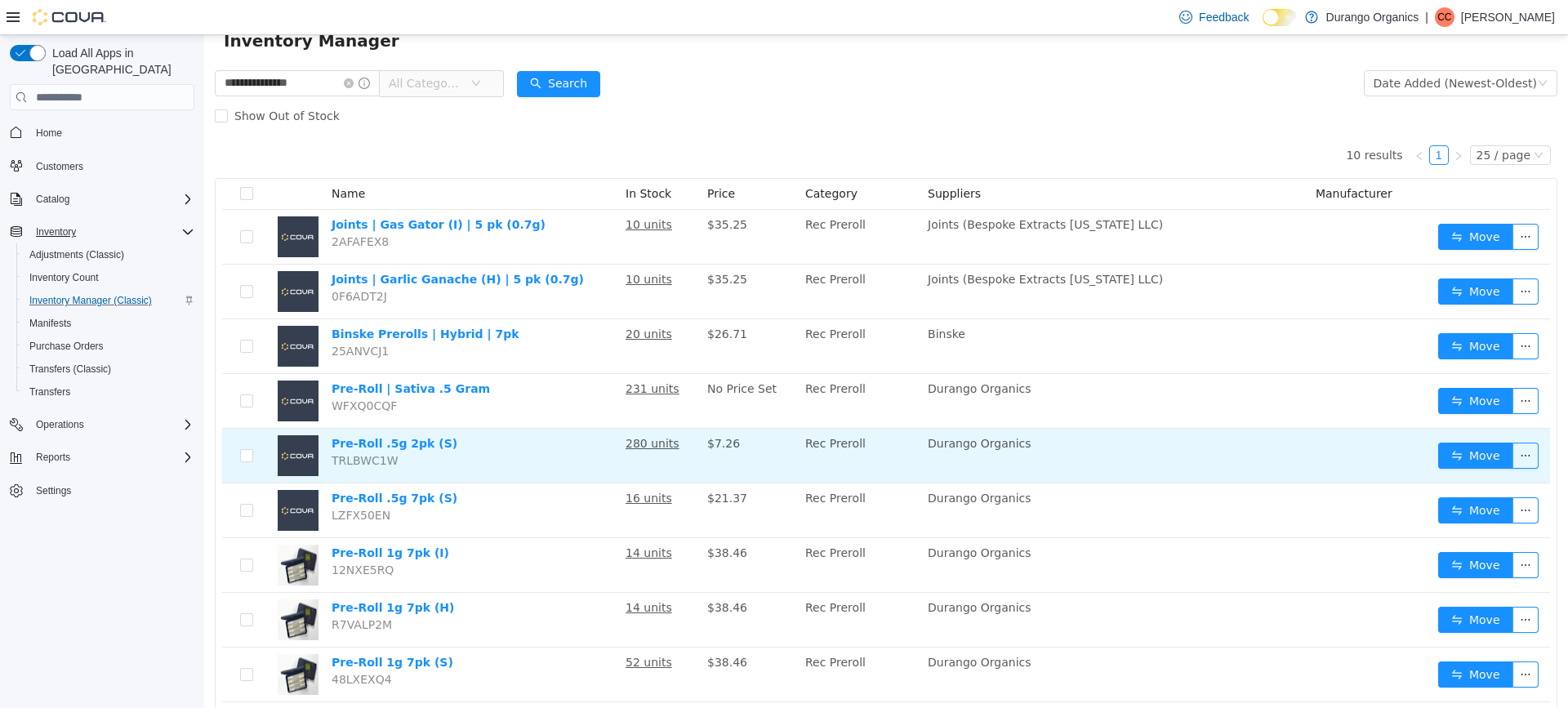
scroll to position [153, 0]
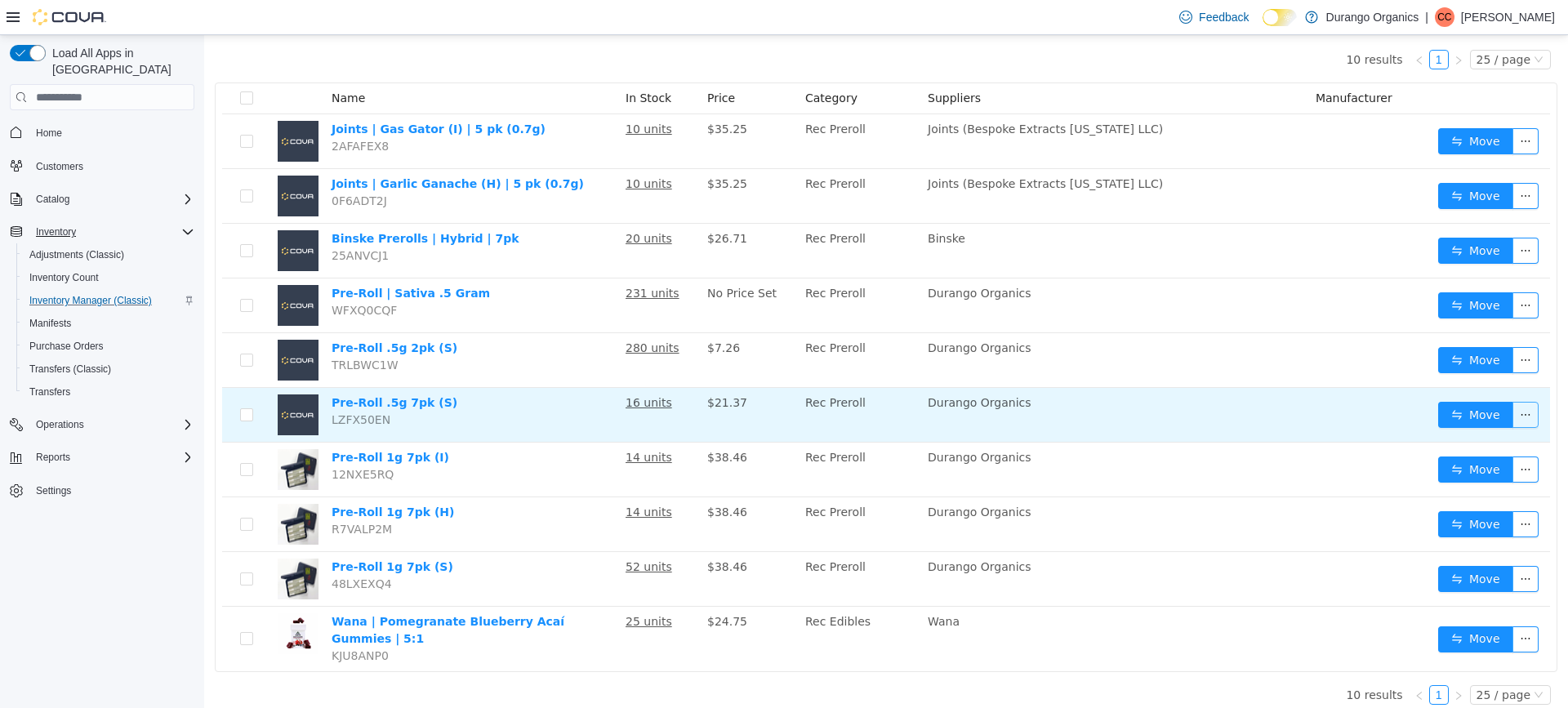
click at [1514, 415] on button "button" at bounding box center [1525, 414] width 26 height 26
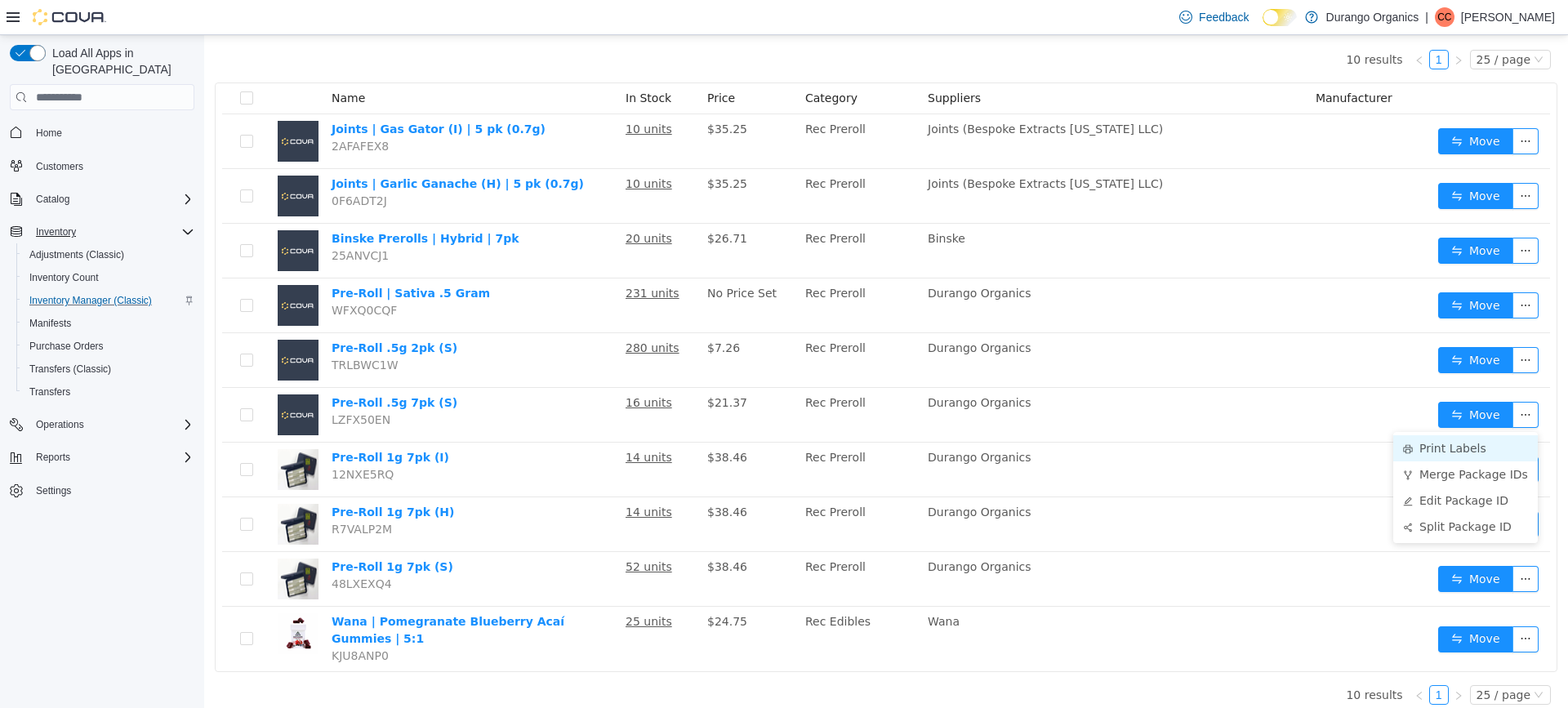
click at [1450, 451] on li "Print Labels" at bounding box center [1464, 448] width 144 height 26
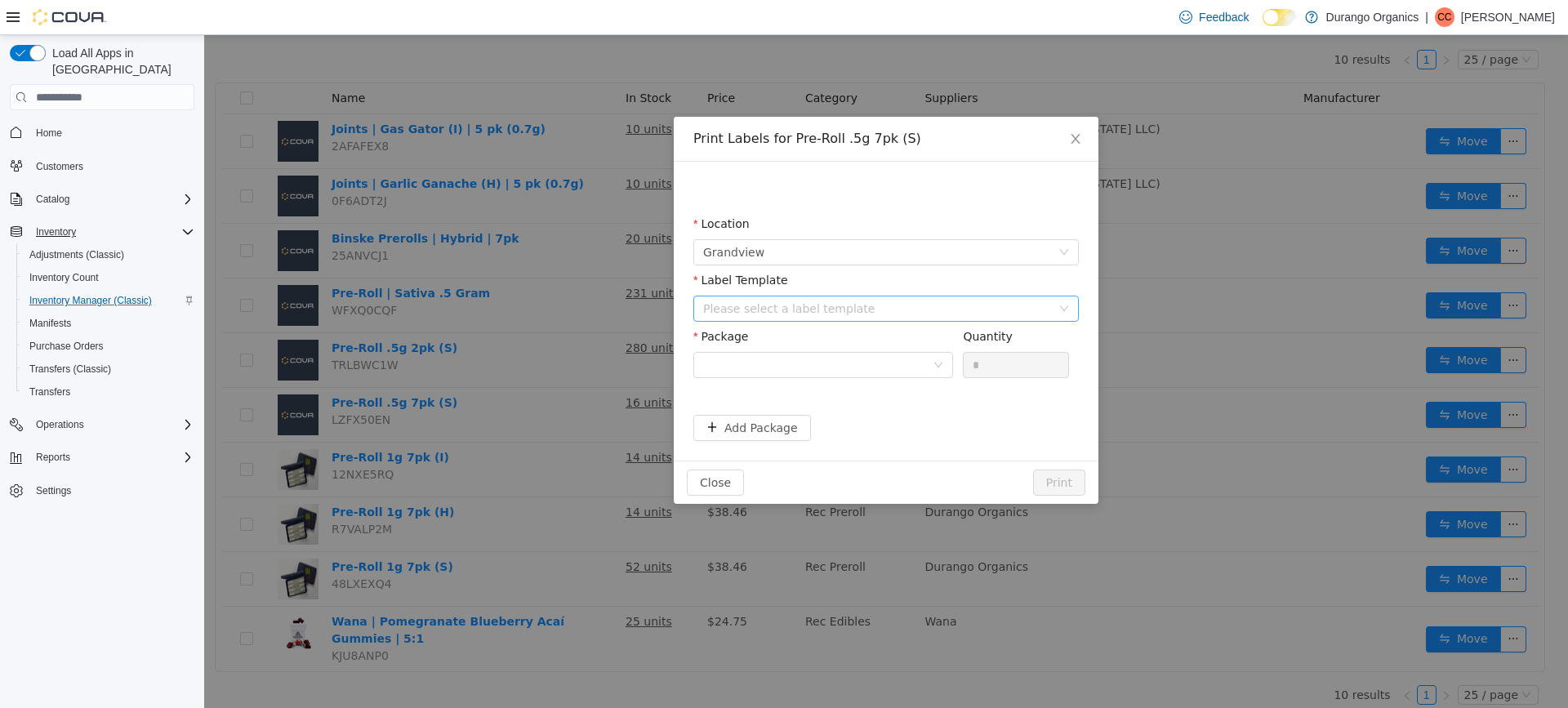
click at [1042, 307] on div "Please select a label template" at bounding box center [876, 309] width 347 height 16
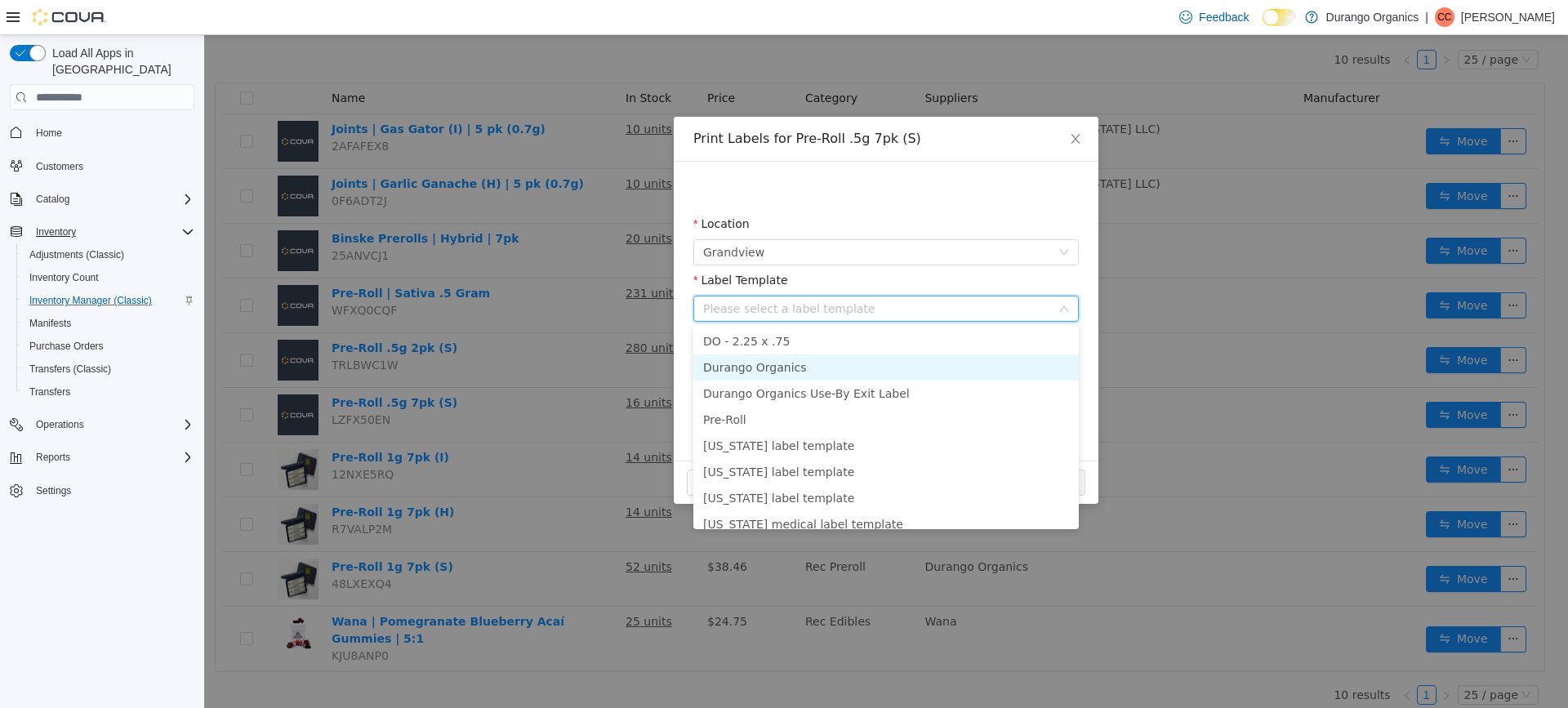
click at [774, 361] on li "Durango Organics" at bounding box center [885, 367] width 385 height 26
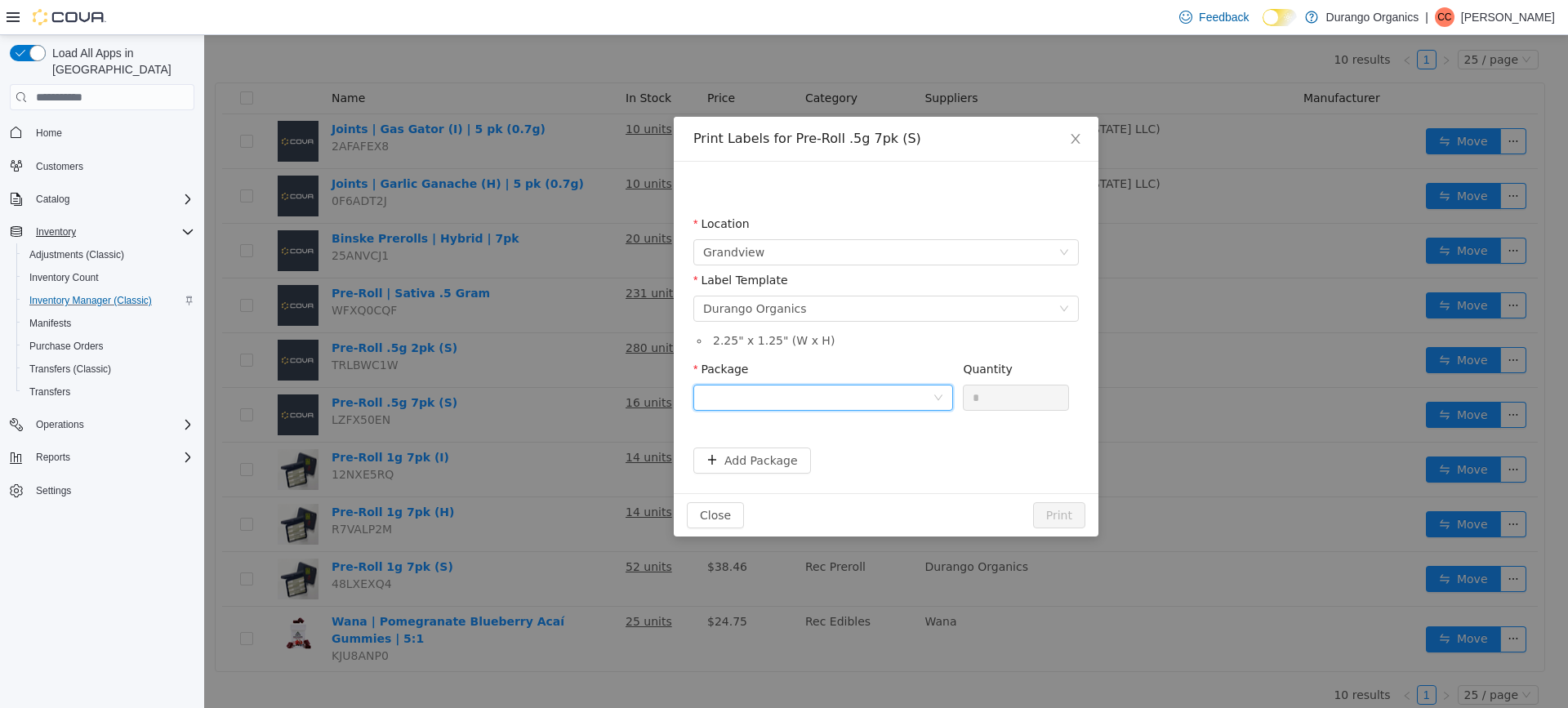
click at [930, 401] on div at bounding box center [817, 397] width 229 height 25
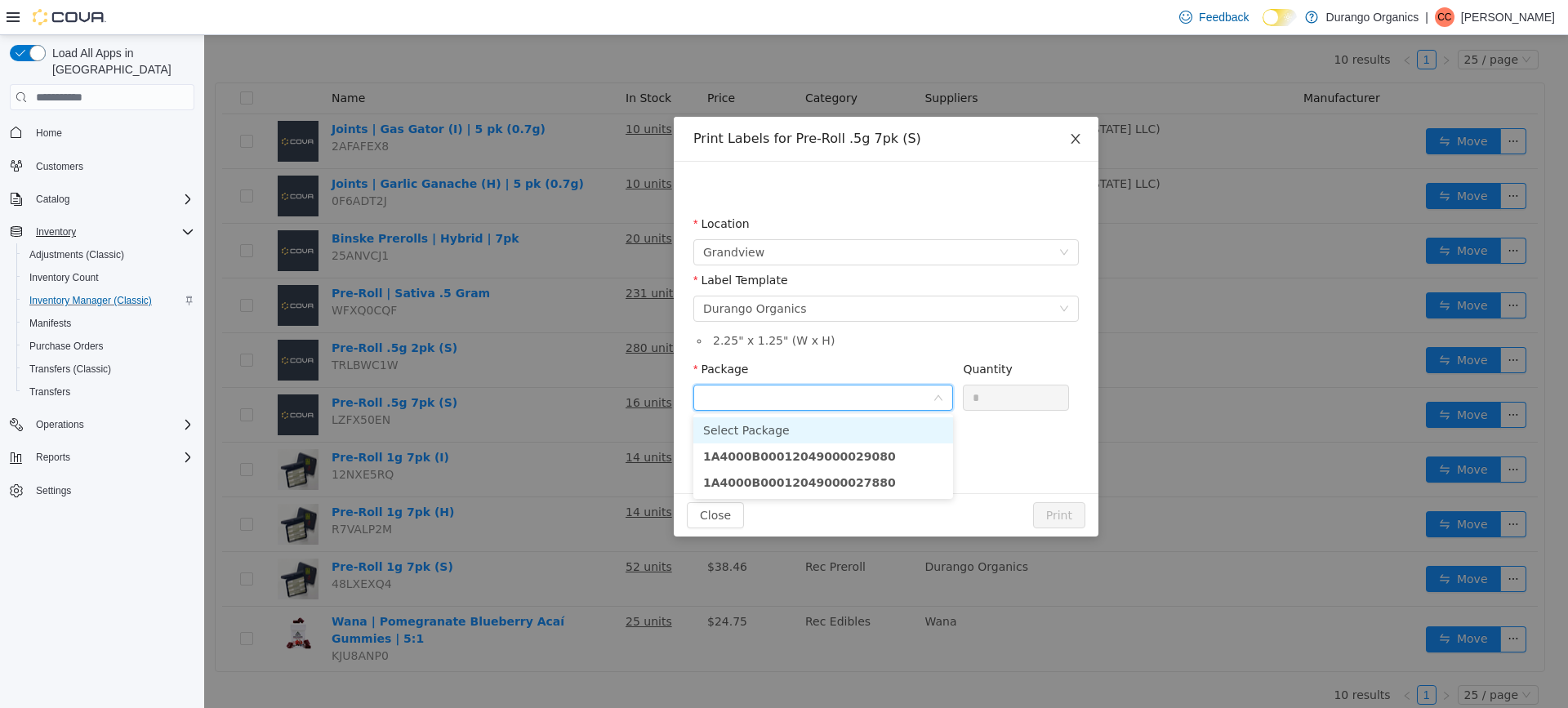
click at [1075, 137] on icon "icon: close" at bounding box center [1075, 138] width 13 height 13
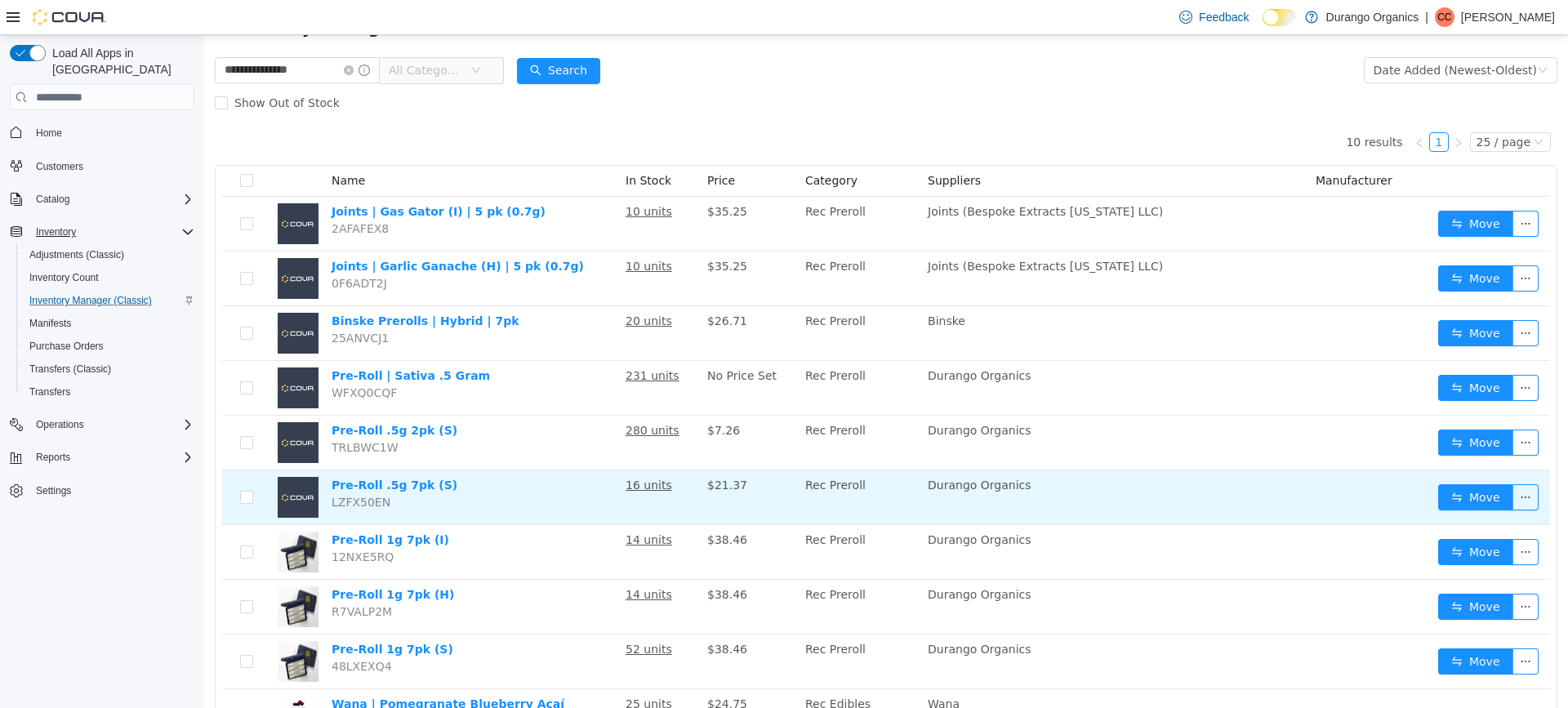
scroll to position [0, 0]
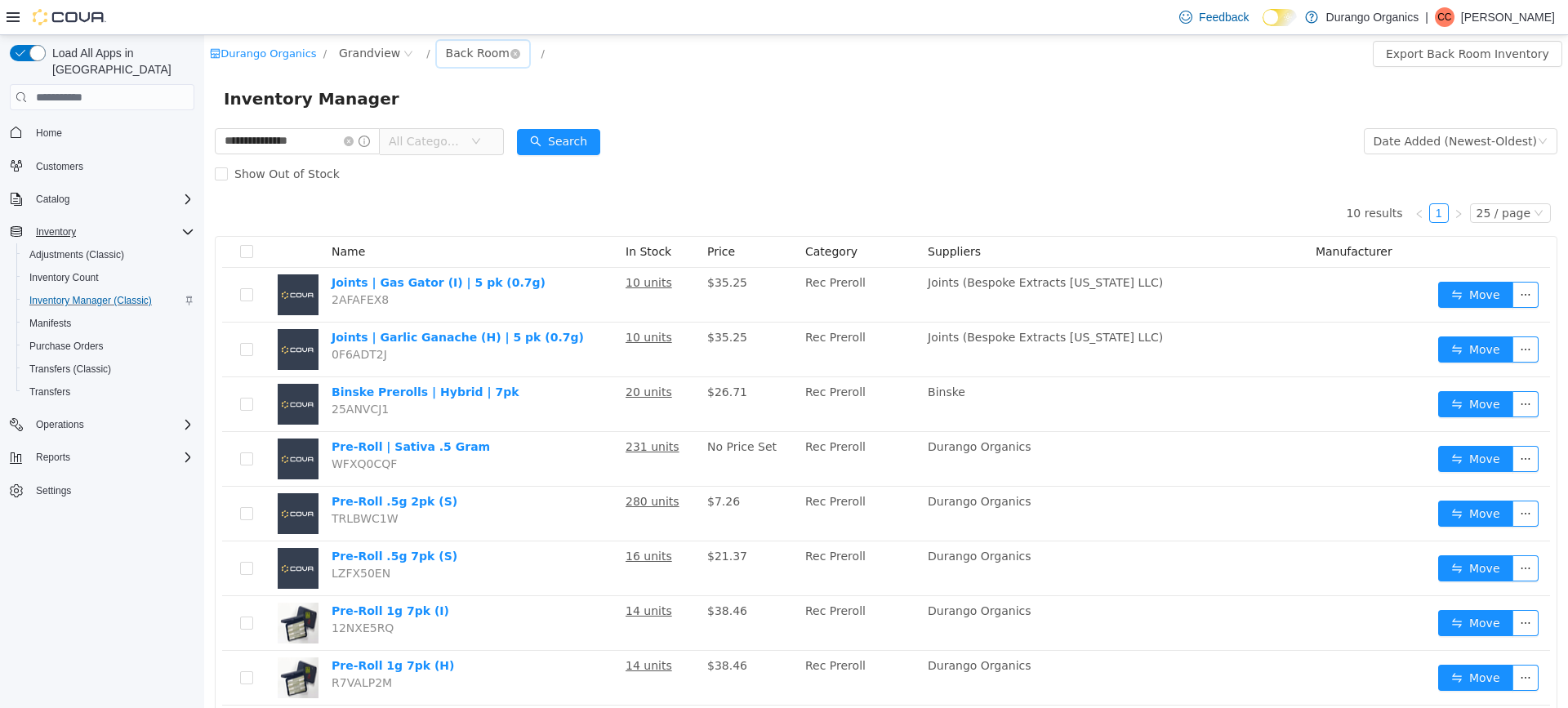
click at [482, 52] on div "Back Room" at bounding box center [478, 53] width 64 height 25
click at [493, 165] on li "Grows Pre-Package - Not on location" at bounding box center [471, 165] width 98 height 26
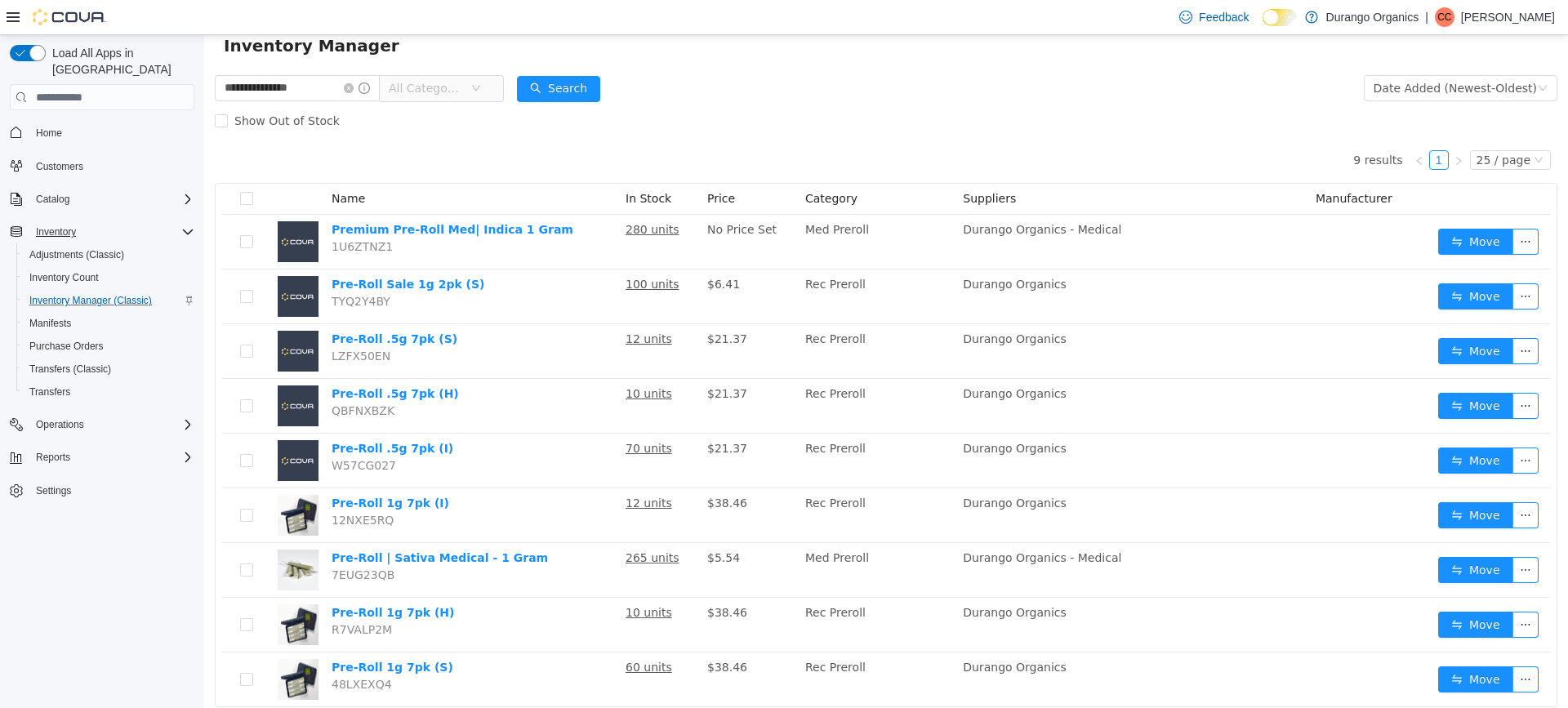
scroll to position [82, 0]
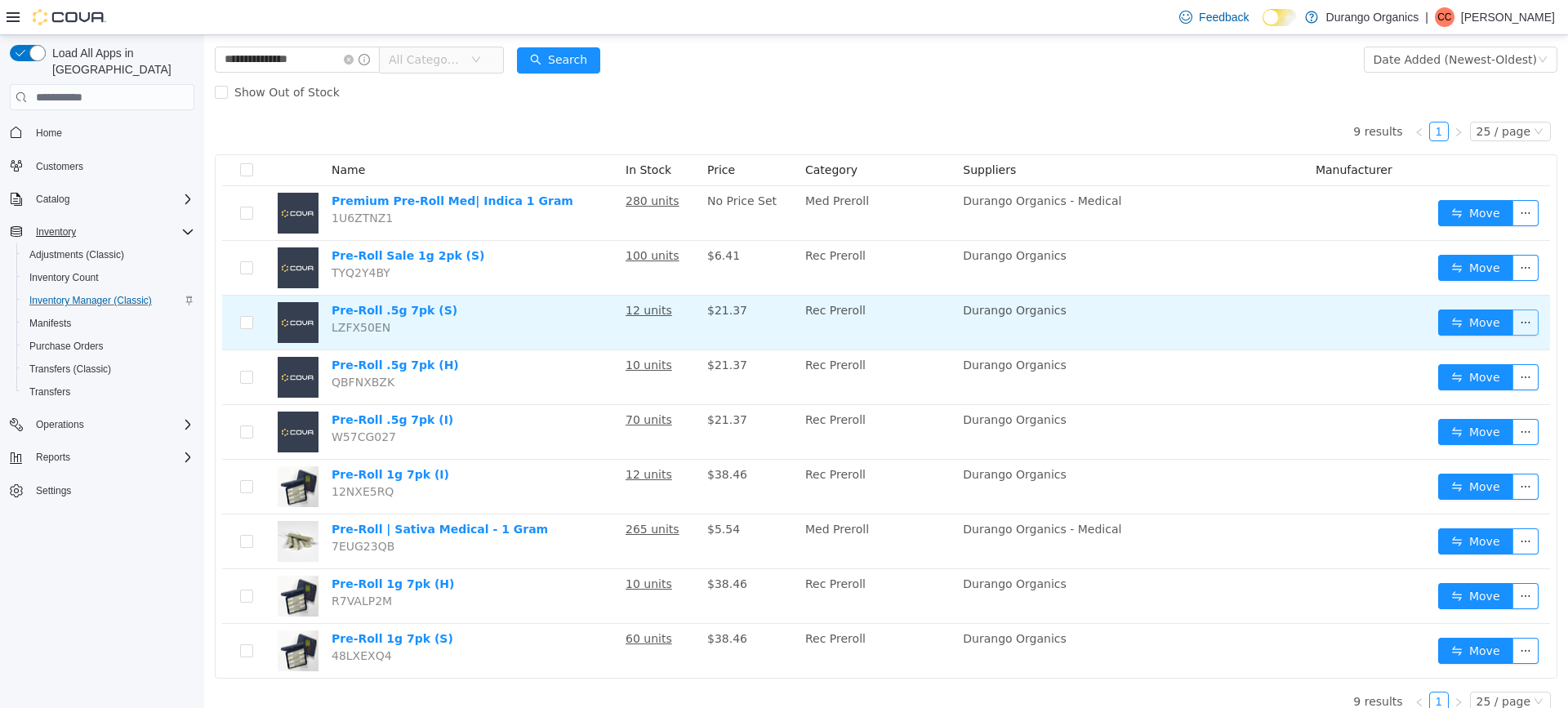
click at [1516, 322] on button "button" at bounding box center [1525, 323] width 26 height 26
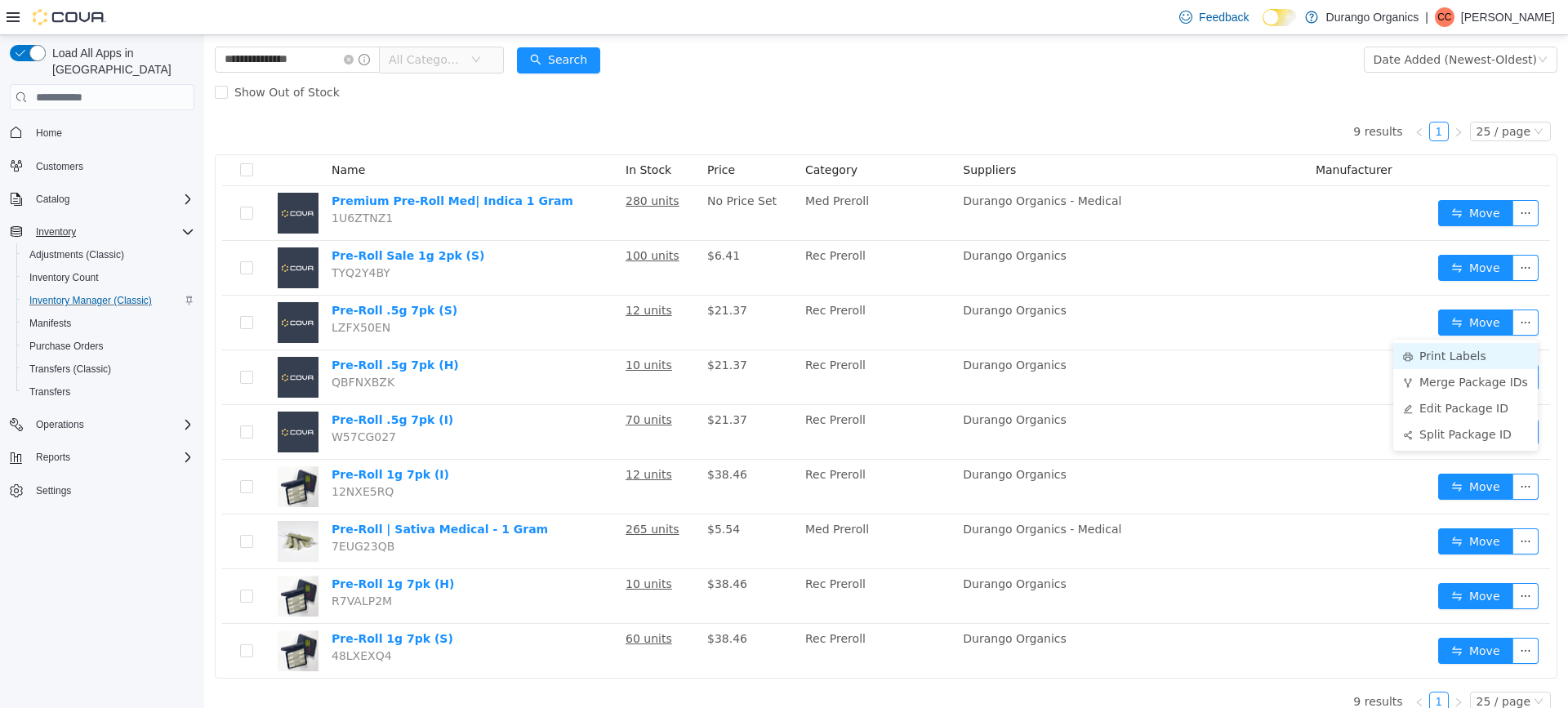
click at [1456, 360] on li "Print Labels" at bounding box center [1464, 355] width 144 height 26
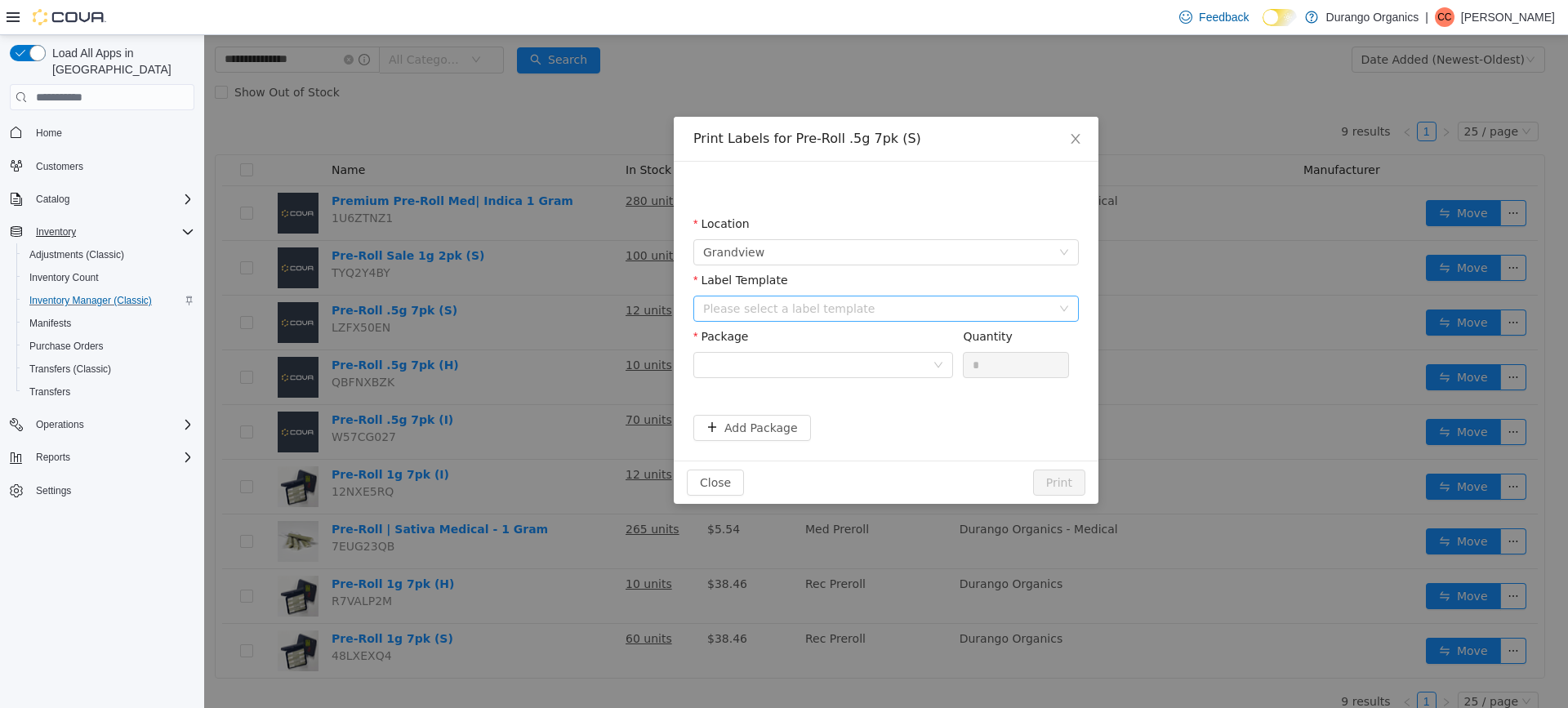
drag, startPoint x: 1039, startPoint y: 316, endPoint x: 968, endPoint y: 316, distance: 71.0
click at [1039, 315] on div "Please select a label template" at bounding box center [876, 309] width 347 height 16
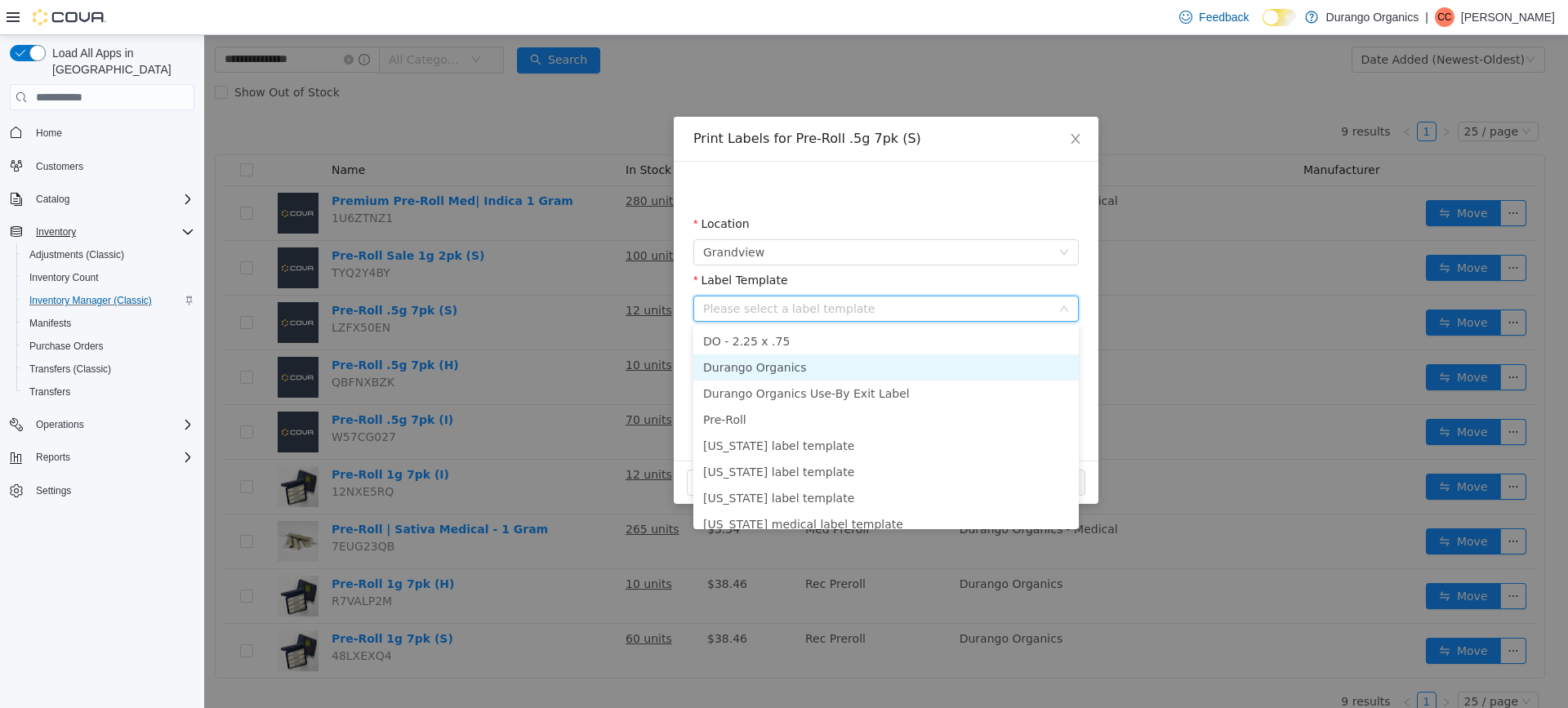
click at [758, 361] on li "Durango Organics" at bounding box center [885, 367] width 385 height 26
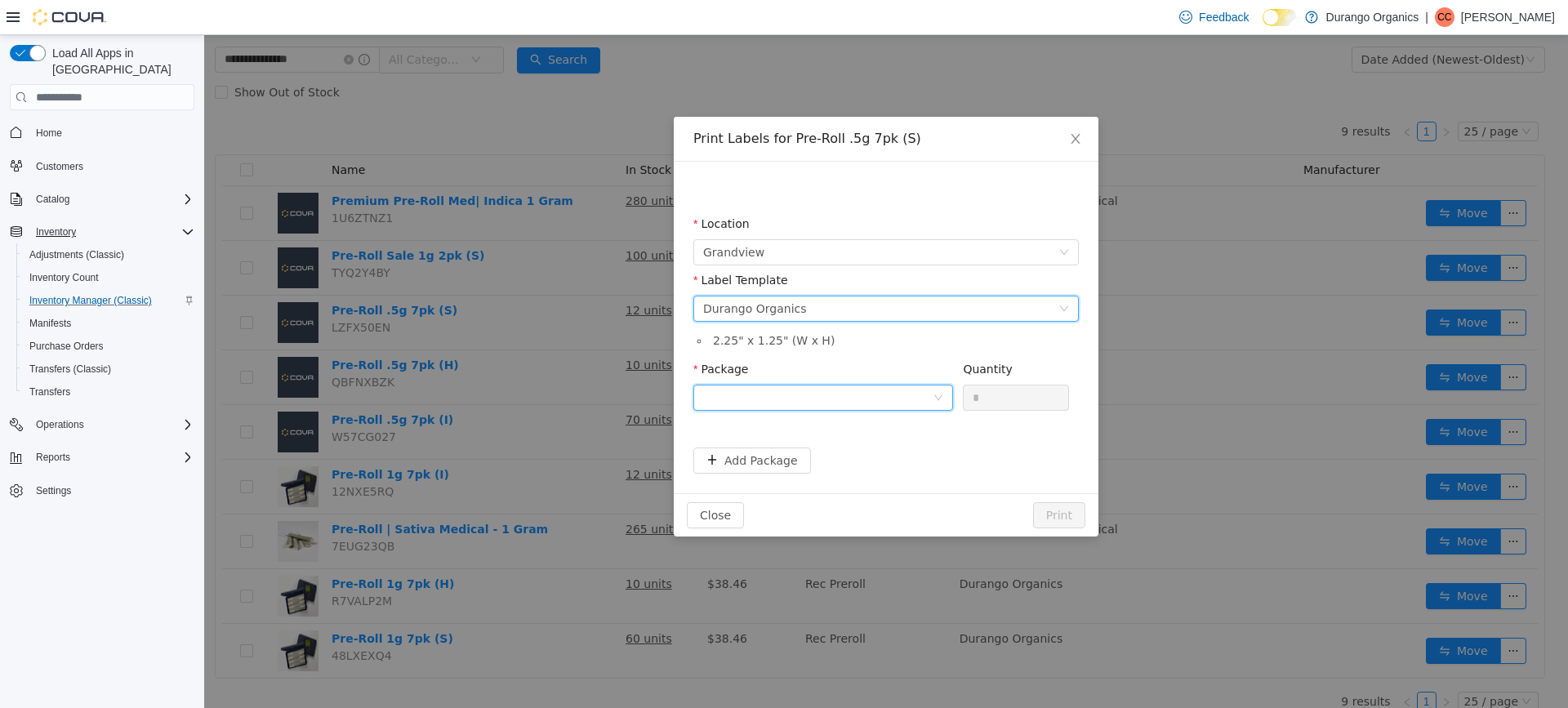
click at [936, 395] on icon "icon: down" at bounding box center [938, 398] width 8 height 6
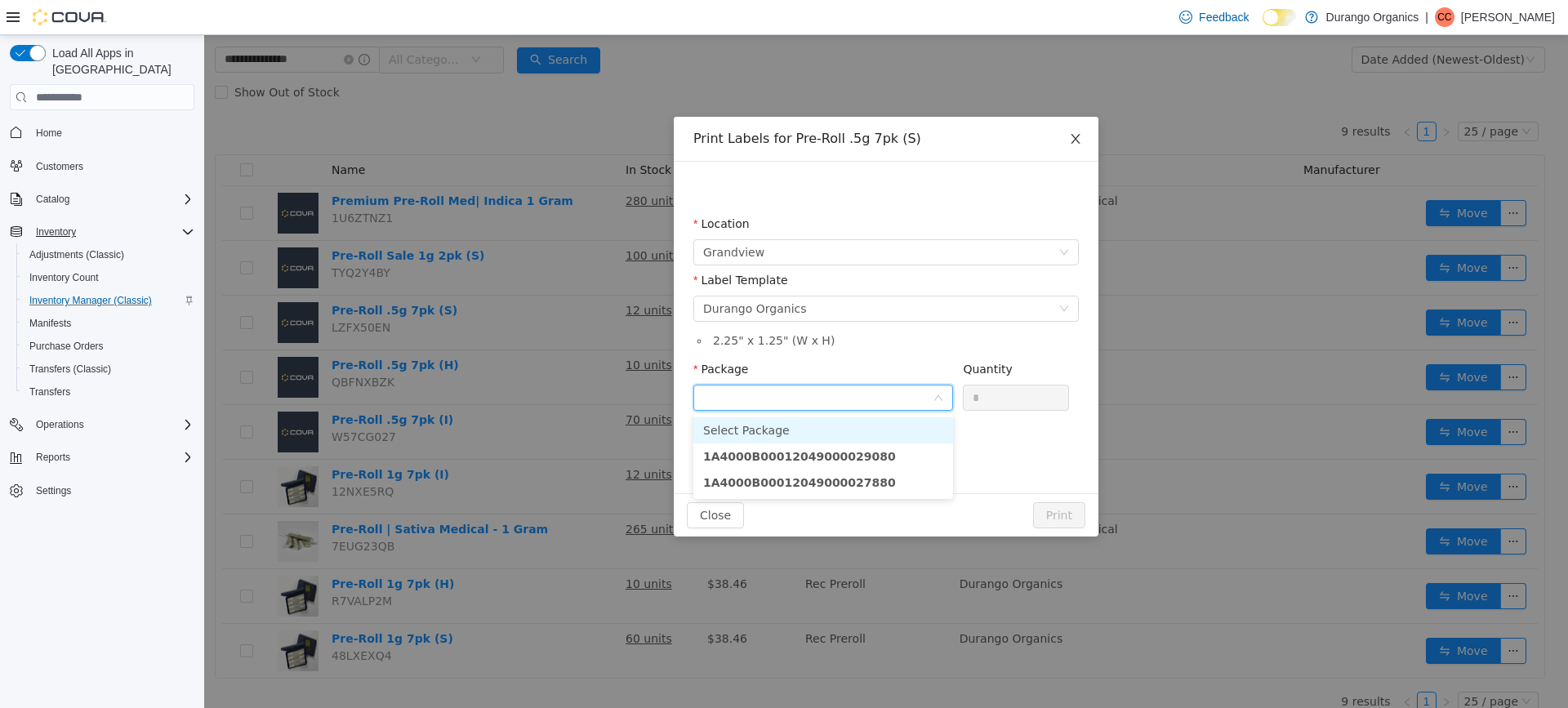
click at [1072, 141] on icon "icon: close" at bounding box center [1075, 138] width 13 height 13
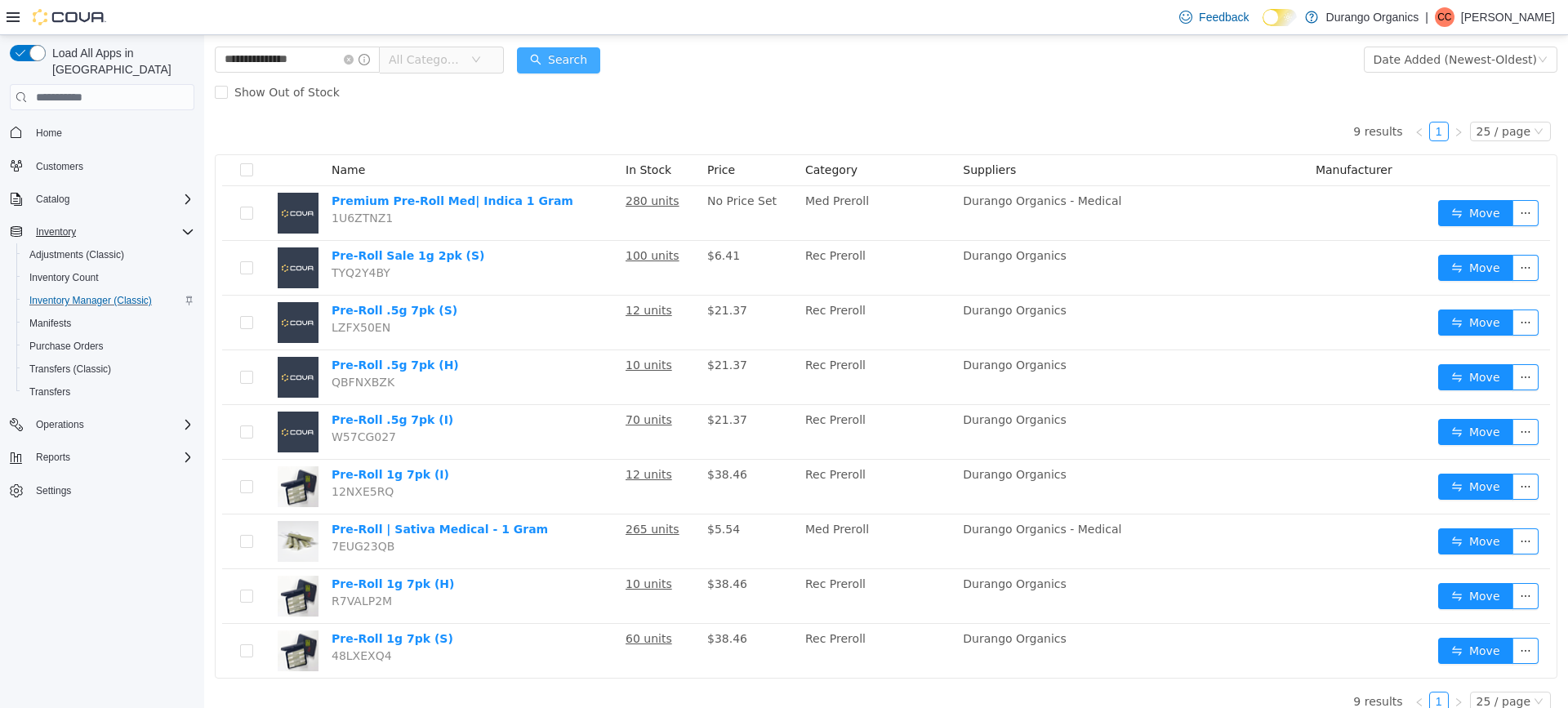
click at [590, 52] on button "Search" at bounding box center [559, 61] width 84 height 26
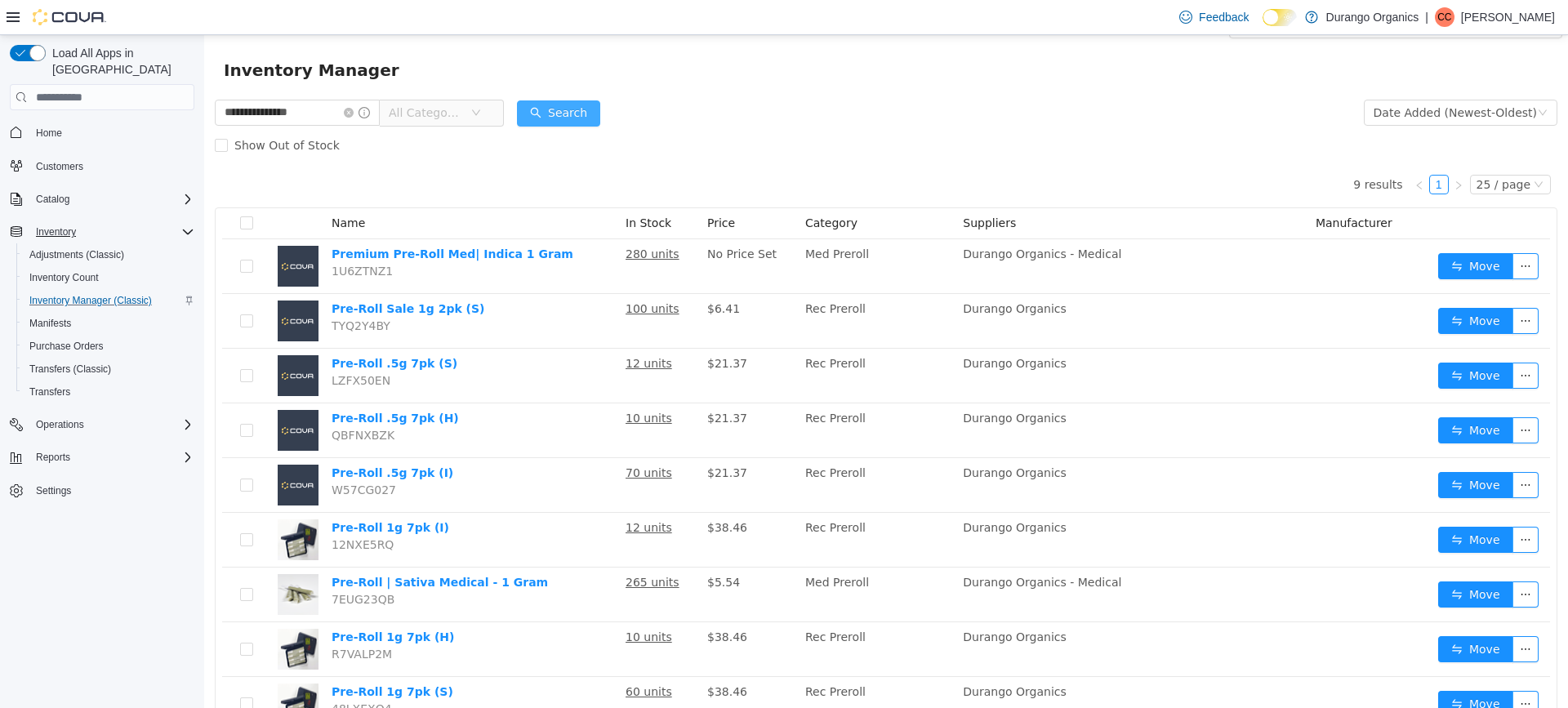
scroll to position [0, 0]
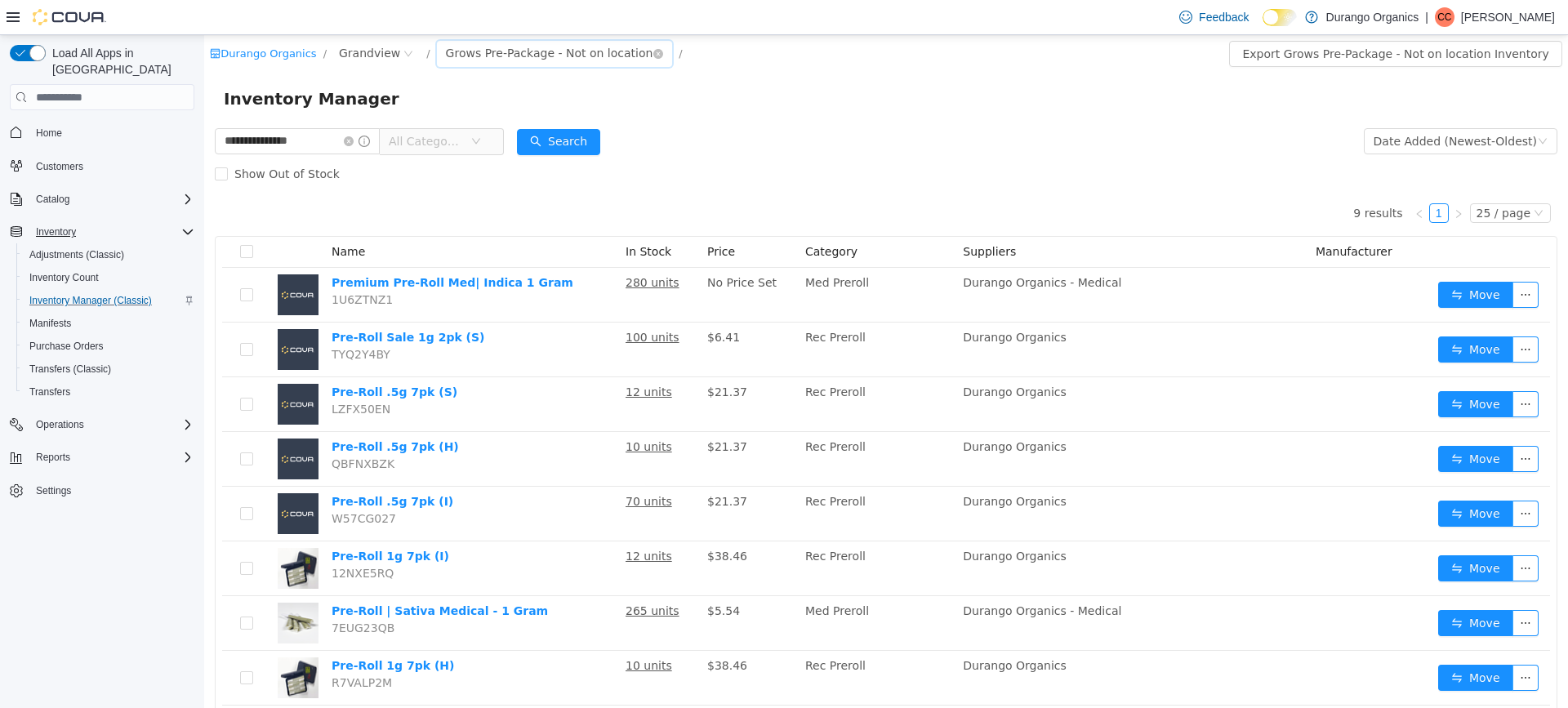
click at [602, 49] on div "Grows Pre-Package - Not on location" at bounding box center [550, 53] width 207 height 25
click at [540, 136] on li "Back Room" at bounding box center [530, 138] width 216 height 26
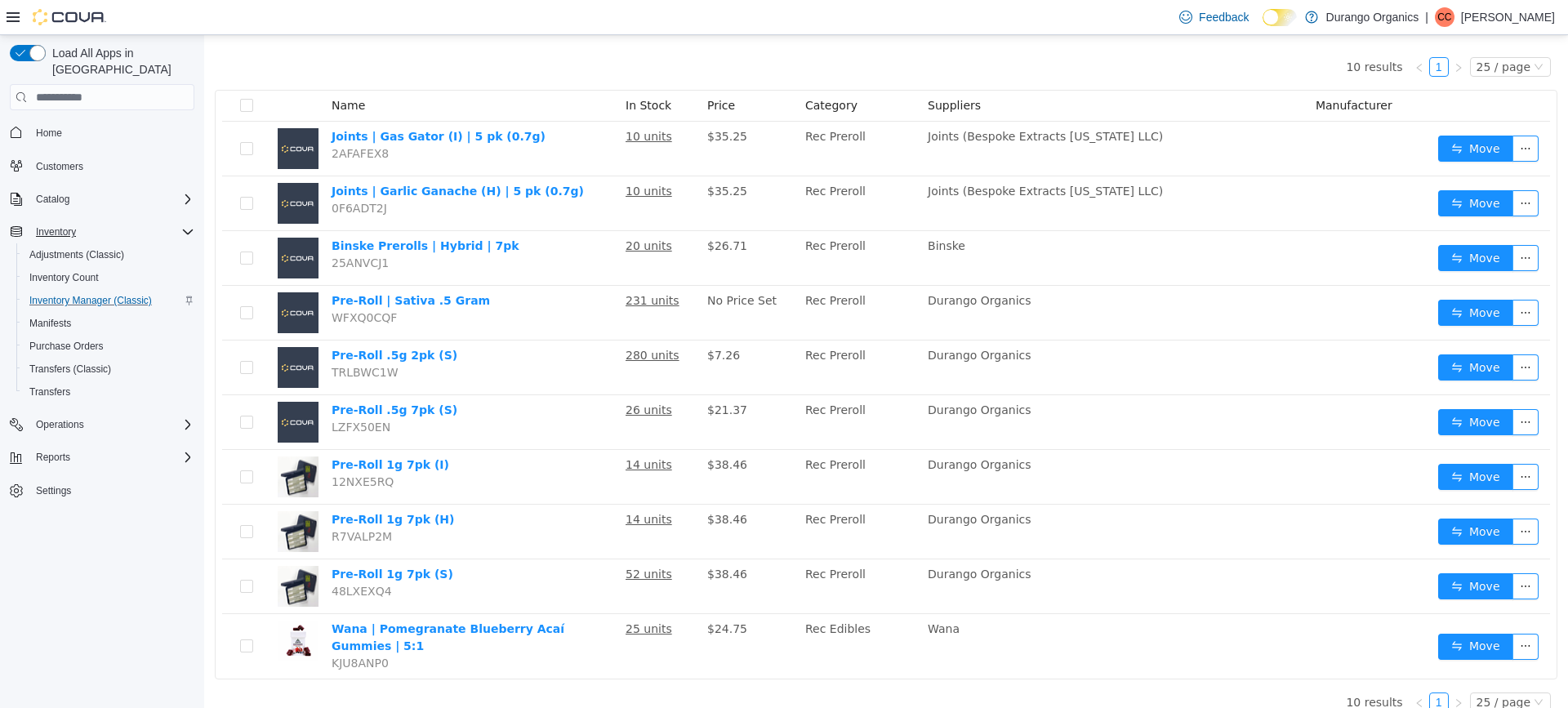
scroll to position [153, 0]
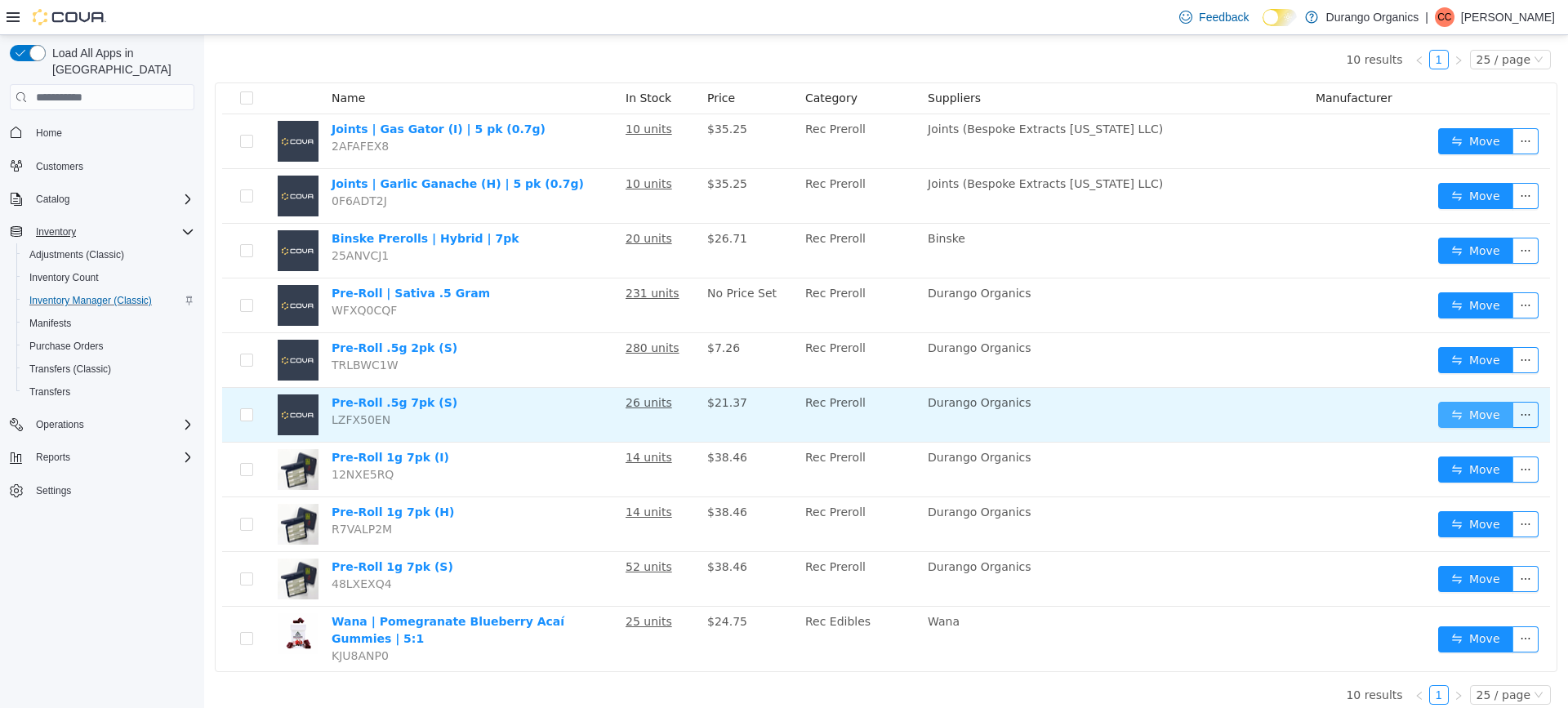
click at [1463, 413] on button "Move" at bounding box center [1474, 414] width 75 height 26
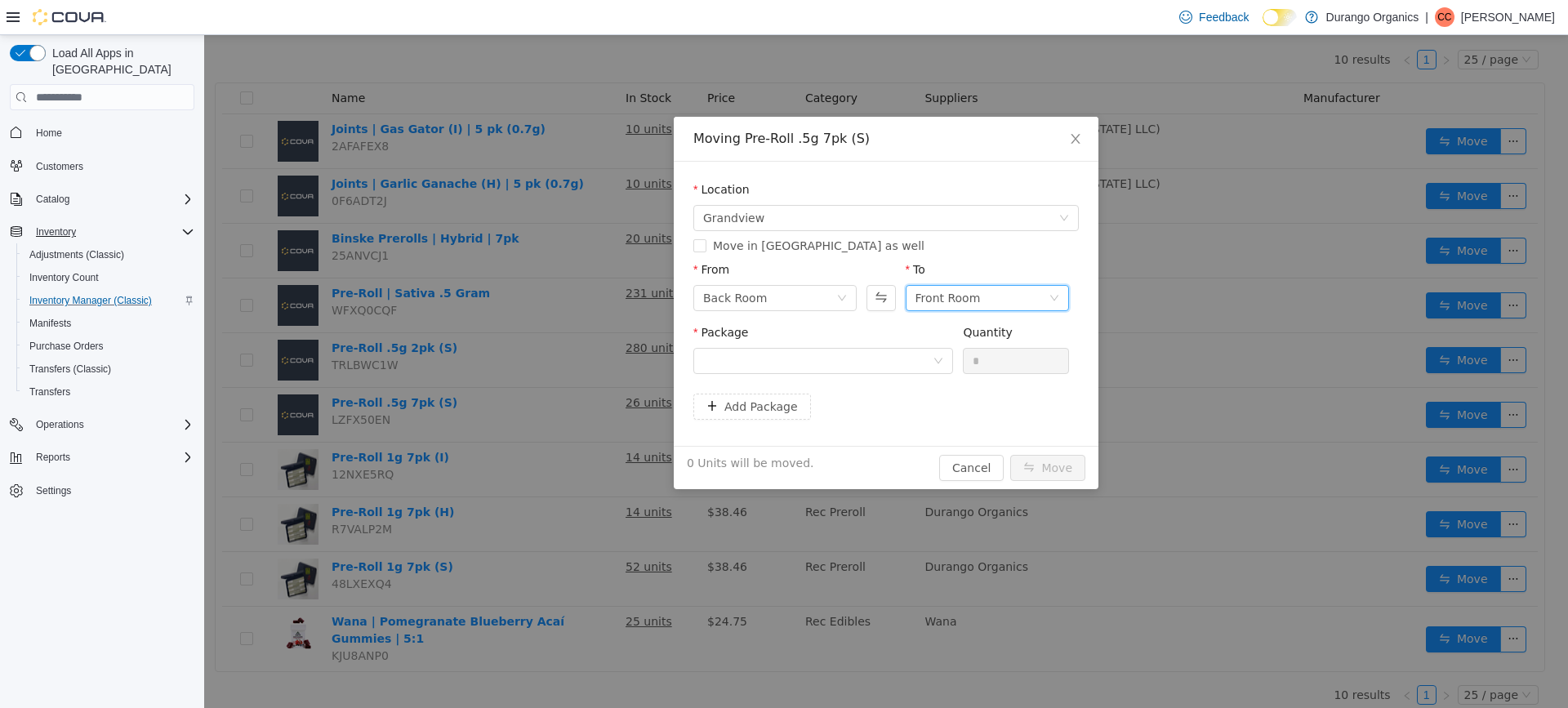
click at [1043, 293] on div "Front Room" at bounding box center [982, 298] width 133 height 25
click at [997, 408] on li "Grows Pre-Package - Not on location" at bounding box center [987, 409] width 163 height 26
click at [936, 356] on icon "icon: down" at bounding box center [938, 361] width 10 height 10
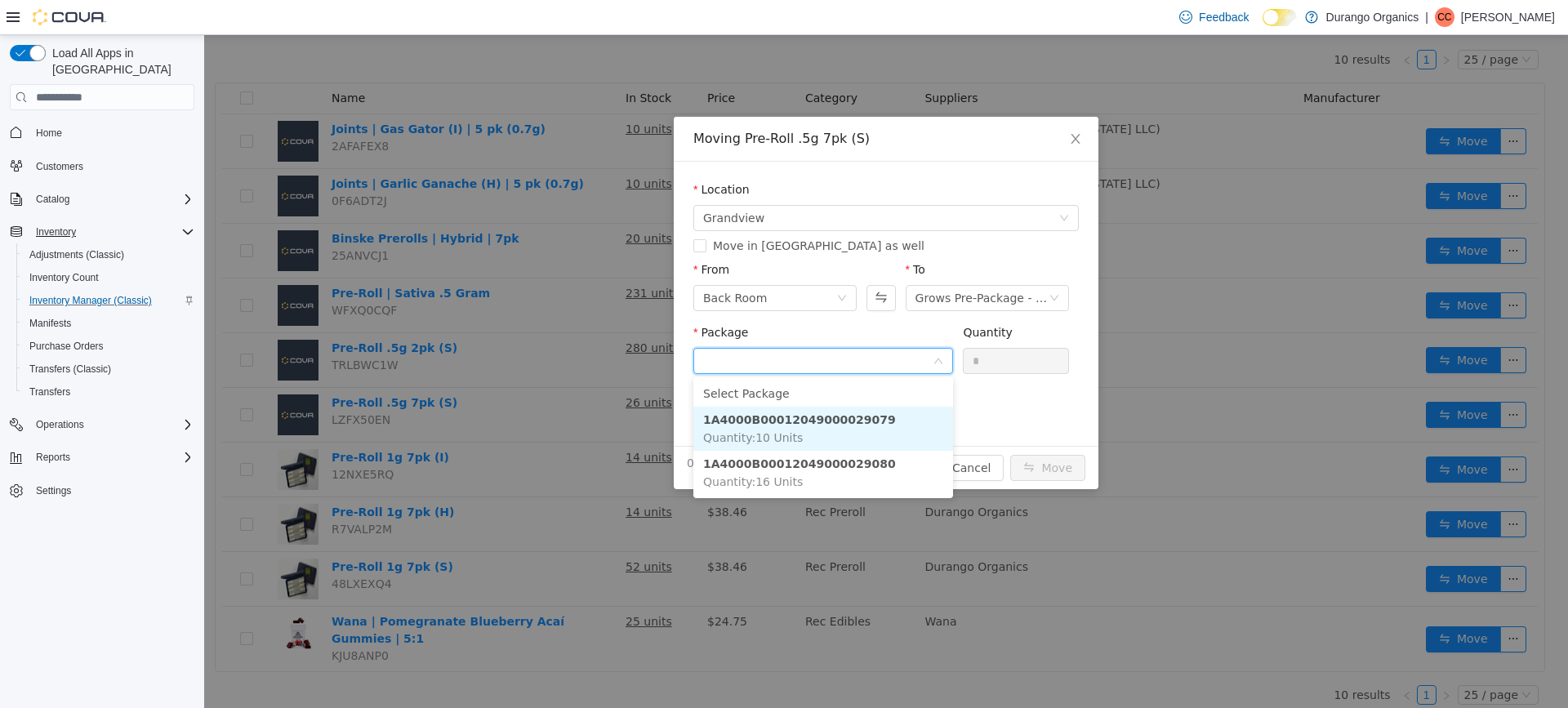
click at [855, 429] on li "1A4000B00012049000029079 Quantity : 10 Units" at bounding box center [822, 428] width 260 height 44
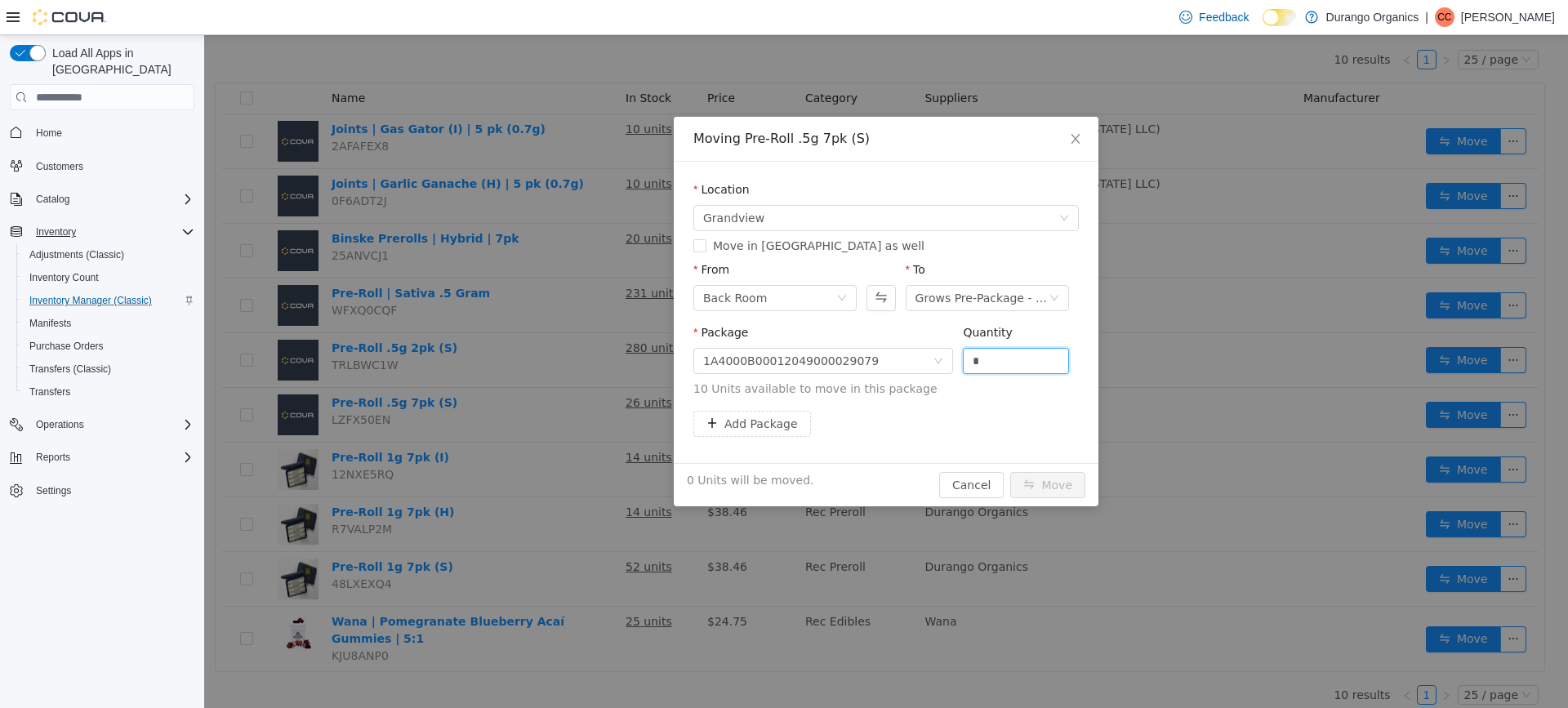
drag, startPoint x: 997, startPoint y: 367, endPoint x: 961, endPoint y: 370, distance: 36.1
click at [961, 370] on div "Package 1A4000B00012049000029079 Quantity * 10 Units available to move in this …" at bounding box center [885, 361] width 385 height 74
type input "**"
click at [1055, 479] on button "Move" at bounding box center [1046, 485] width 75 height 26
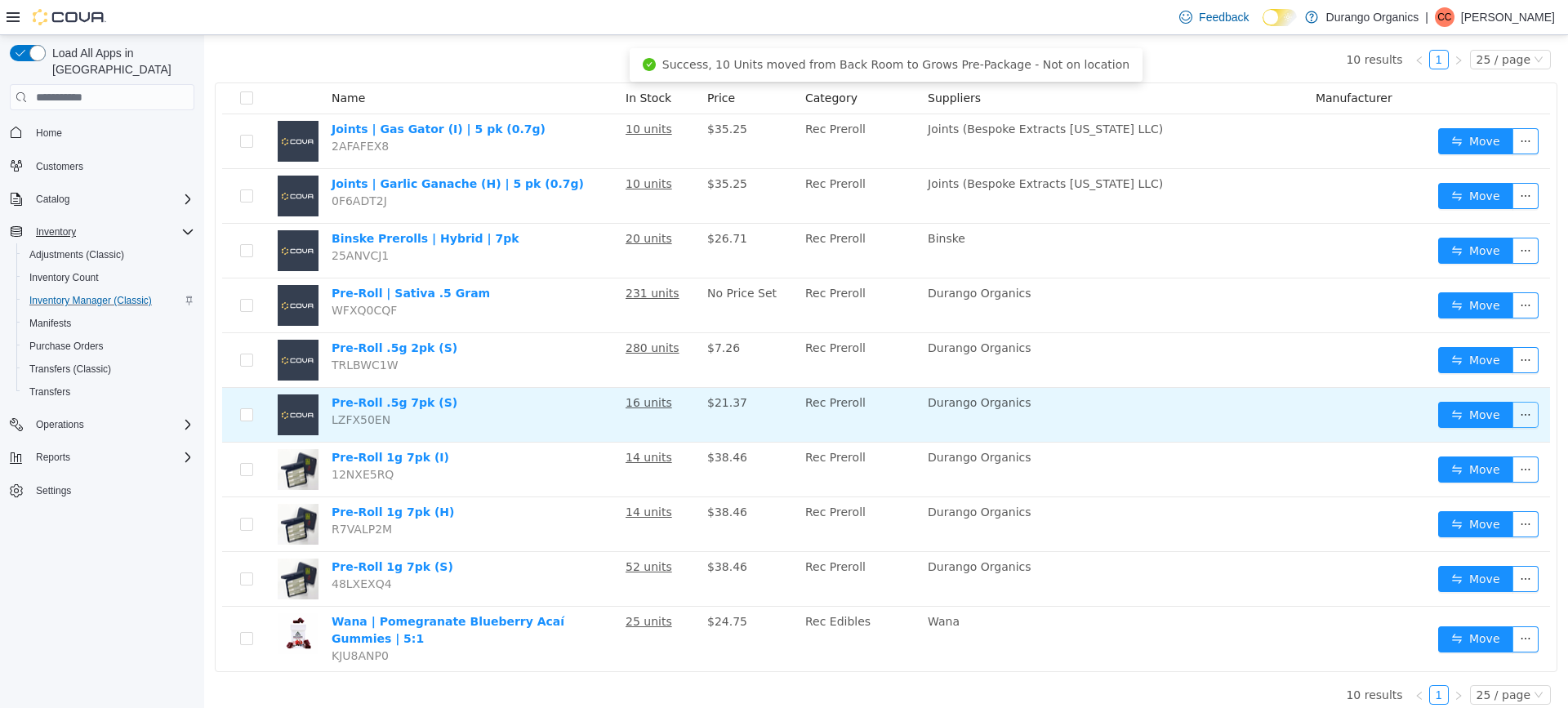
click at [1513, 418] on button "button" at bounding box center [1525, 414] width 26 height 26
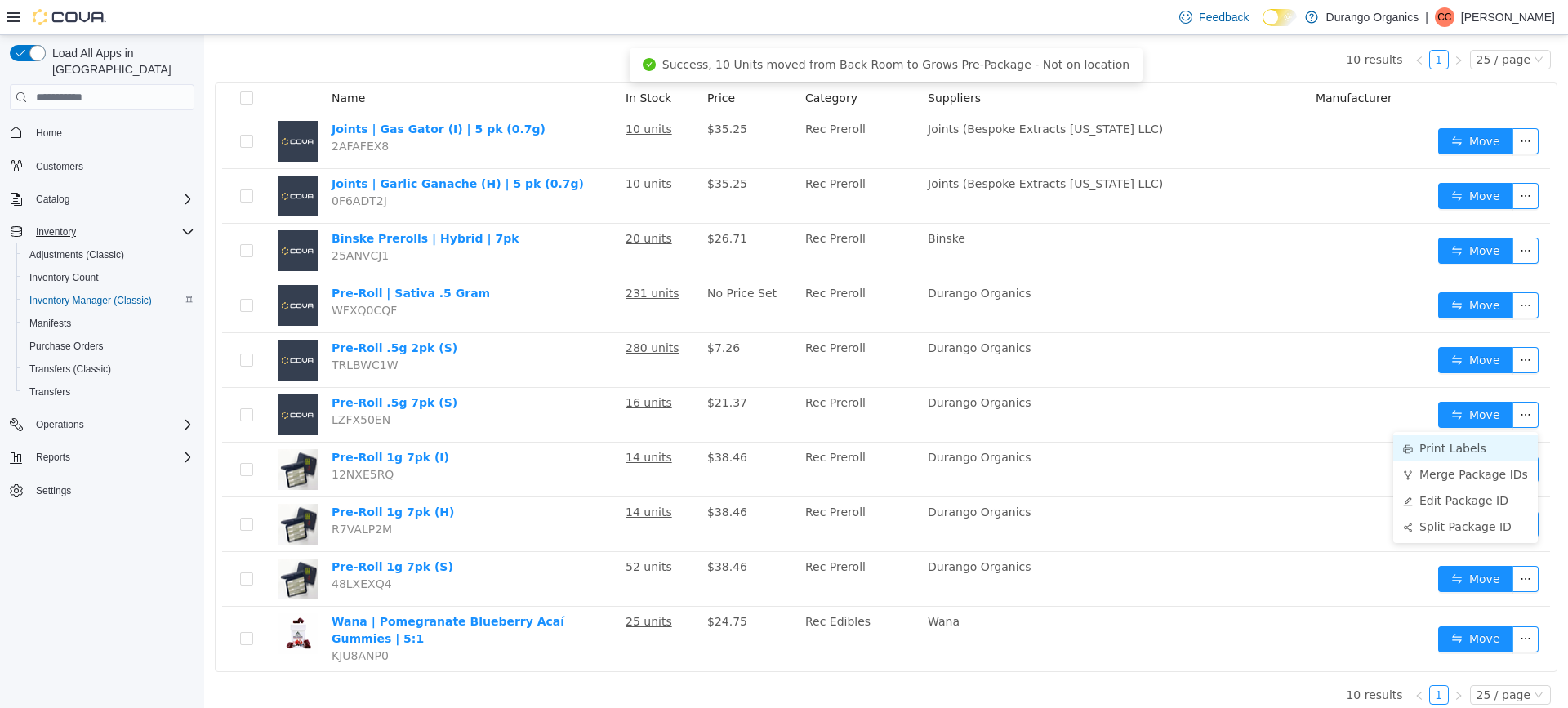
click at [1450, 445] on li "Print Labels" at bounding box center [1464, 448] width 144 height 26
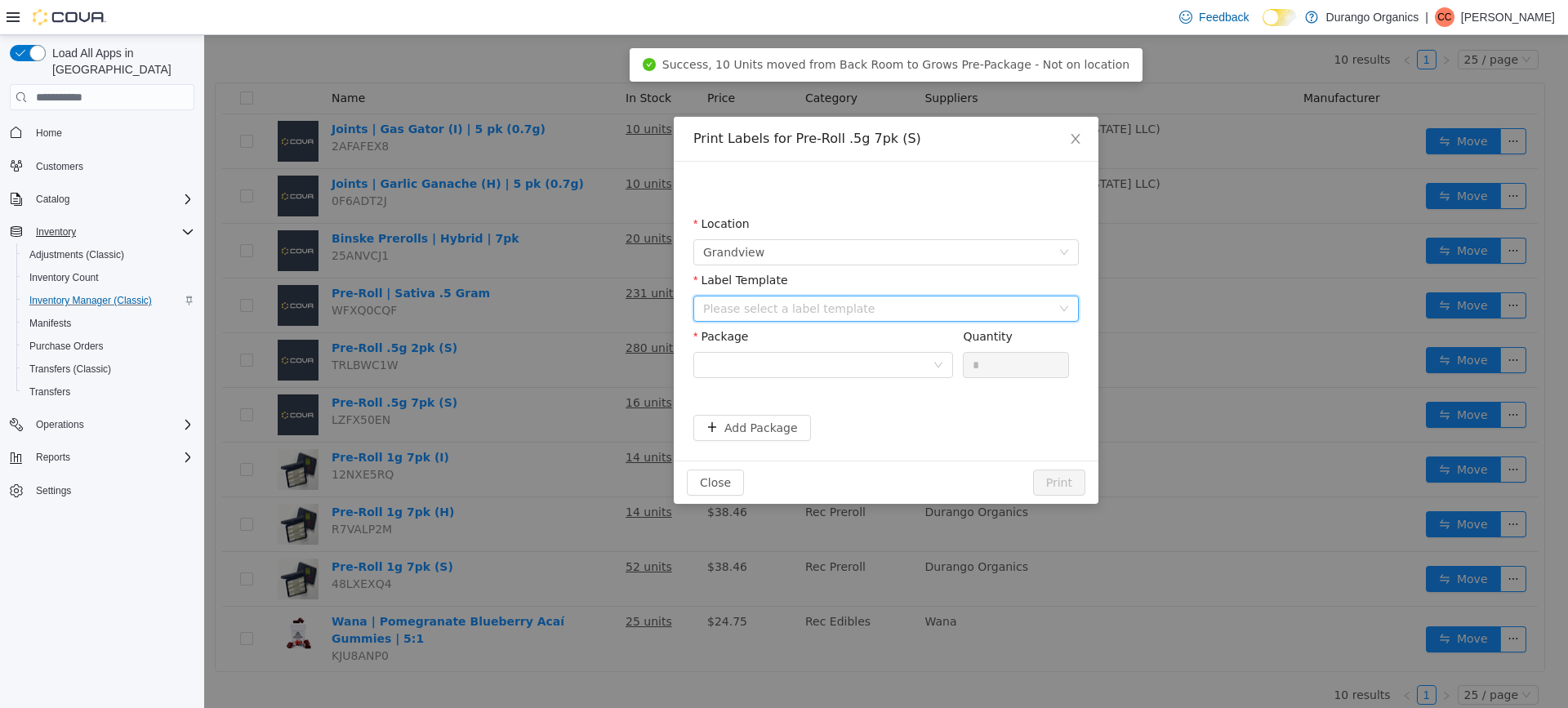
click at [1055, 306] on div "Please select a label template" at bounding box center [880, 309] width 355 height 25
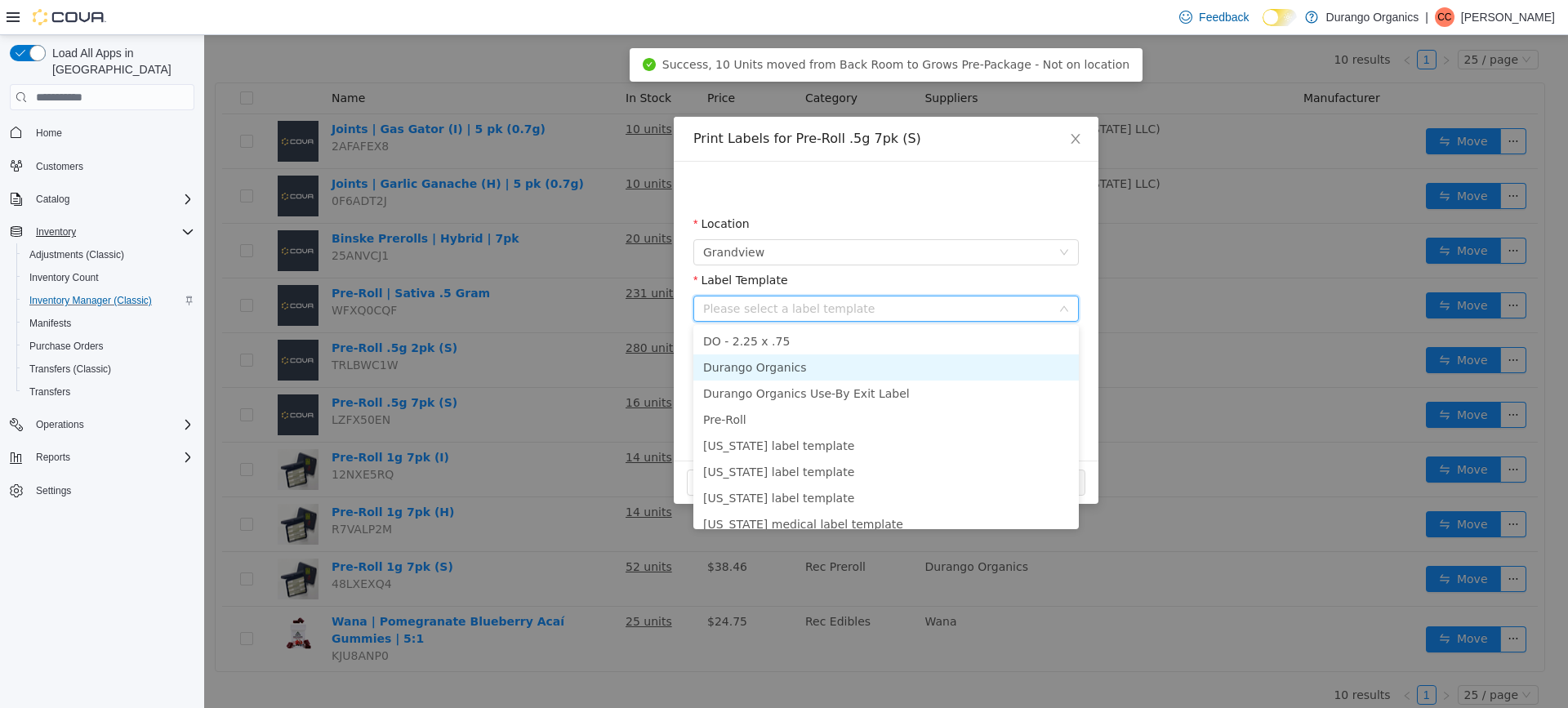
click at [768, 361] on li "Durango Organics" at bounding box center [885, 367] width 385 height 26
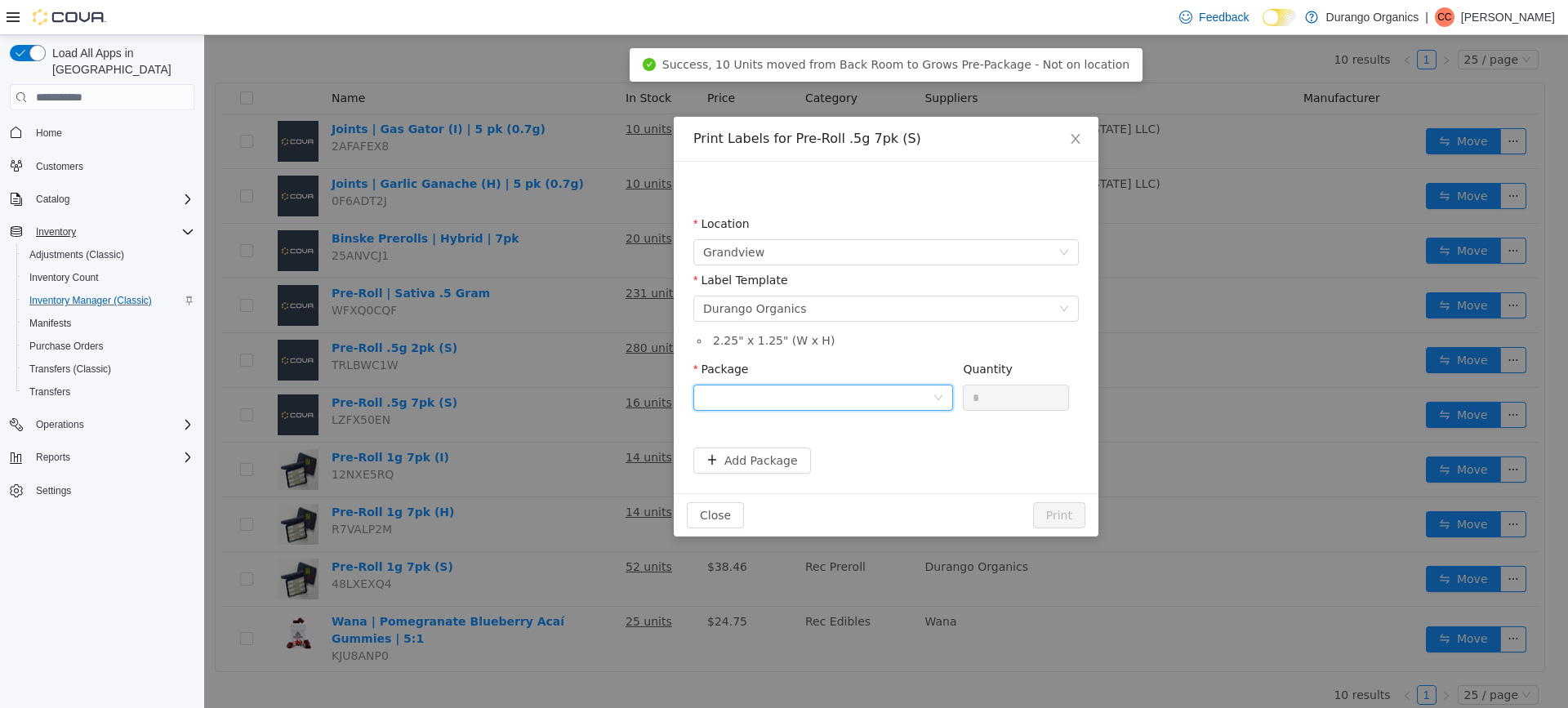
click at [941, 394] on icon "icon: down" at bounding box center [938, 397] width 10 height 10
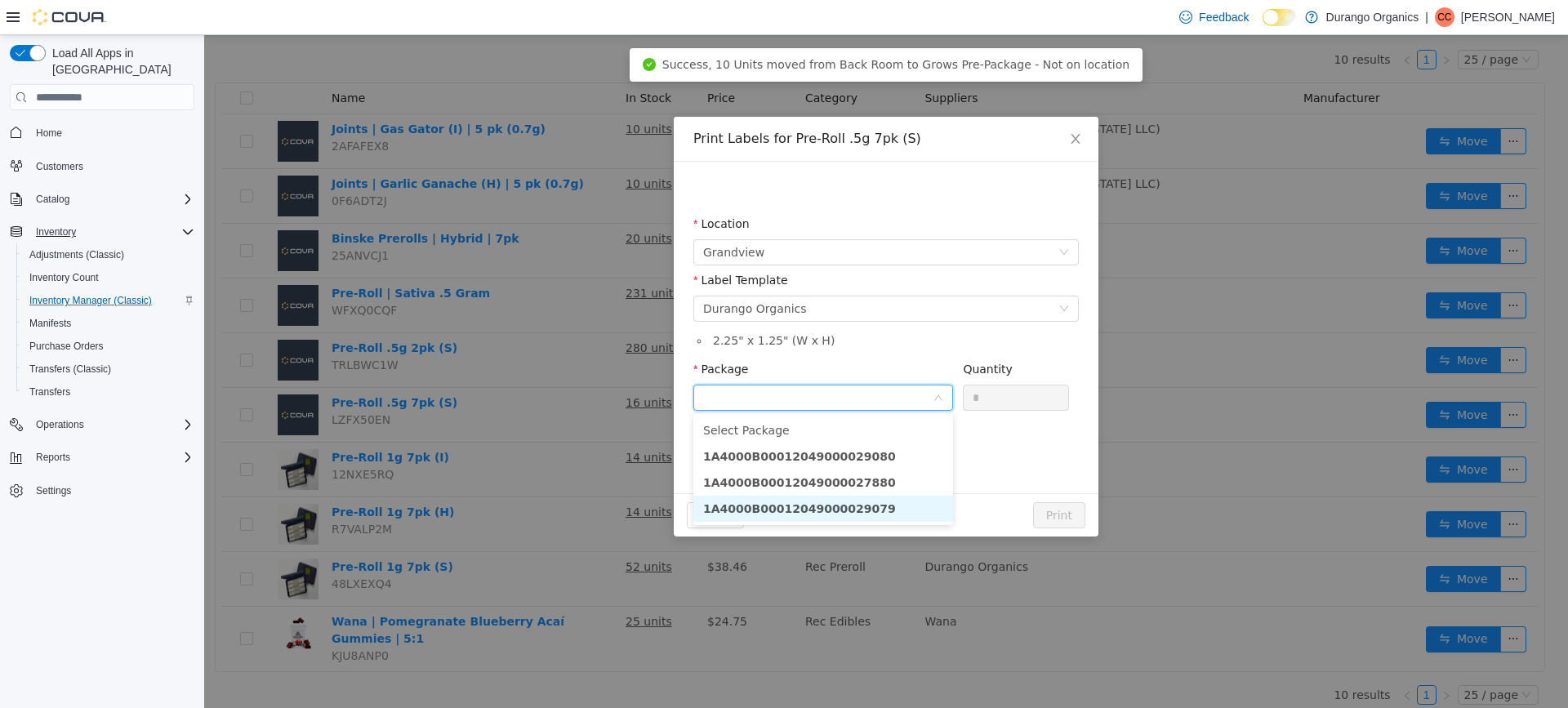
click at [853, 502] on strong "1A4000B00012049000029079" at bounding box center [799, 508] width 193 height 13
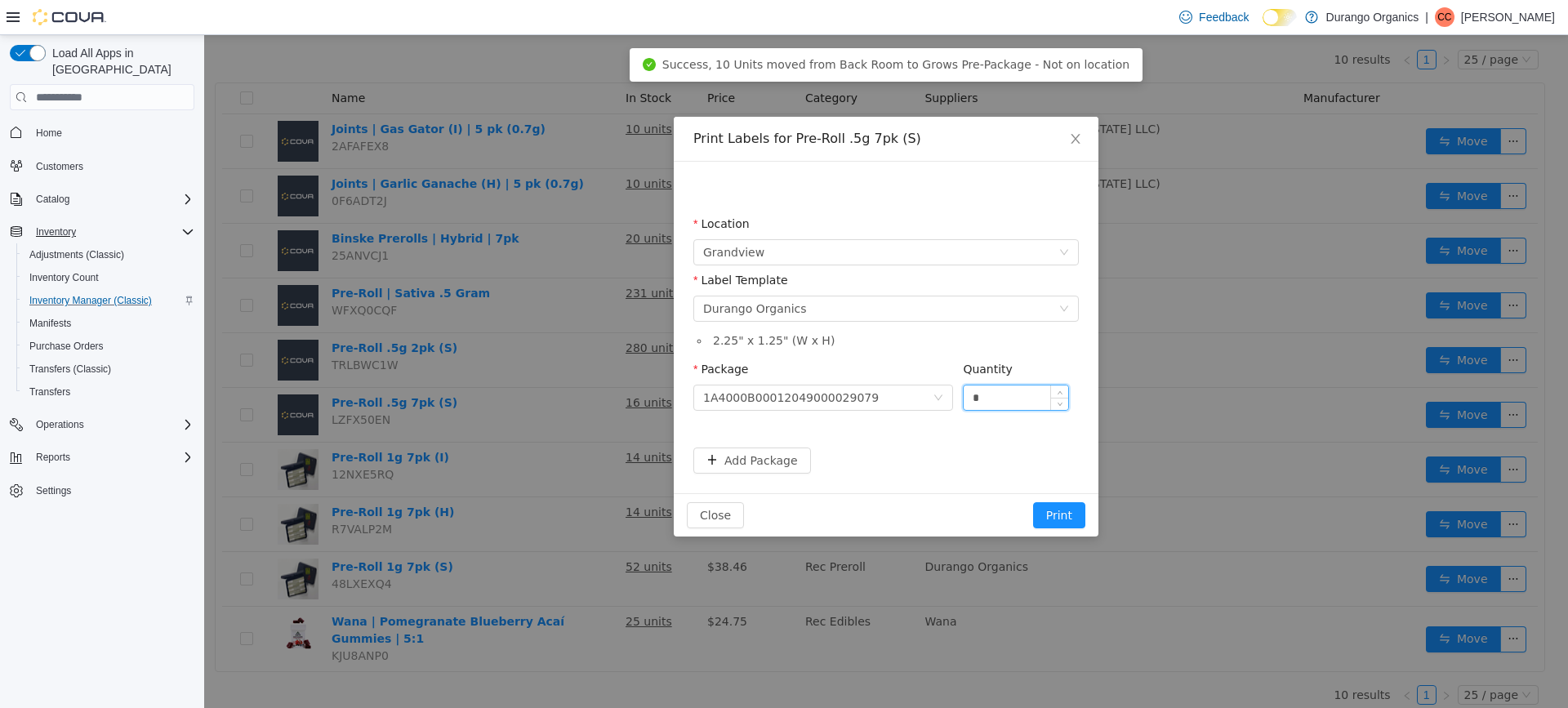
drag, startPoint x: 976, startPoint y: 407, endPoint x: 966, endPoint y: 406, distance: 10.0
click at [966, 406] on input "*" at bounding box center [1015, 397] width 105 height 25
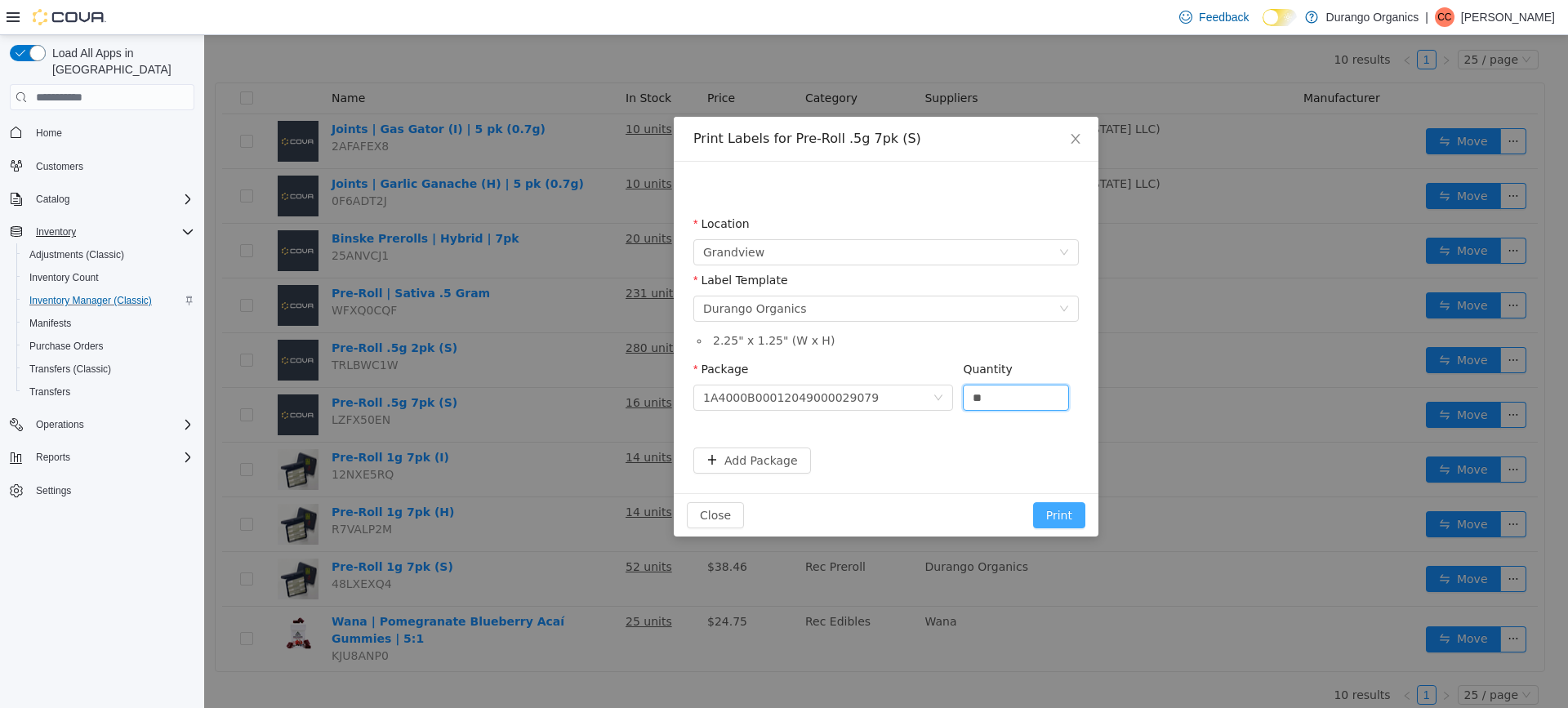
type input "**"
click at [1060, 511] on button "Print" at bounding box center [1058, 515] width 52 height 26
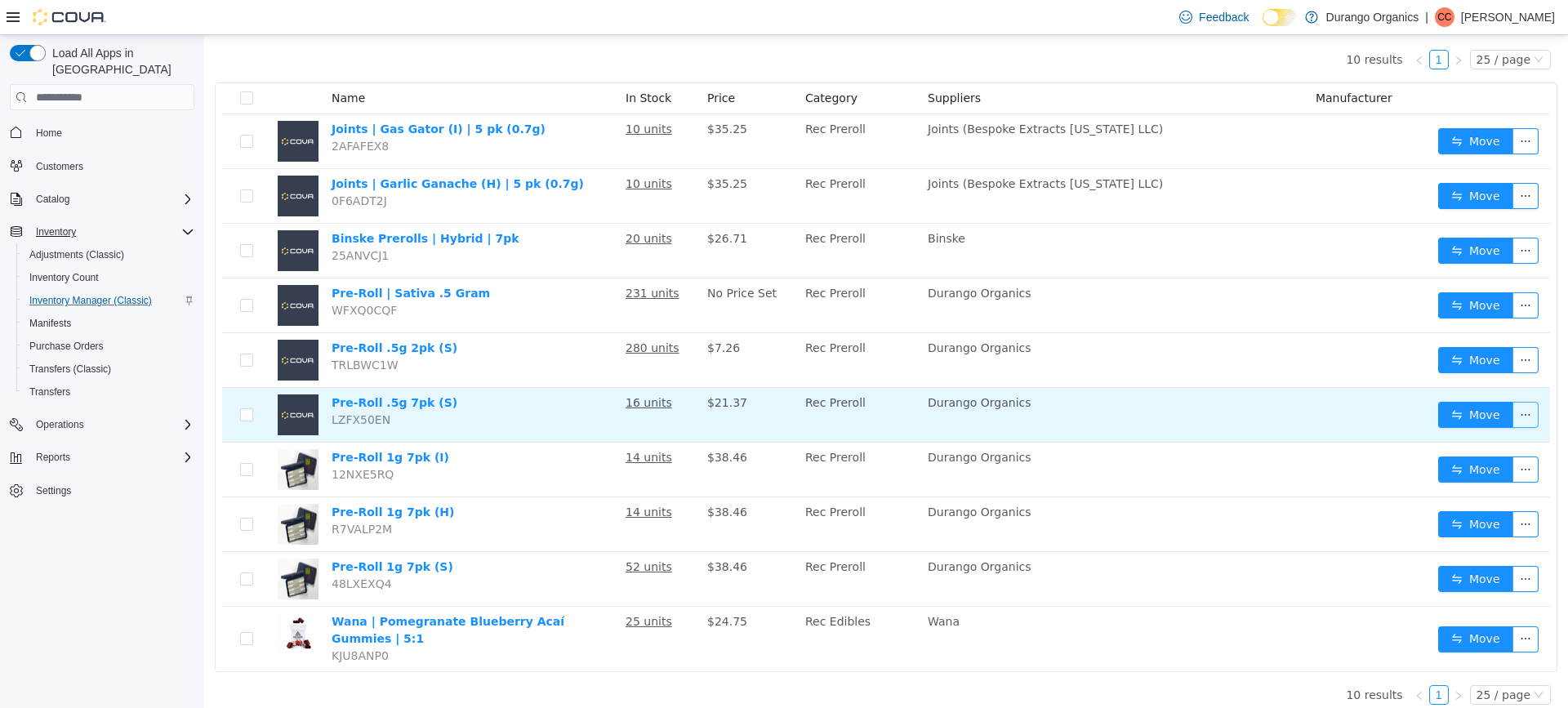
click at [1519, 416] on button "button" at bounding box center [1525, 414] width 26 height 26
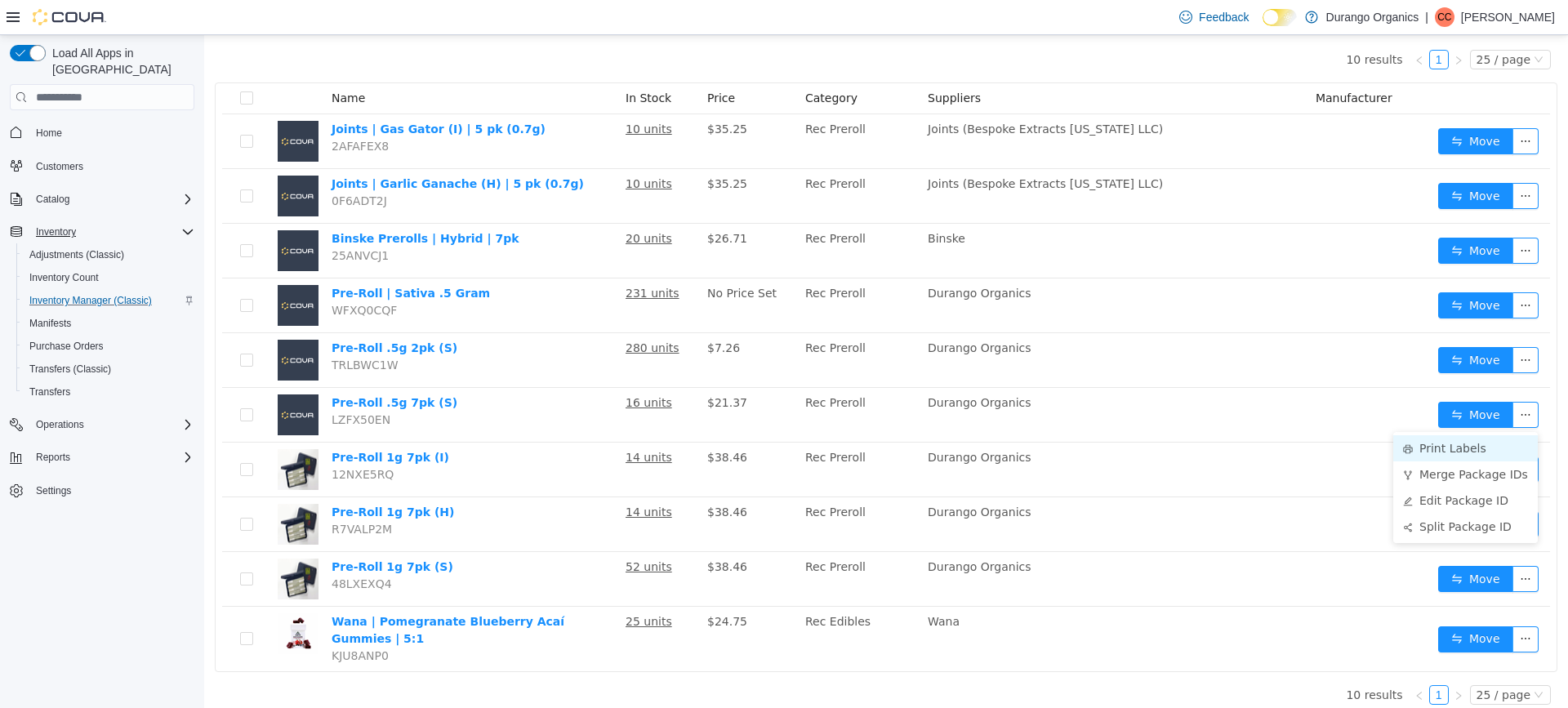
click at [1471, 449] on li "Print Labels" at bounding box center [1464, 448] width 144 height 26
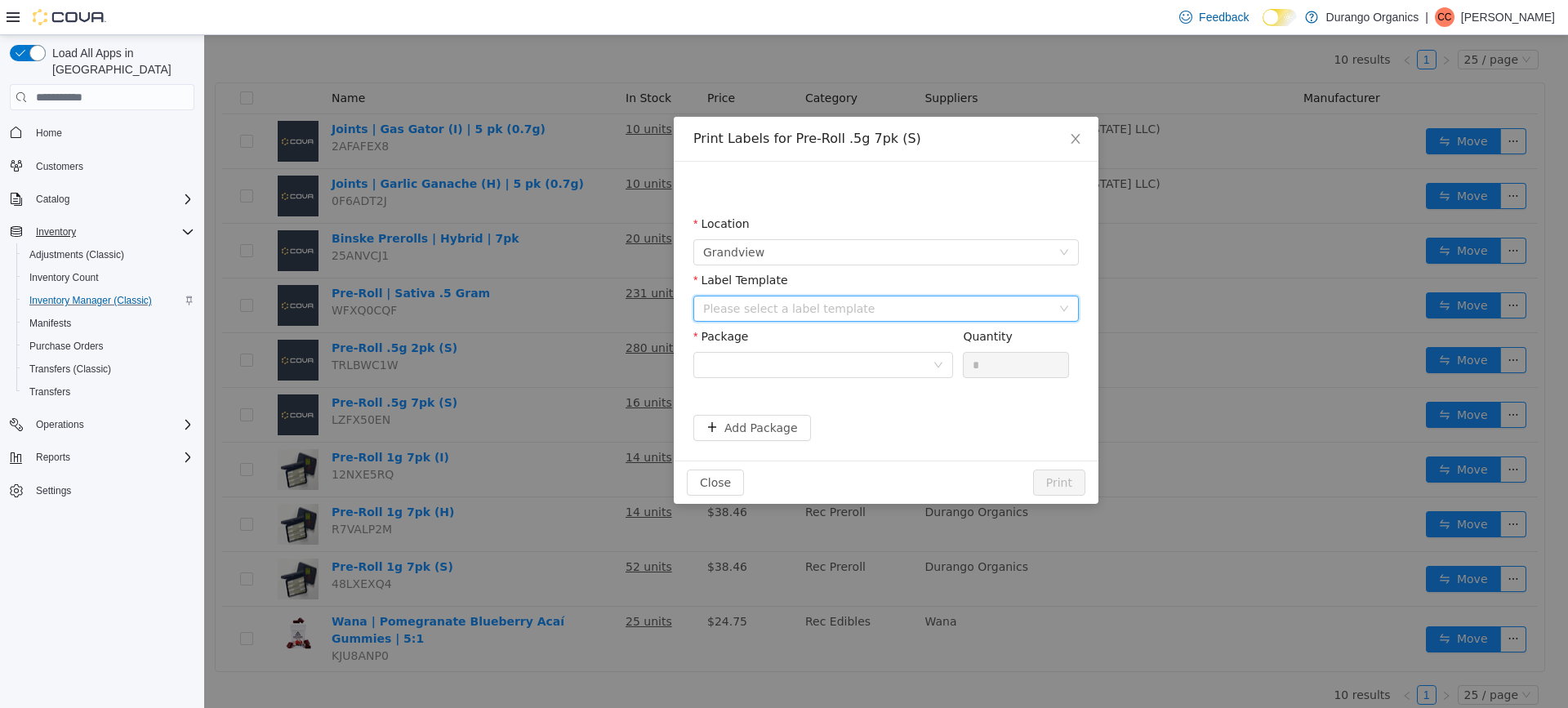
click at [1055, 306] on div "Please select a label template" at bounding box center [880, 309] width 355 height 25
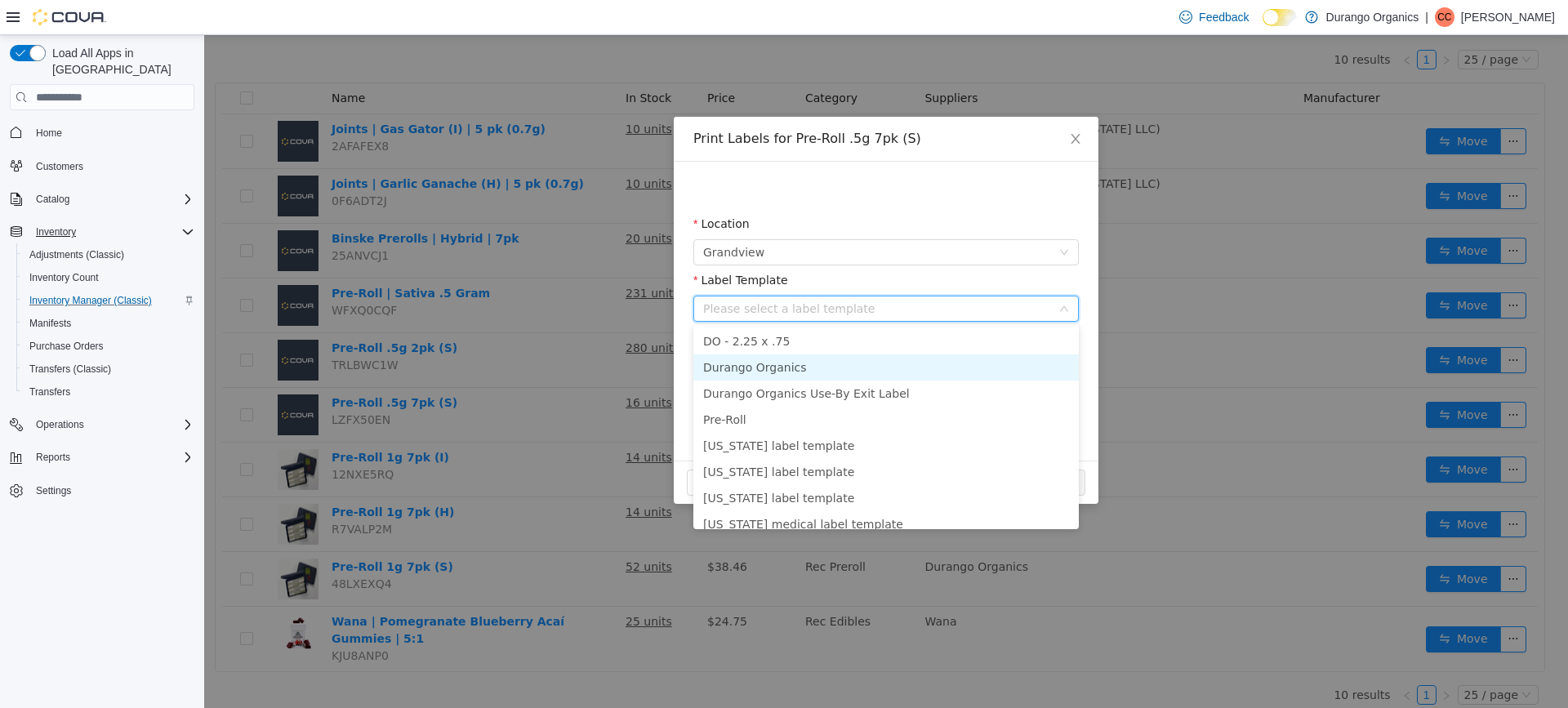
click at [791, 368] on li "Durango Organics" at bounding box center [885, 367] width 385 height 26
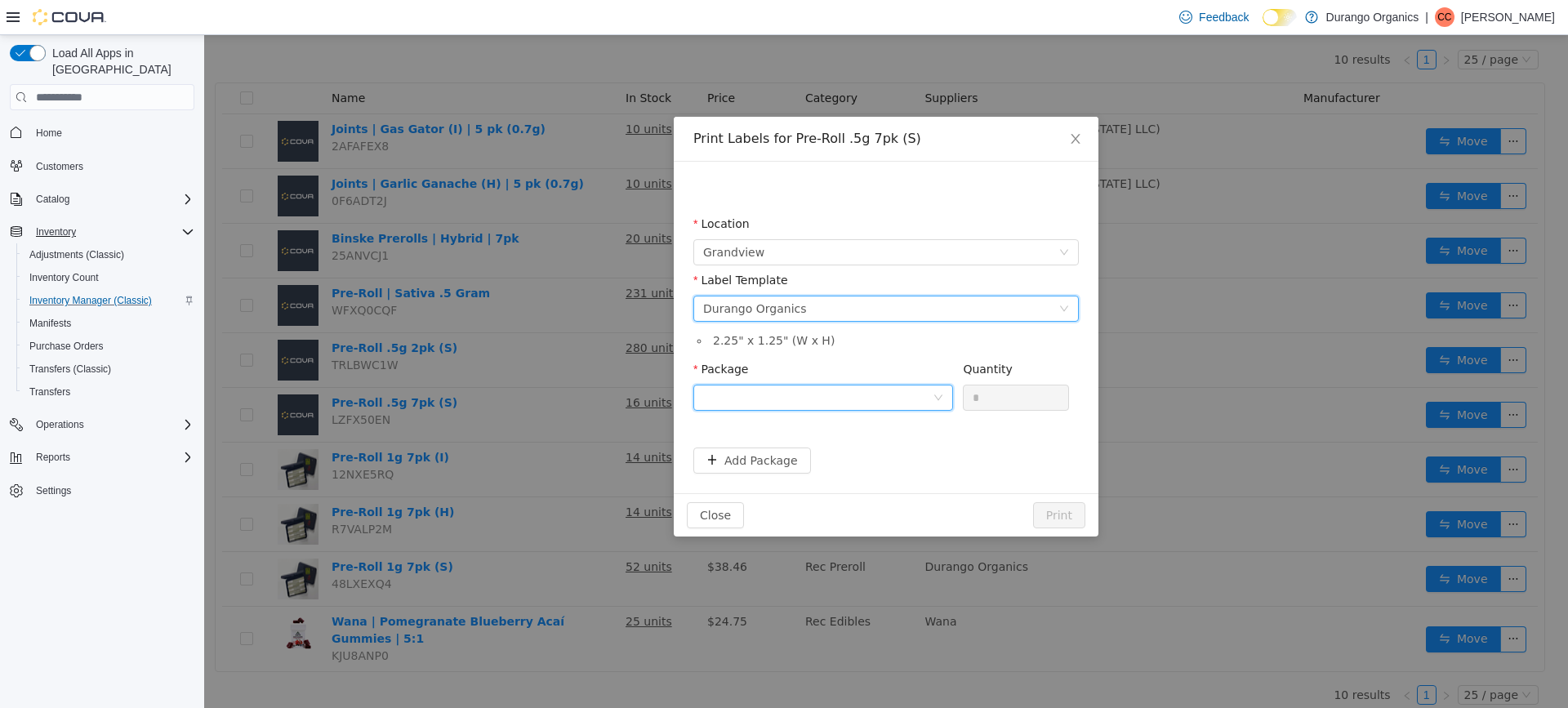
click at [930, 397] on div at bounding box center [817, 397] width 229 height 25
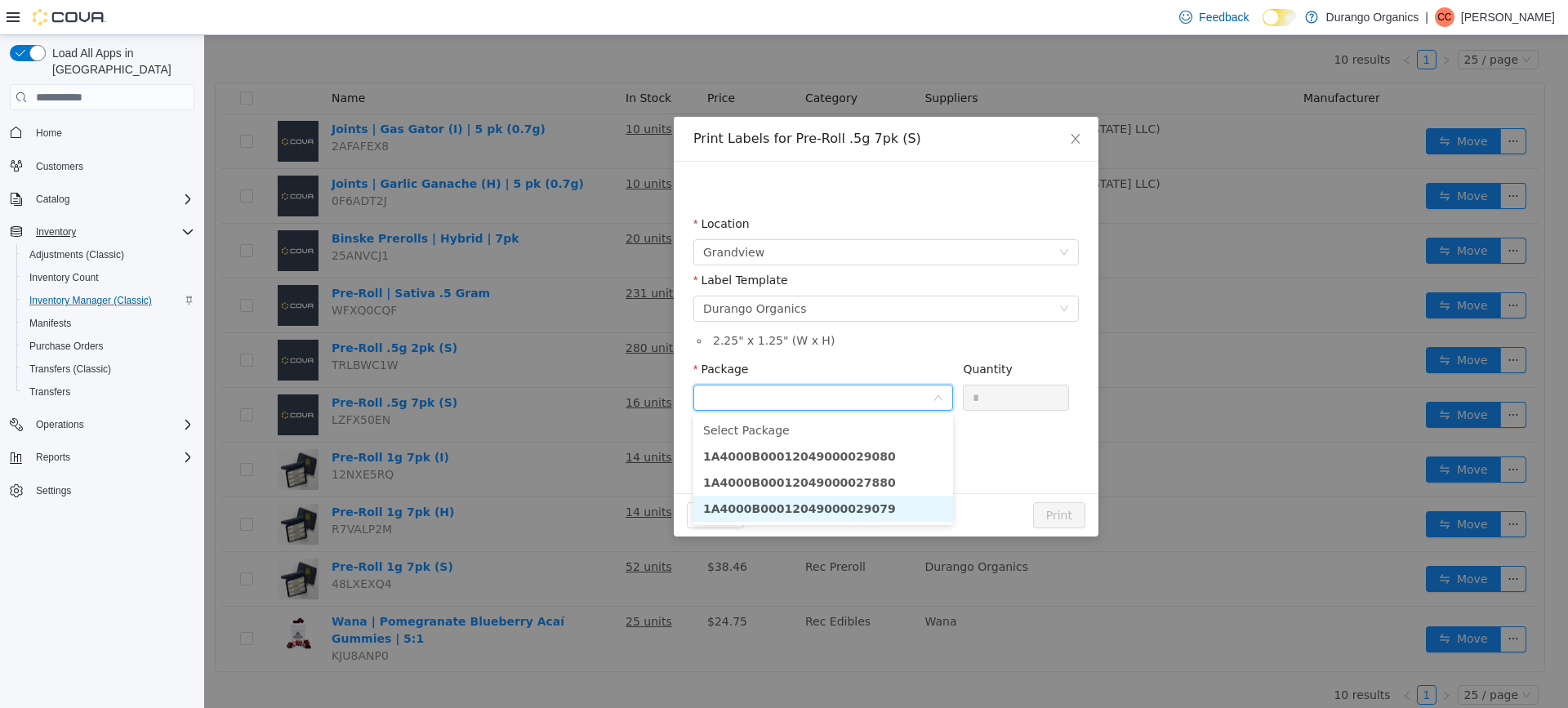
drag, startPoint x: 843, startPoint y: 502, endPoint x: 904, endPoint y: 454, distance: 77.6
click at [843, 502] on strong "1A4000B00012049000029079" at bounding box center [799, 508] width 193 height 13
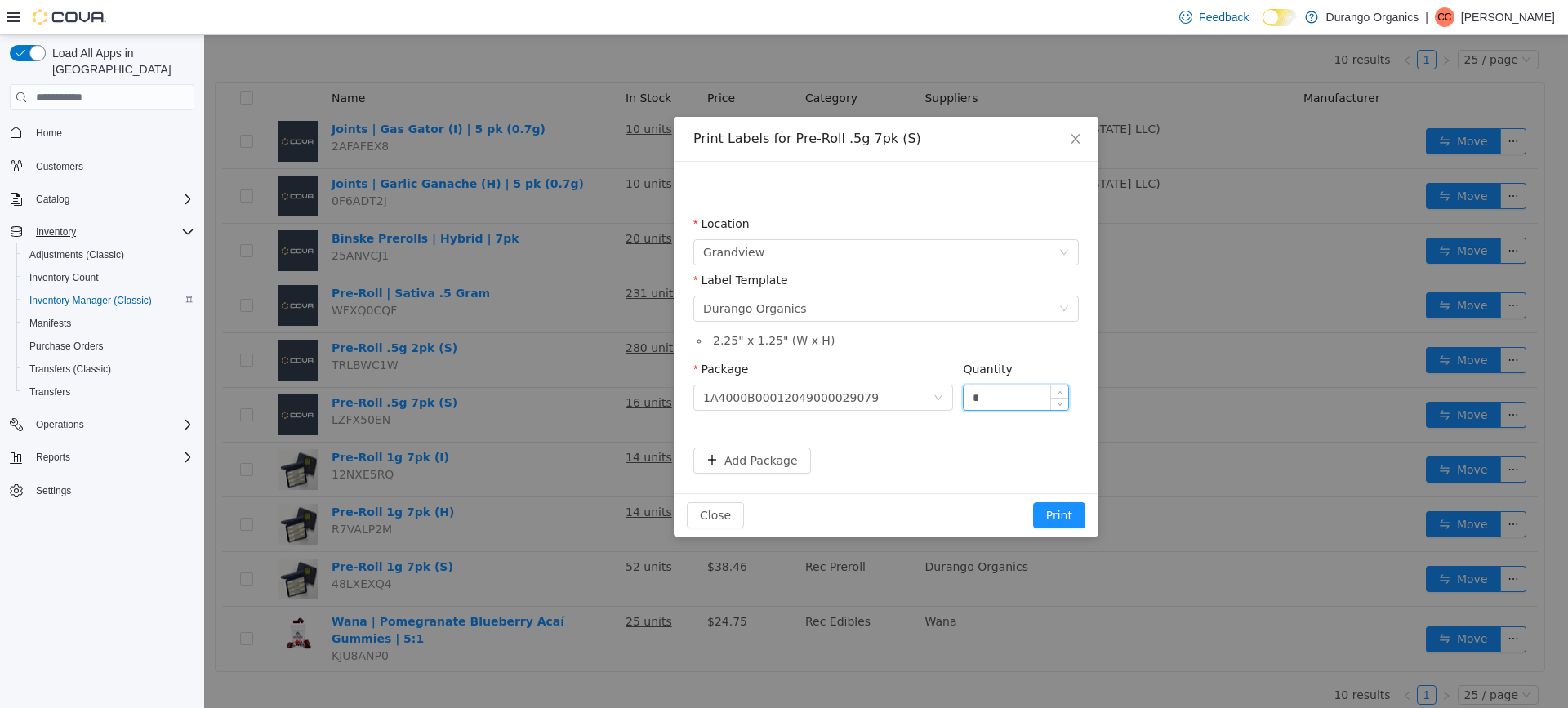
drag, startPoint x: 978, startPoint y: 395, endPoint x: 968, endPoint y: 397, distance: 10.2
click at [968, 397] on input "*" at bounding box center [1015, 397] width 105 height 25
type input "**"
click at [1050, 507] on button "Print" at bounding box center [1058, 515] width 52 height 26
